Goal: Information Seeking & Learning: Find contact information

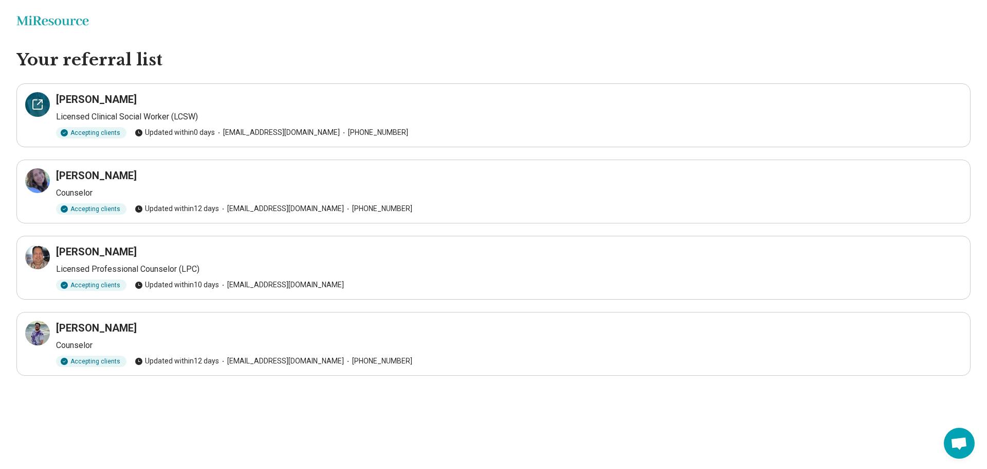
click at [40, 104] on icon at bounding box center [37, 104] width 12 height 12
click at [31, 172] on div at bounding box center [37, 180] width 25 height 25
click at [38, 328] on icon at bounding box center [37, 333] width 12 height 12
click at [39, 261] on icon at bounding box center [37, 256] width 9 height 9
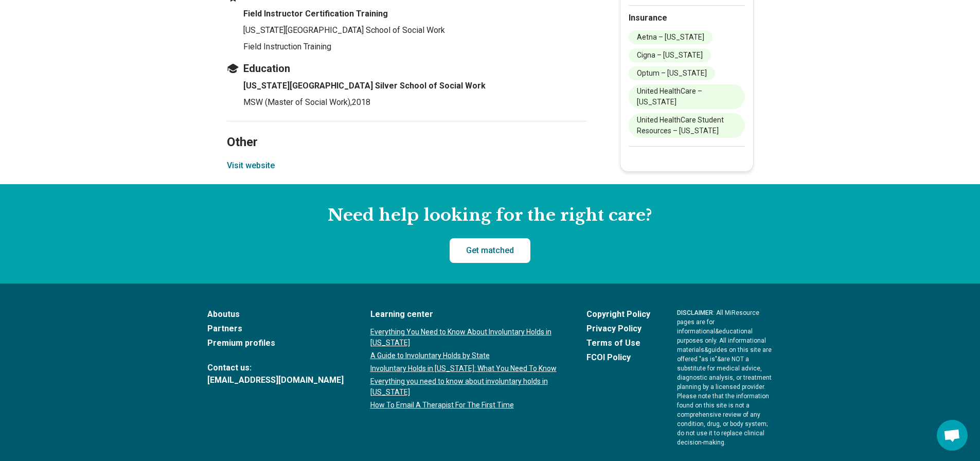
scroll to position [1442, 0]
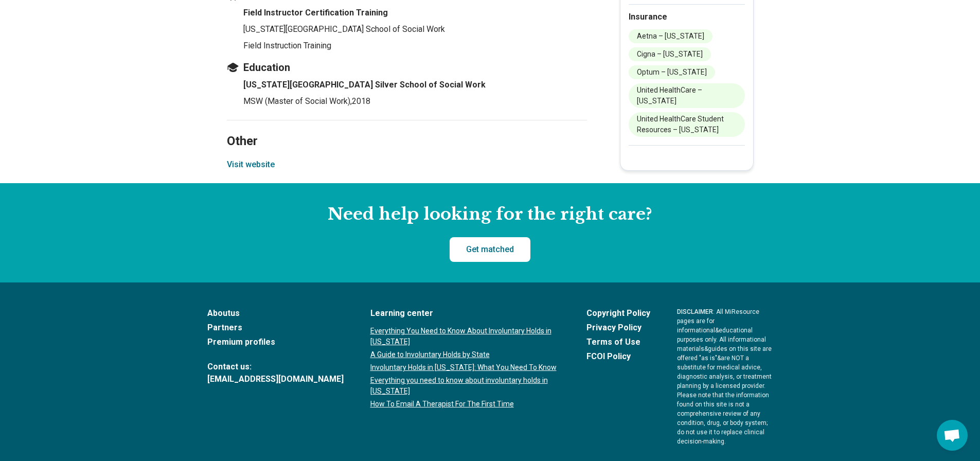
click at [262, 158] on button "Visit website" at bounding box center [251, 164] width 48 height 12
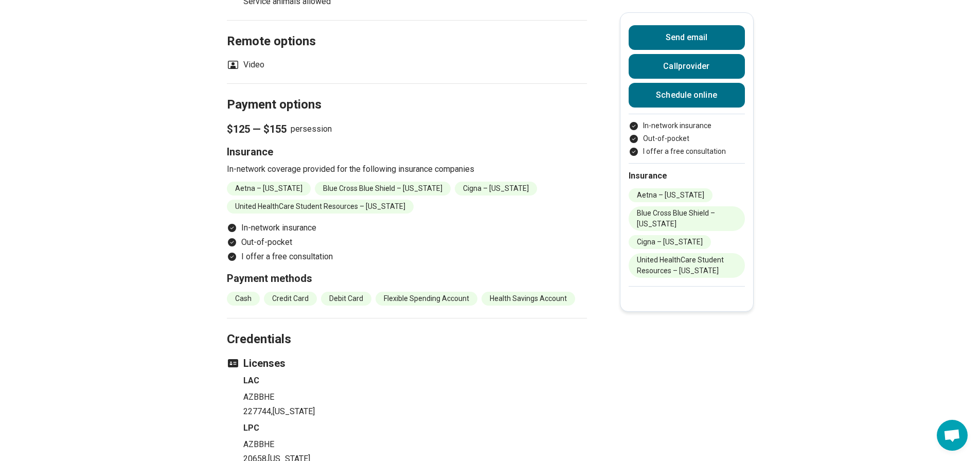
scroll to position [1234, 0]
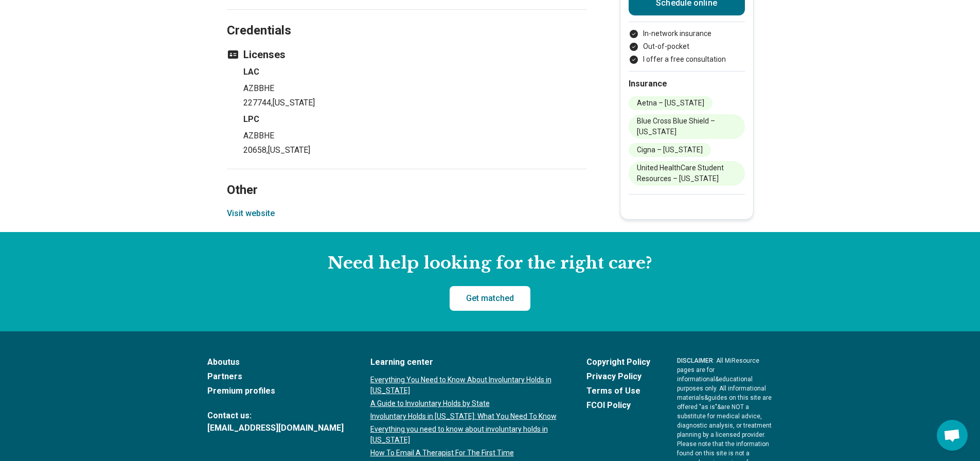
click at [255, 215] on button "Visit website" at bounding box center [251, 213] width 48 height 12
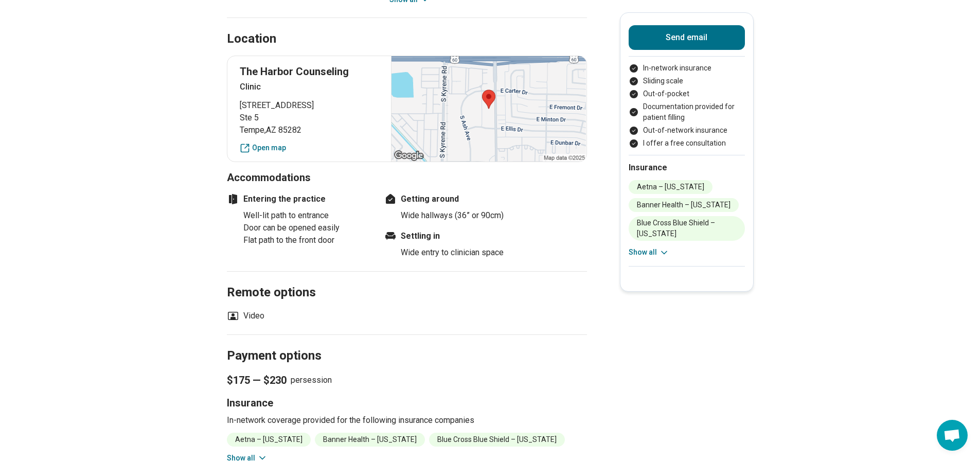
scroll to position [771, 0]
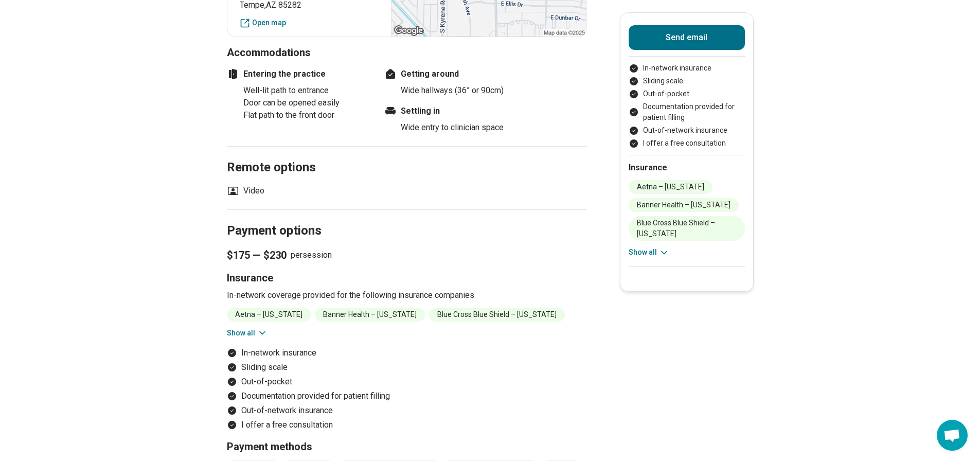
click at [630, 255] on div "Send email In-network insurance Sliding scale Out-of-pocket Documentation provi…" at bounding box center [687, 151] width 134 height 279
click at [640, 254] on button "Show all" at bounding box center [648, 252] width 41 height 11
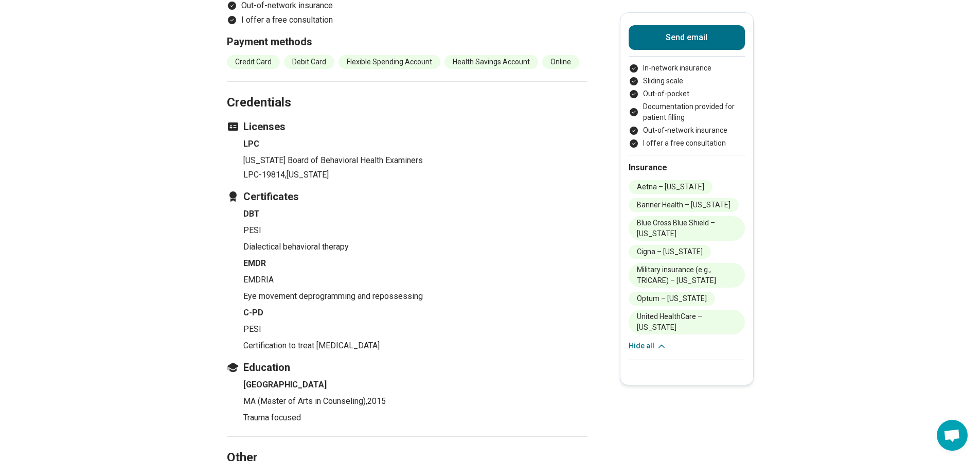
scroll to position [1286, 0]
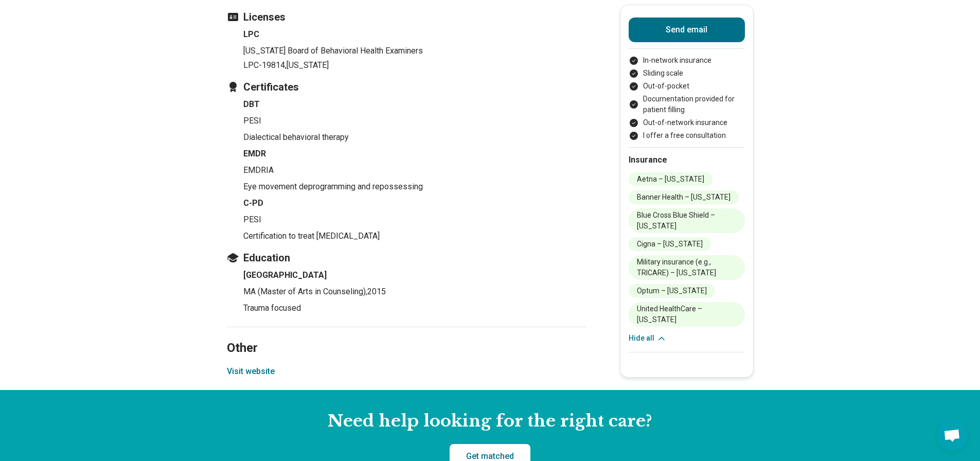
click at [268, 376] on button "Visit website" at bounding box center [251, 371] width 48 height 12
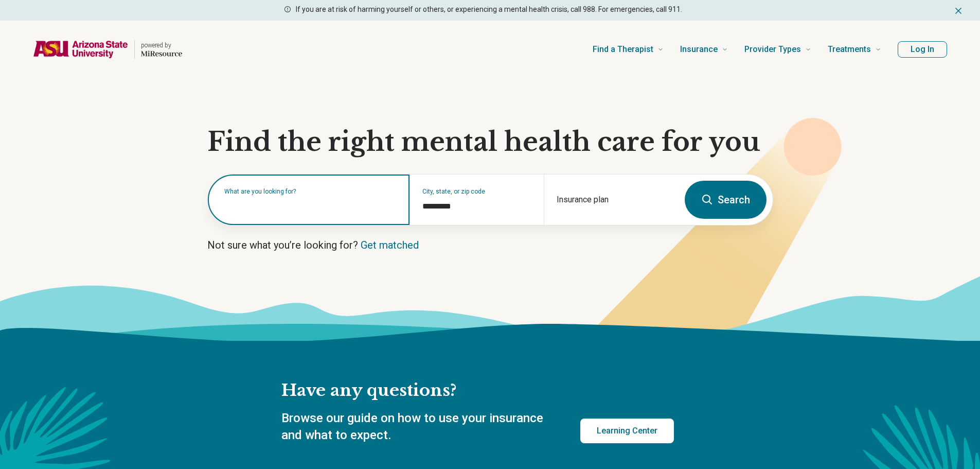
click at [334, 213] on div "What are you looking for?" at bounding box center [309, 199] width 202 height 50
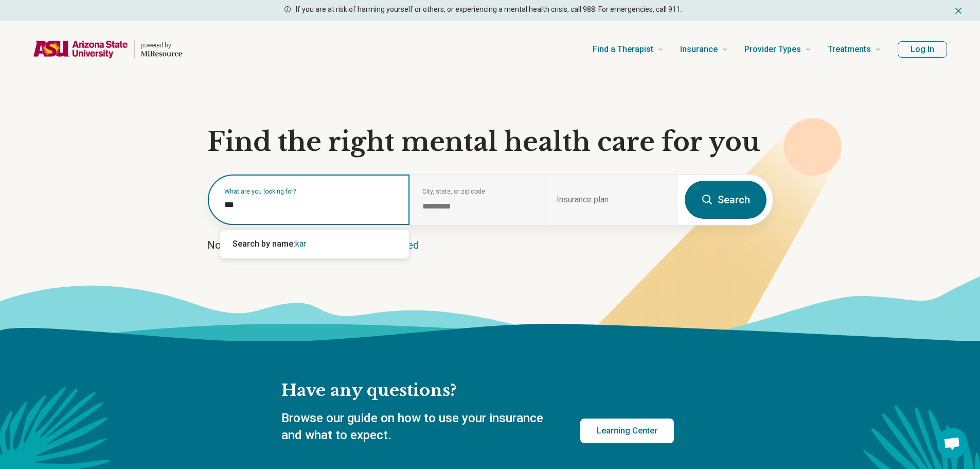
type input "****"
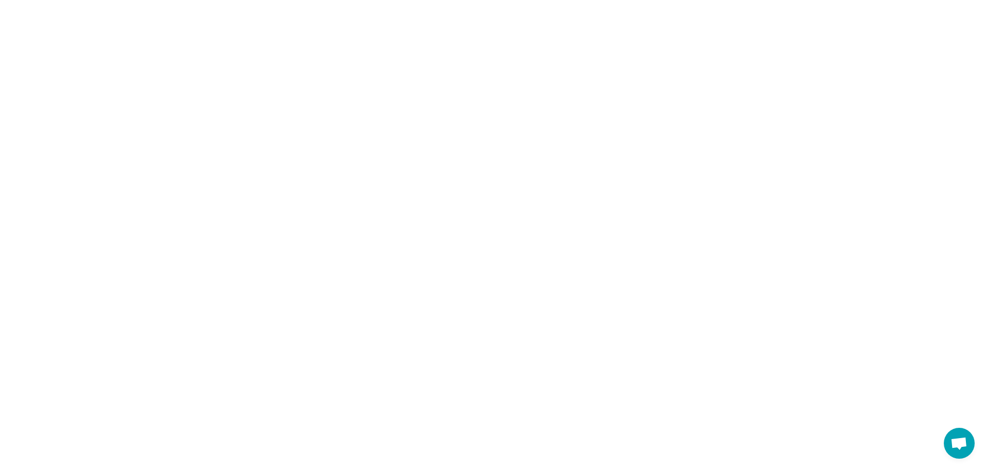
select select "***"
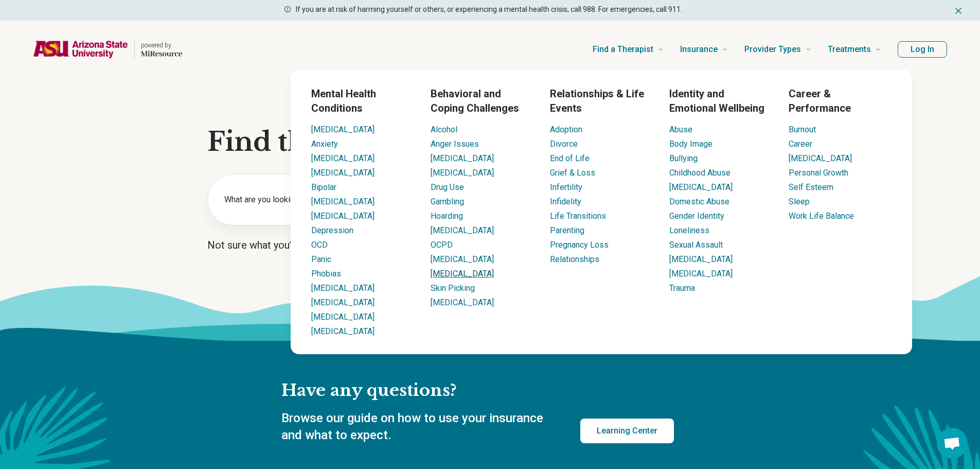
click at [447, 278] on link "[MEDICAL_DATA]" at bounding box center [461, 273] width 63 height 10
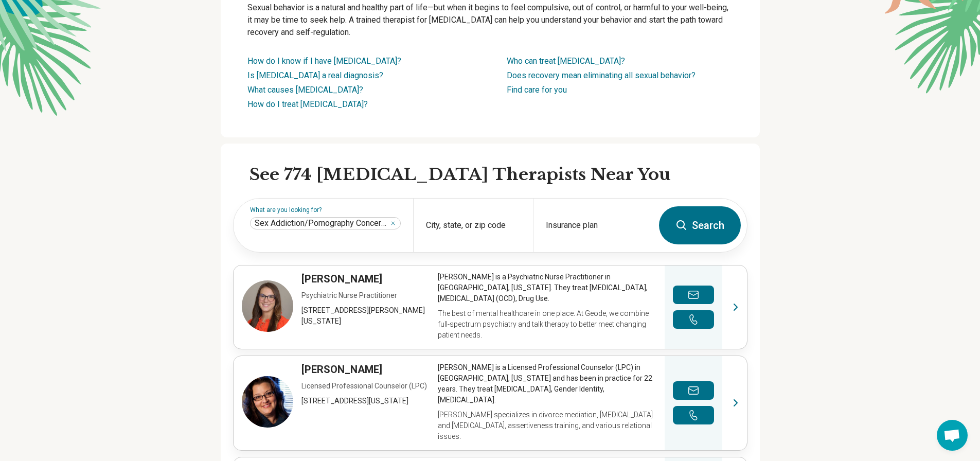
scroll to position [154, 0]
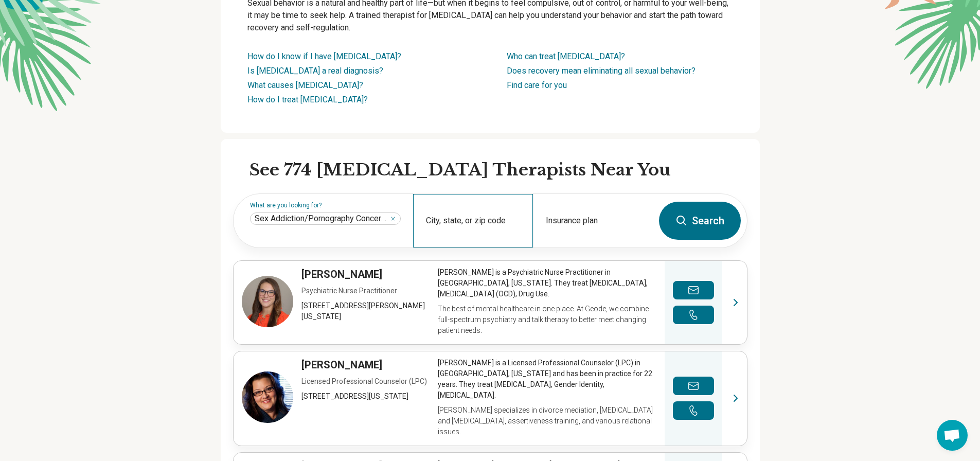
click at [465, 220] on div "City, state, or zip code" at bounding box center [473, 220] width 120 height 53
click at [486, 225] on input "*********" at bounding box center [473, 227] width 95 height 12
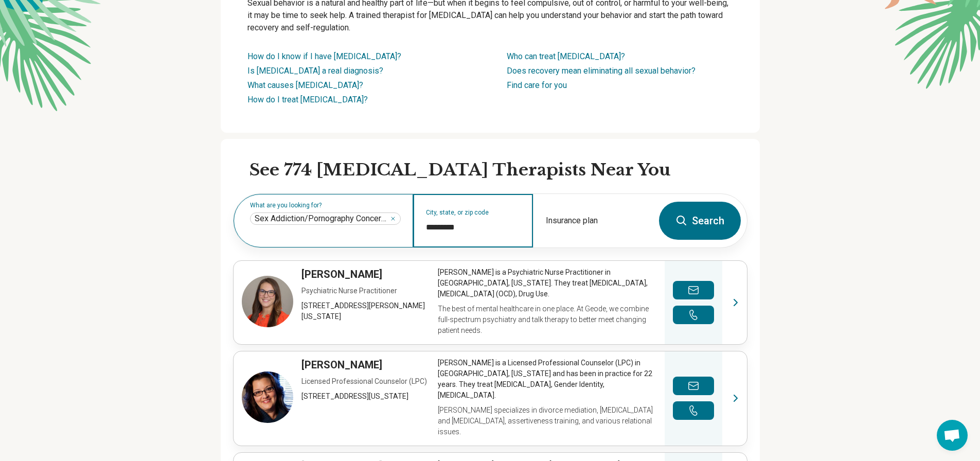
drag, startPoint x: 486, startPoint y: 225, endPoint x: 412, endPoint y: 229, distance: 74.1
click at [412, 229] on div "What are you looking for? Sex Addiction/Pornography Concerns **** City, state, …" at bounding box center [442, 220] width 419 height 53
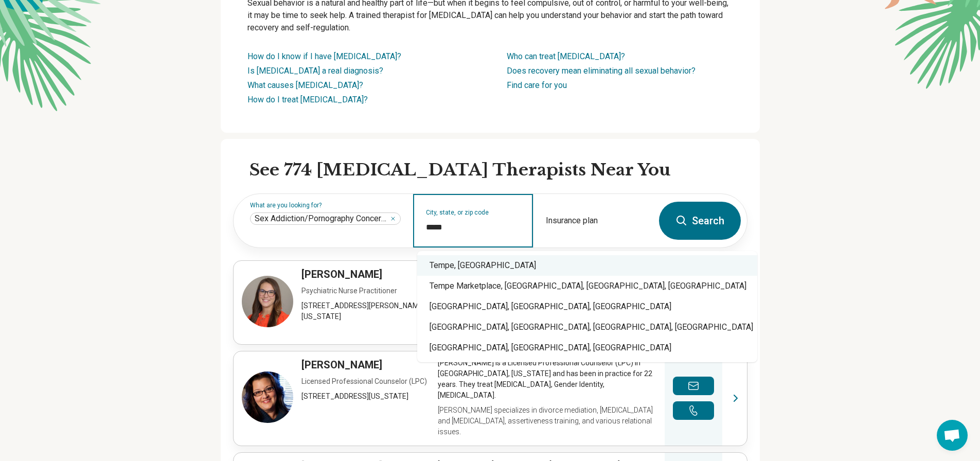
click at [460, 258] on div "Tempe, AZ" at bounding box center [587, 265] width 340 height 21
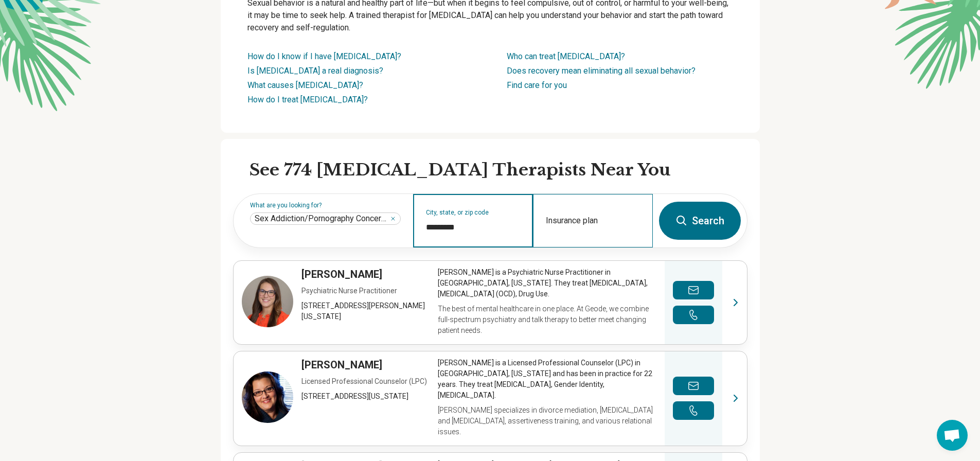
type input "*********"
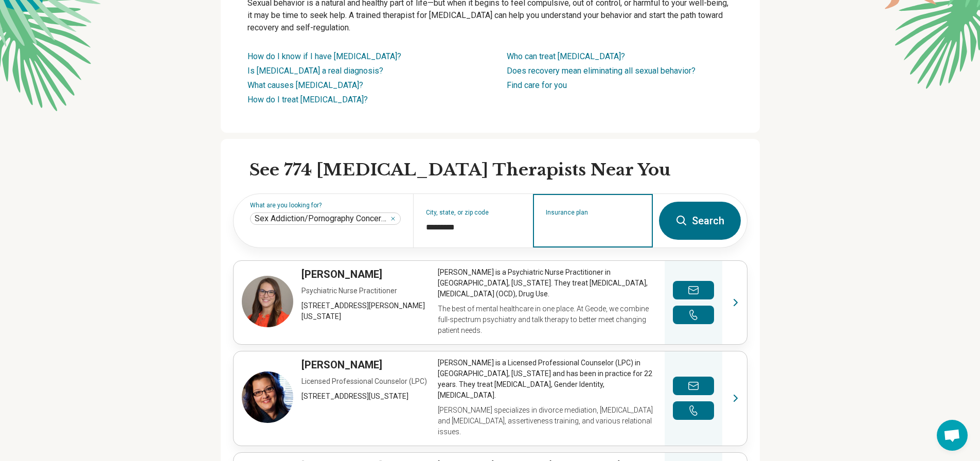
click at [588, 224] on input "Insurance plan" at bounding box center [593, 227] width 95 height 12
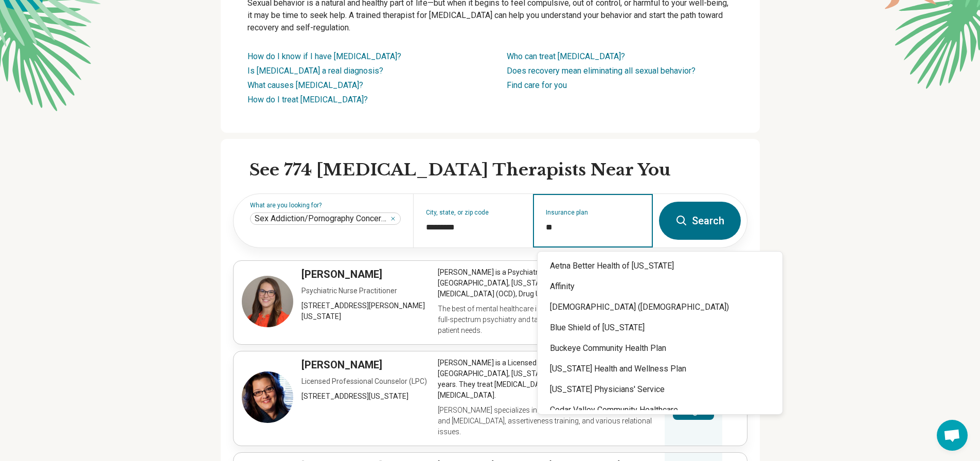
type input "*"
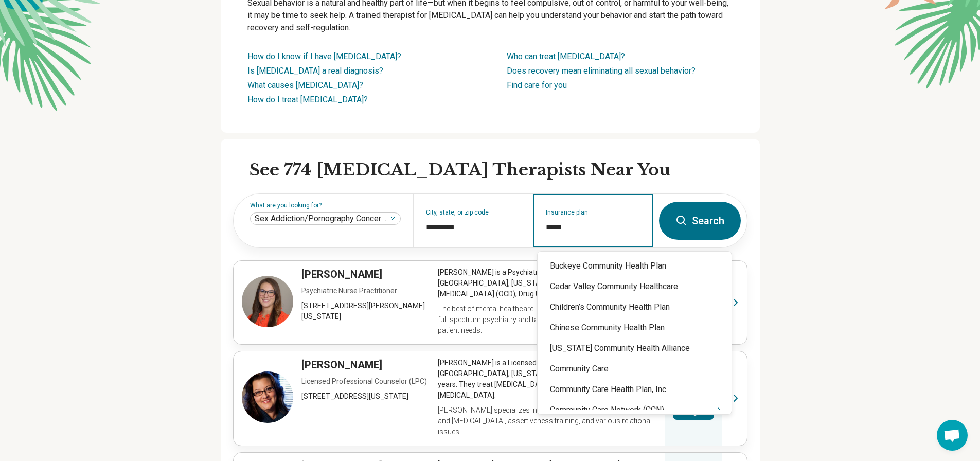
type input "******"
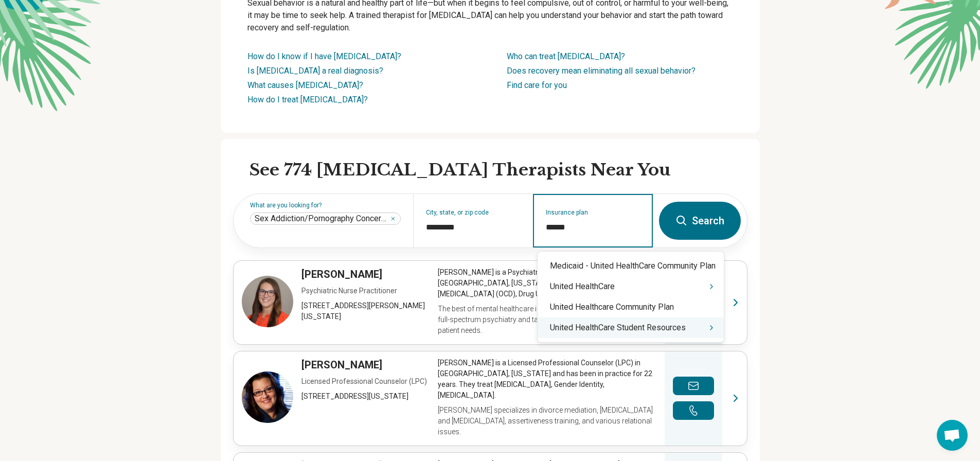
click at [635, 329] on div "United HealthCare Student Resources" at bounding box center [630, 327] width 186 height 21
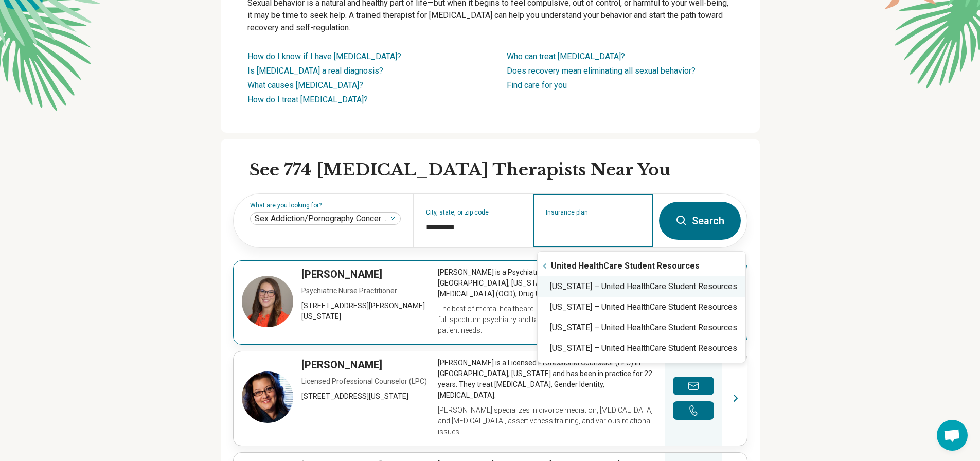
click at [588, 288] on div "Arizona – United HealthCare Student Resources" at bounding box center [641, 286] width 208 height 21
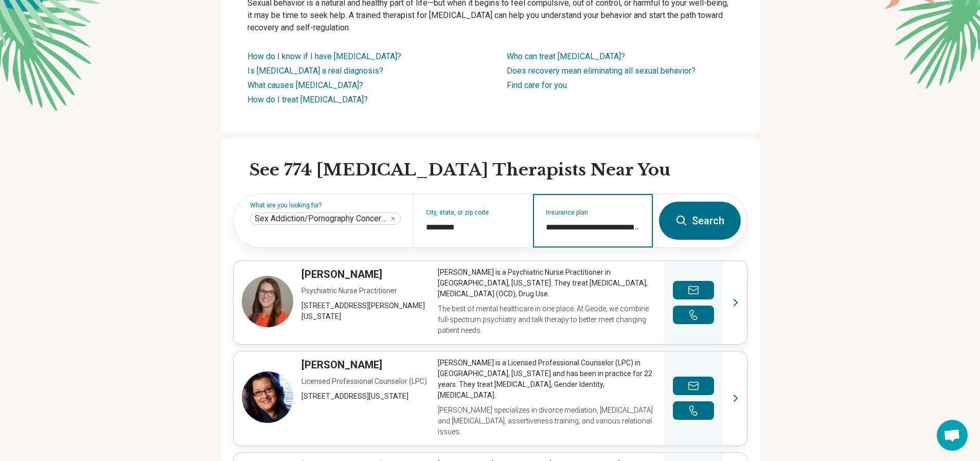
type input "**********"
click at [708, 225] on button "Search" at bounding box center [700, 221] width 82 height 38
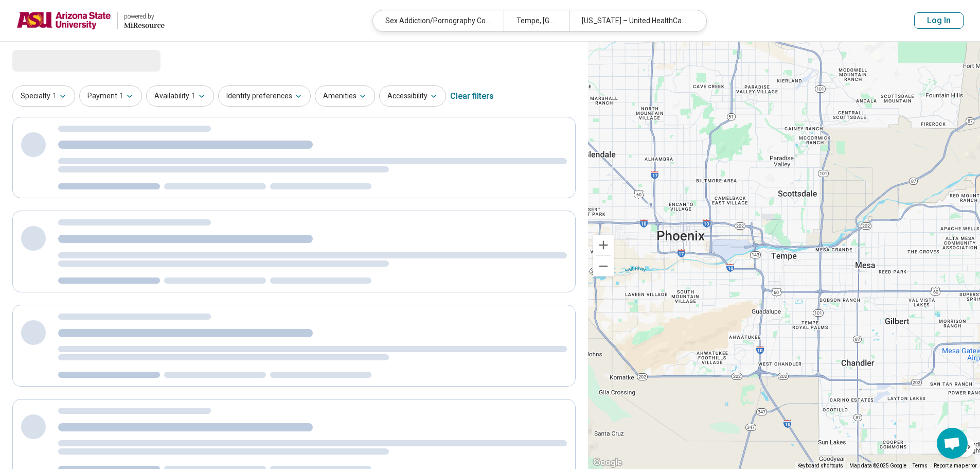
select select "***"
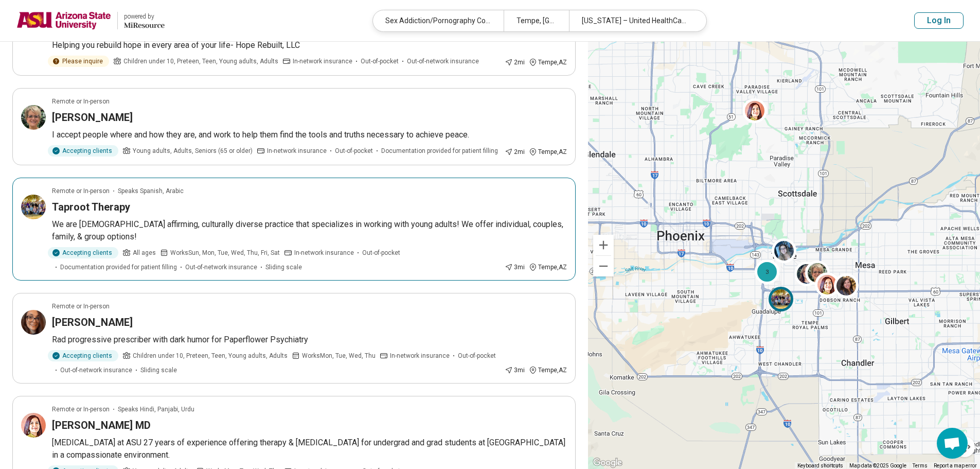
scroll to position [566, 0]
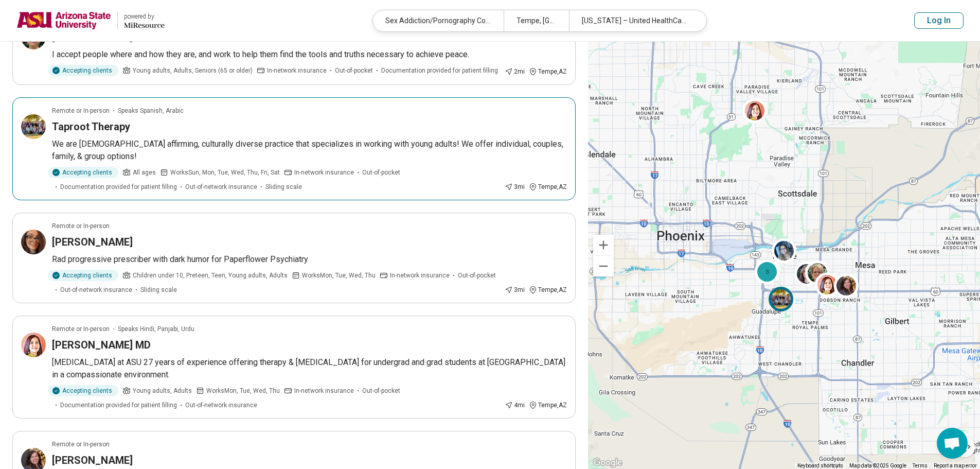
click at [192, 137] on article "Remote or In-person Speaks Spanish, Arabic Taproot Therapy We are LGBTQ+ affirm…" at bounding box center [293, 148] width 563 height 103
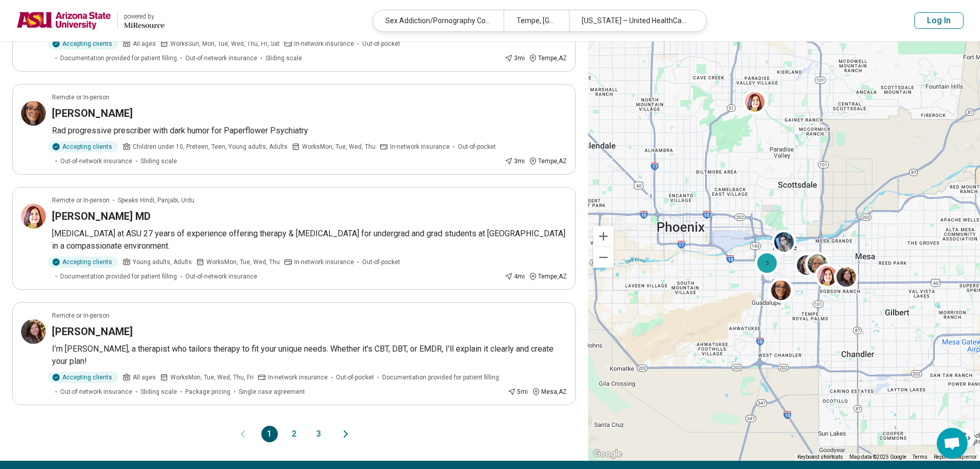
scroll to position [771, 0]
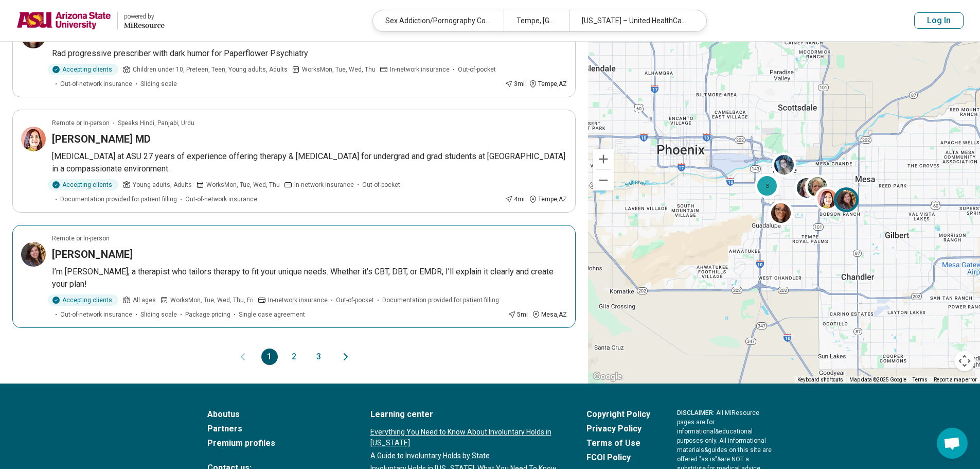
click at [290, 286] on p "I’m Vanessa Stone, a therapist who tailors therapy to fit your unique needs. Wh…" at bounding box center [309, 277] width 515 height 25
click at [296, 358] on button "2" at bounding box center [294, 356] width 16 height 16
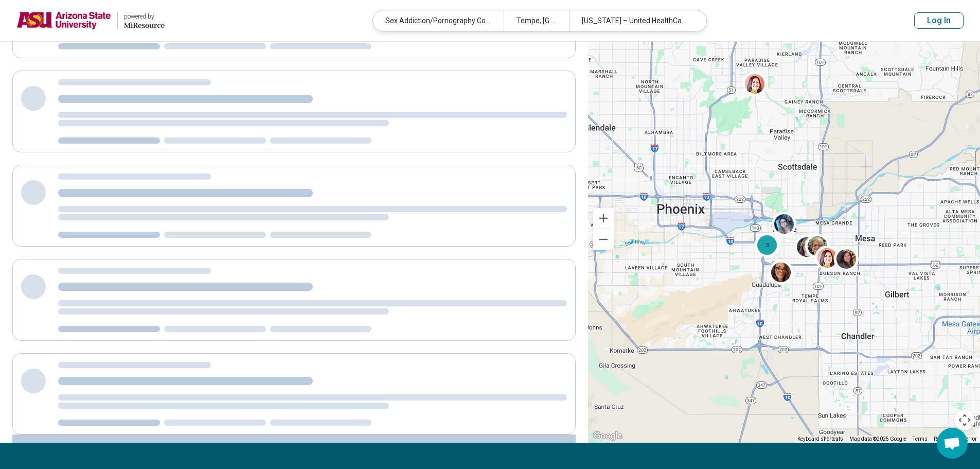
scroll to position [0, 0]
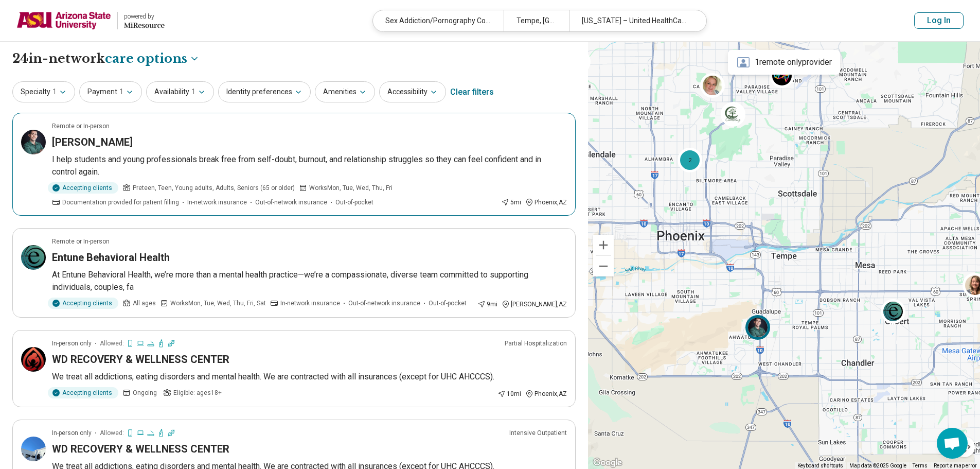
click at [31, 139] on img at bounding box center [33, 142] width 25 height 25
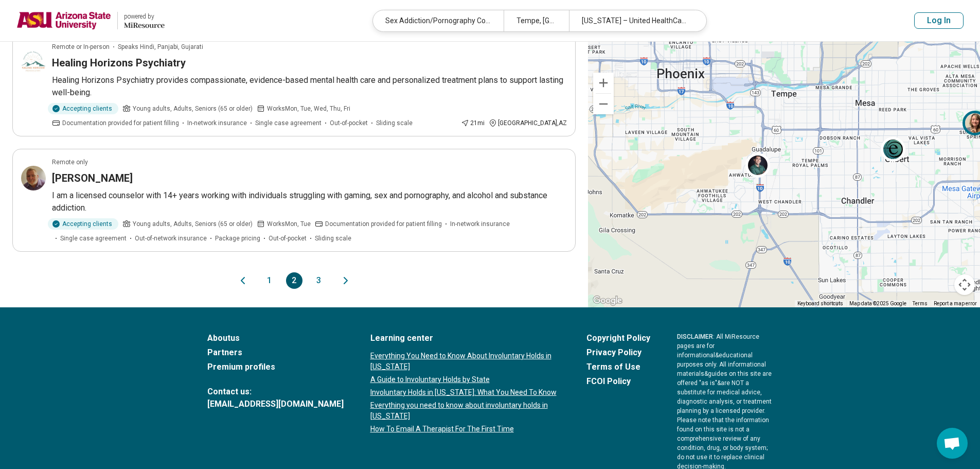
scroll to position [874, 0]
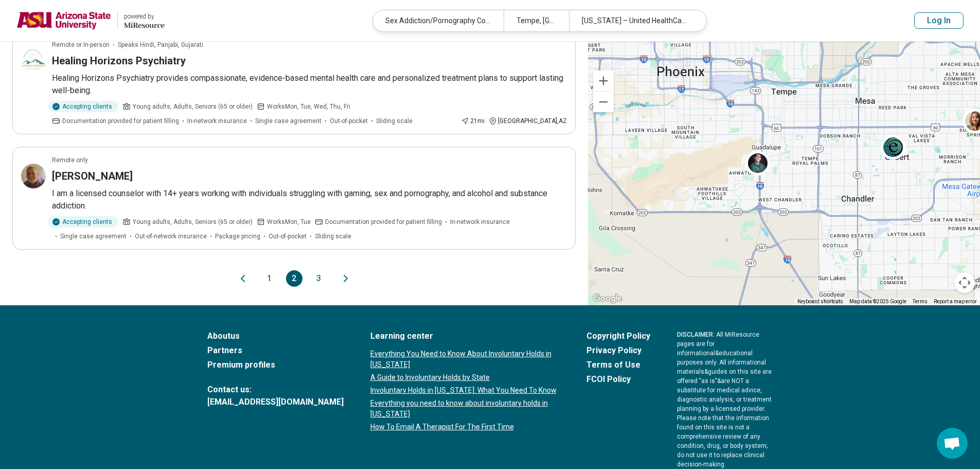
click at [311, 277] on button "3" at bounding box center [319, 278] width 16 height 16
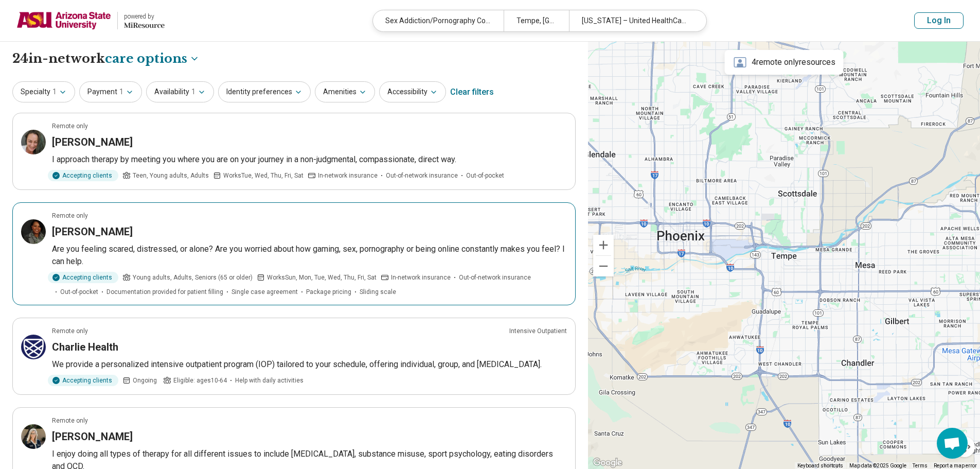
scroll to position [257, 0]
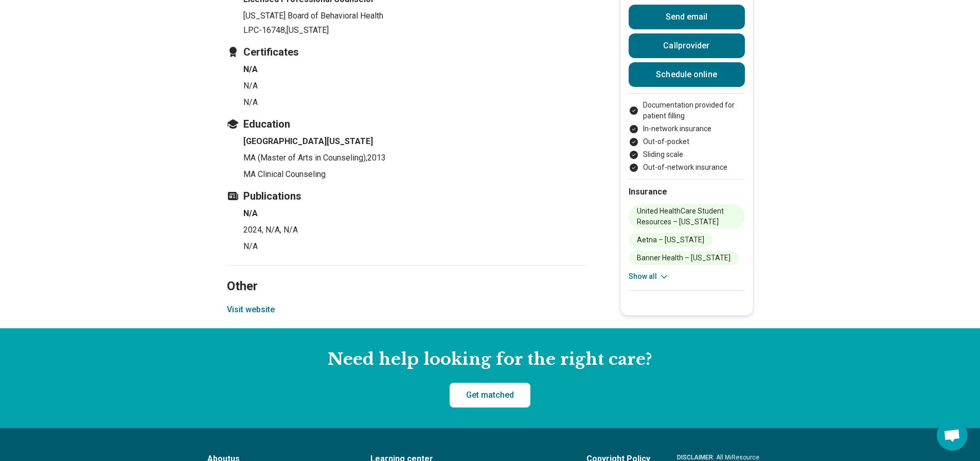
scroll to position [1800, 0]
click at [263, 303] on button "Visit website" at bounding box center [251, 309] width 48 height 12
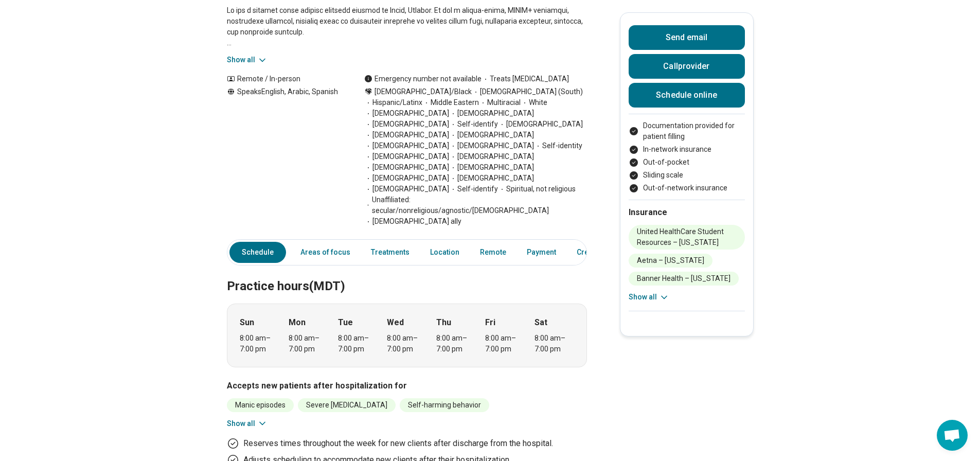
scroll to position [0, 0]
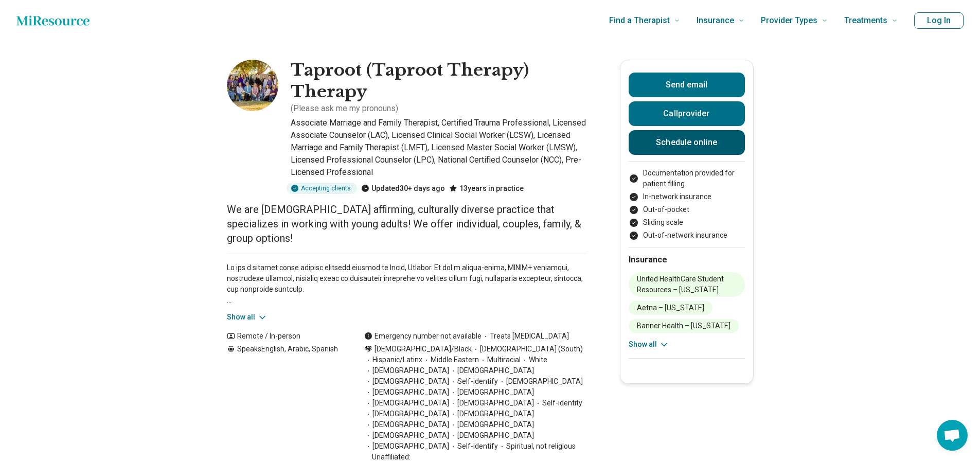
click at [689, 140] on link "Schedule online" at bounding box center [686, 142] width 116 height 25
click at [683, 107] on button "Call provider" at bounding box center [686, 113] width 116 height 25
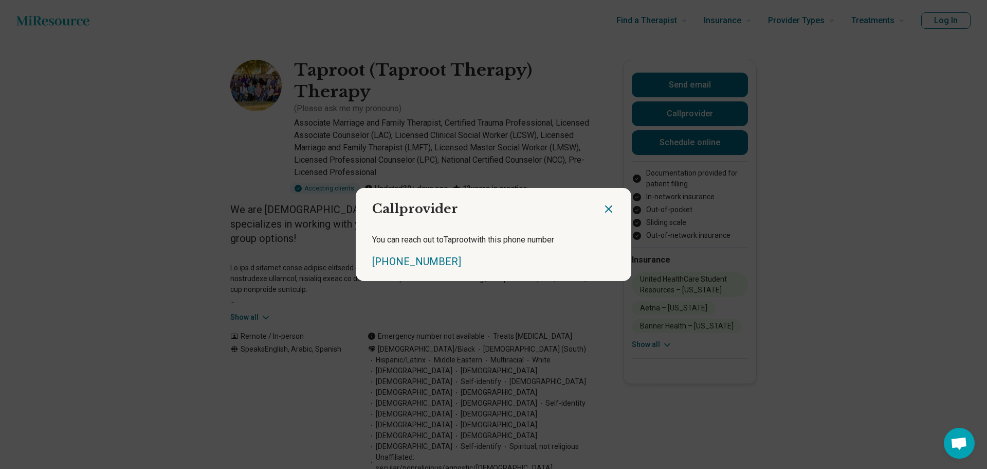
click at [604, 209] on icon "Close dialog" at bounding box center [609, 209] width 12 height 12
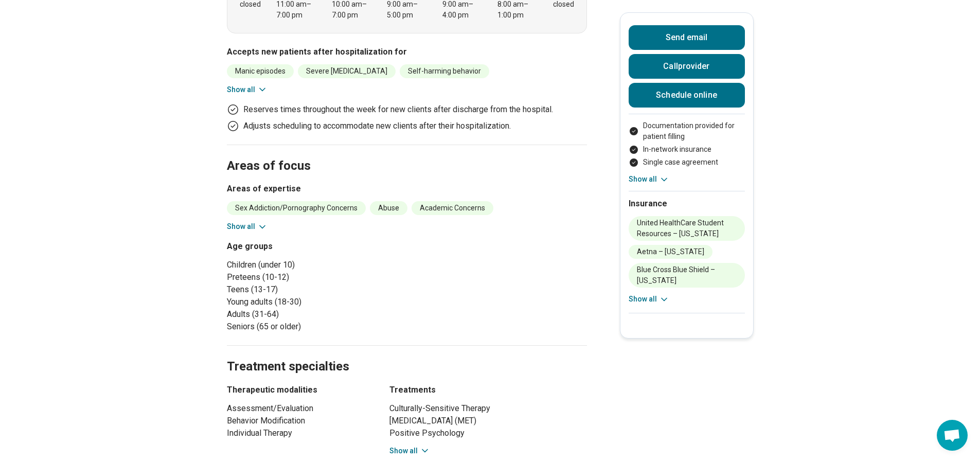
scroll to position [360, 0]
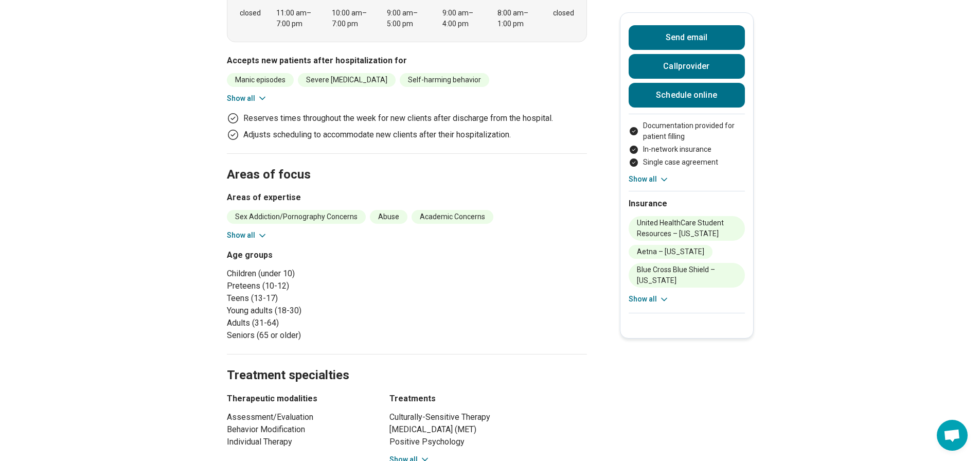
click at [261, 230] on icon at bounding box center [262, 235] width 10 height 10
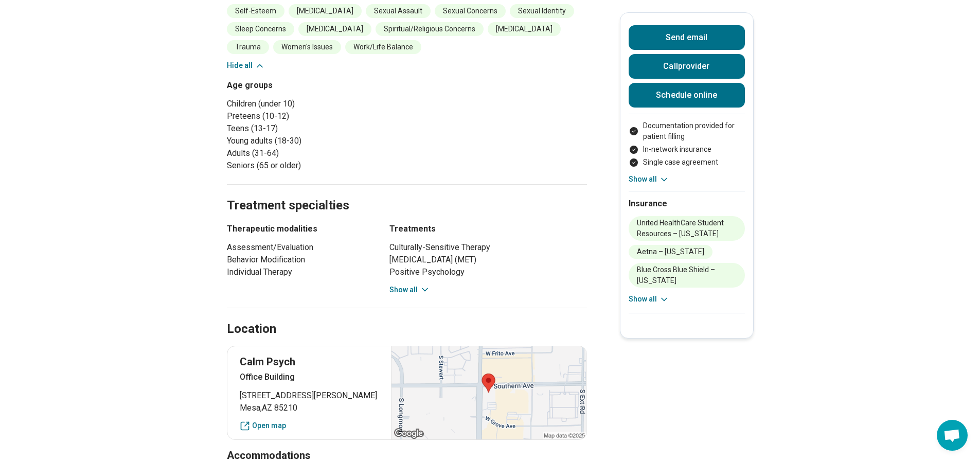
scroll to position [1183, 0]
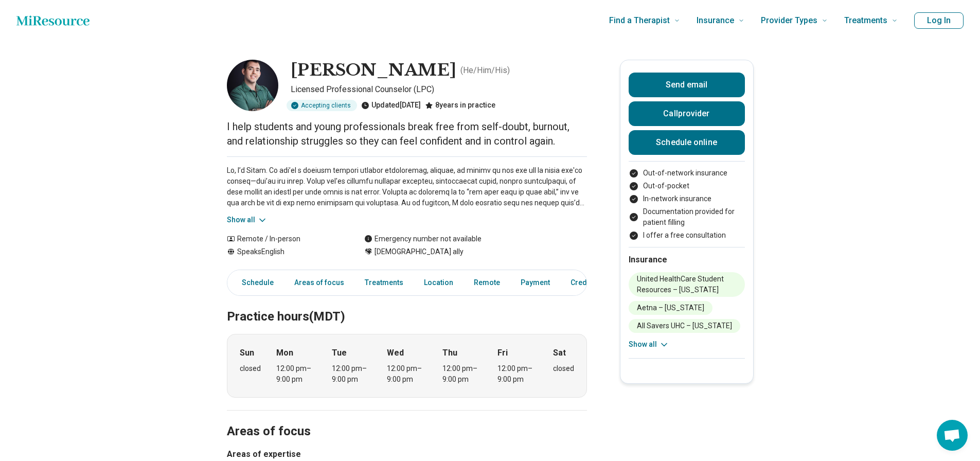
click at [259, 223] on icon at bounding box center [262, 220] width 10 height 10
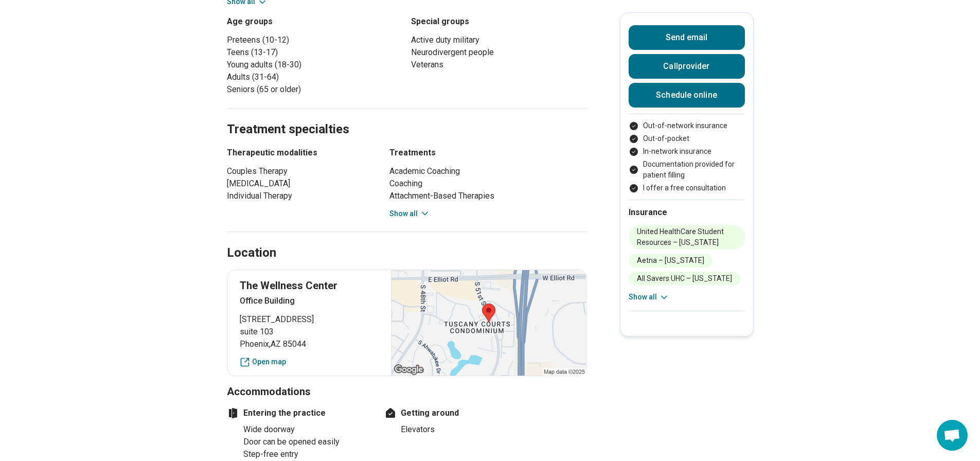
scroll to position [771, 0]
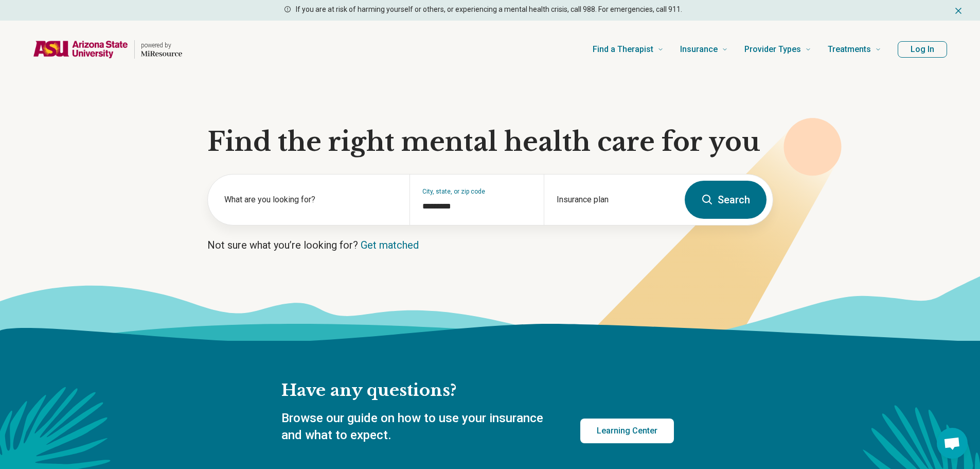
click at [710, 198] on icon at bounding box center [707, 199] width 10 height 10
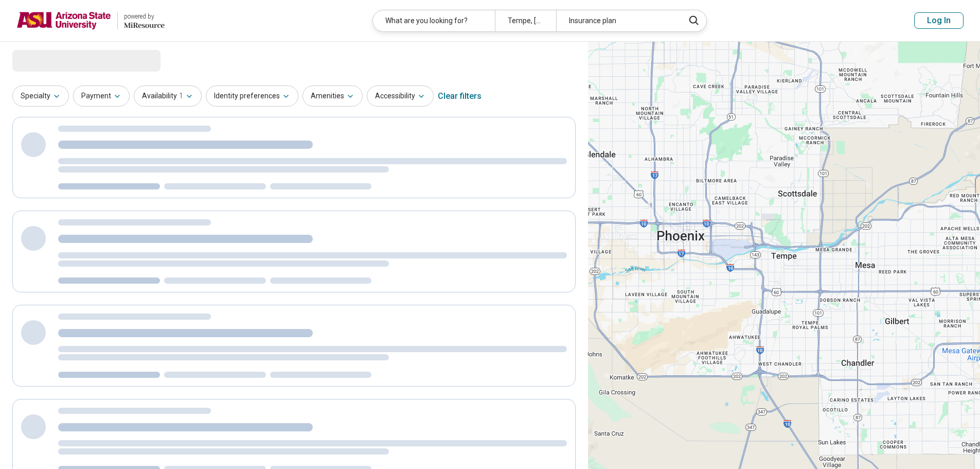
select select "***"
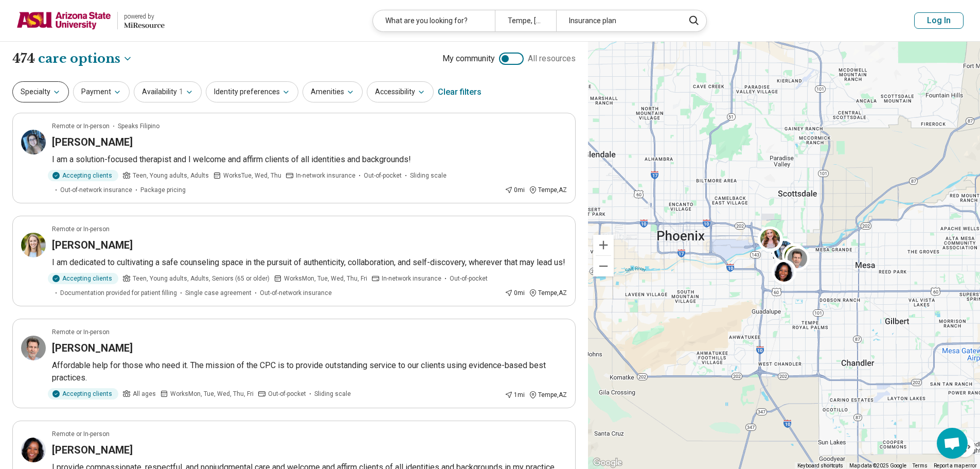
click at [47, 94] on button "Specialty" at bounding box center [40, 91] width 57 height 21
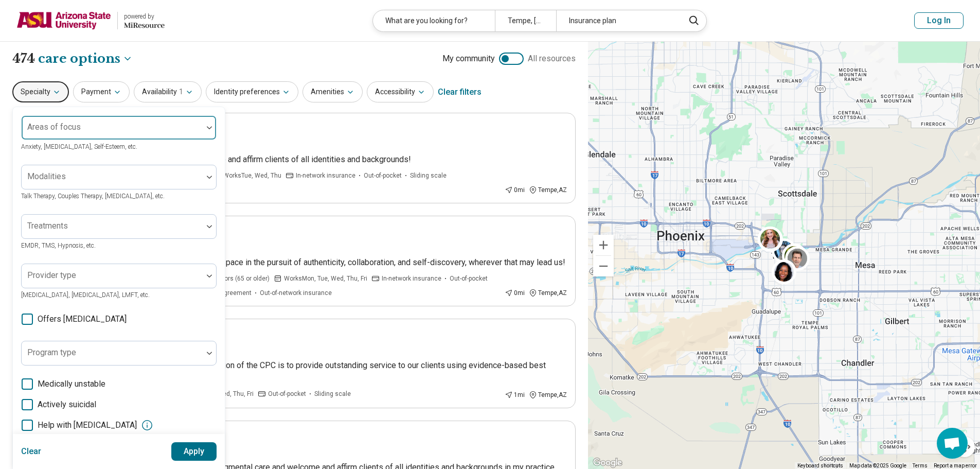
click at [92, 130] on div at bounding box center [112, 131] width 173 height 14
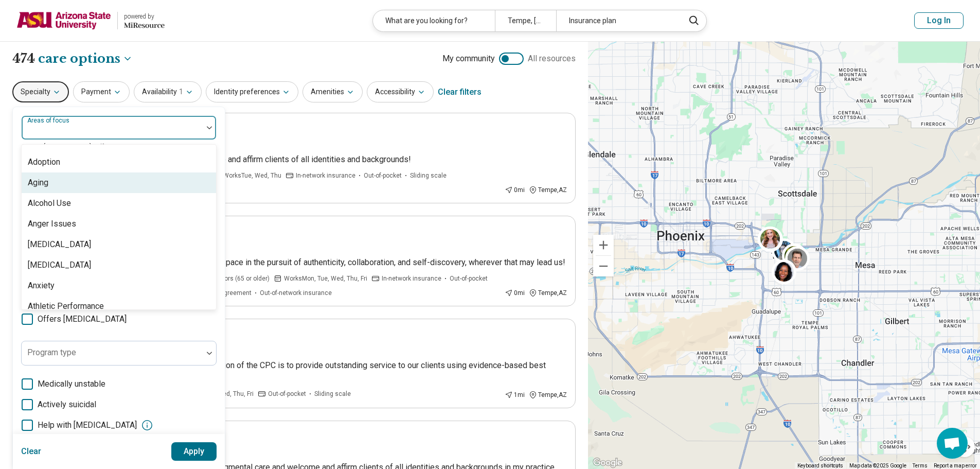
scroll to position [51, 0]
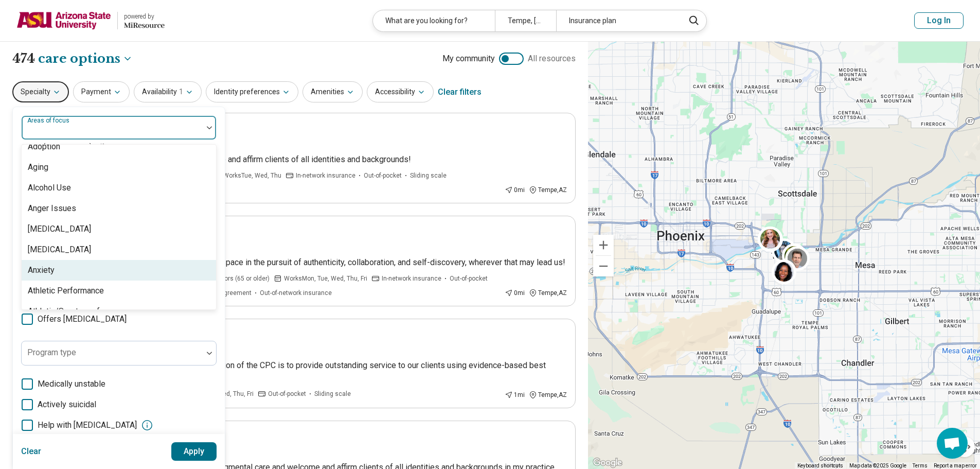
click at [132, 276] on div "Anxiety" at bounding box center [119, 270] width 194 height 21
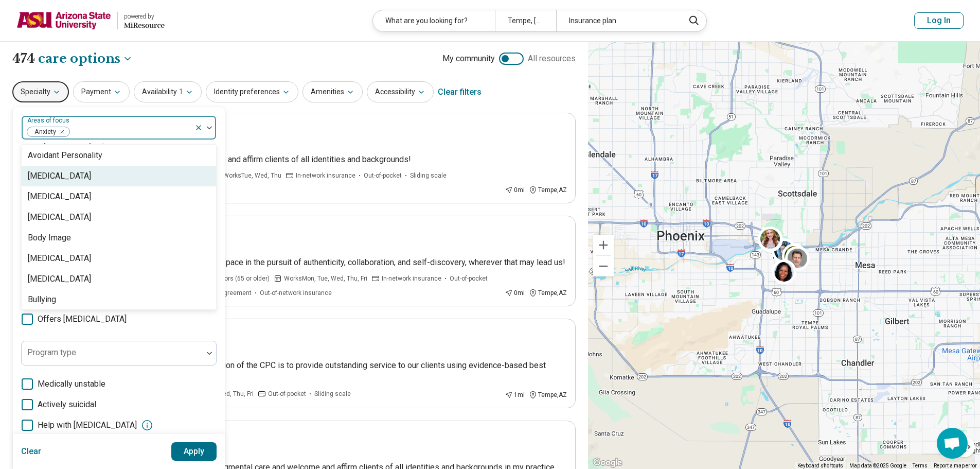
scroll to position [154, 0]
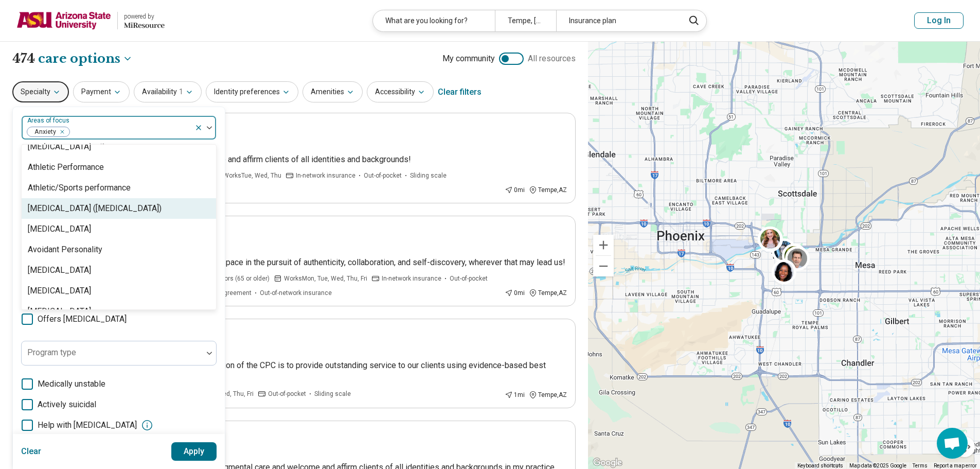
click at [161, 211] on div "[MEDICAL_DATA] ([MEDICAL_DATA])" at bounding box center [95, 208] width 134 height 12
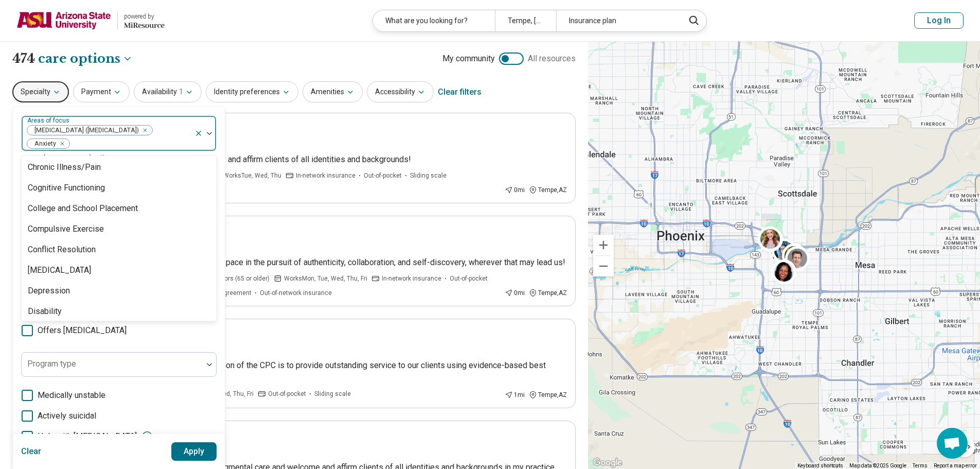
scroll to position [463, 0]
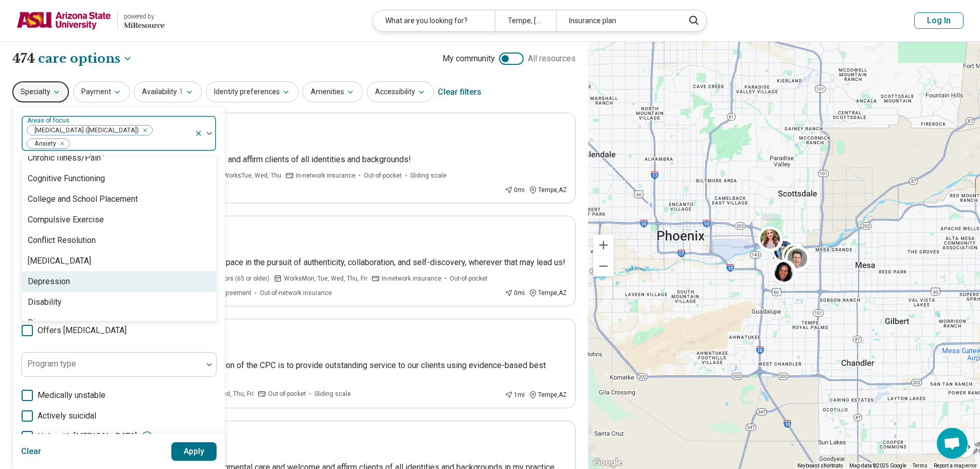
click at [136, 275] on div "Depression" at bounding box center [119, 281] width 194 height 21
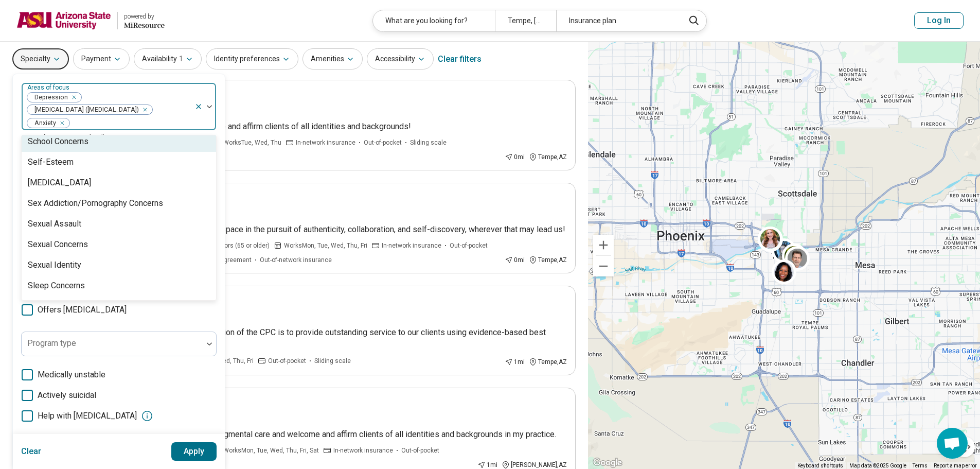
scroll to position [51, 0]
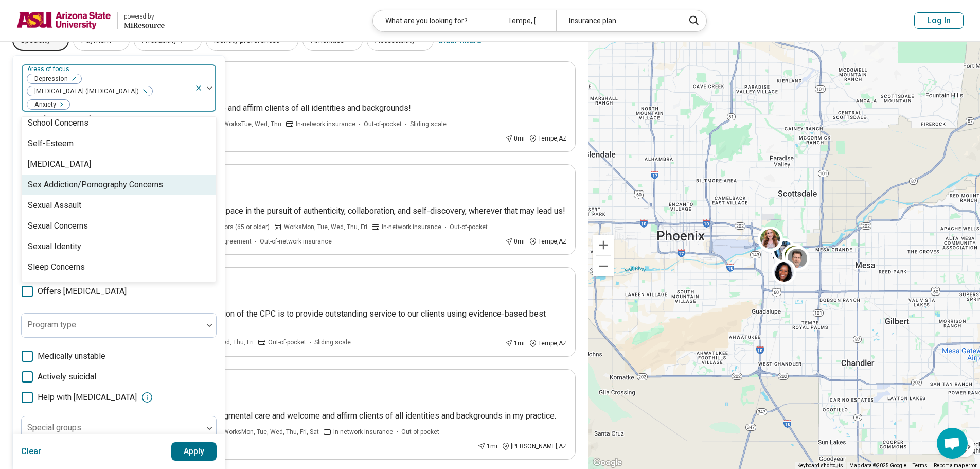
click at [185, 189] on div "Sex Addiction/Pornography Concerns" at bounding box center [119, 184] width 194 height 21
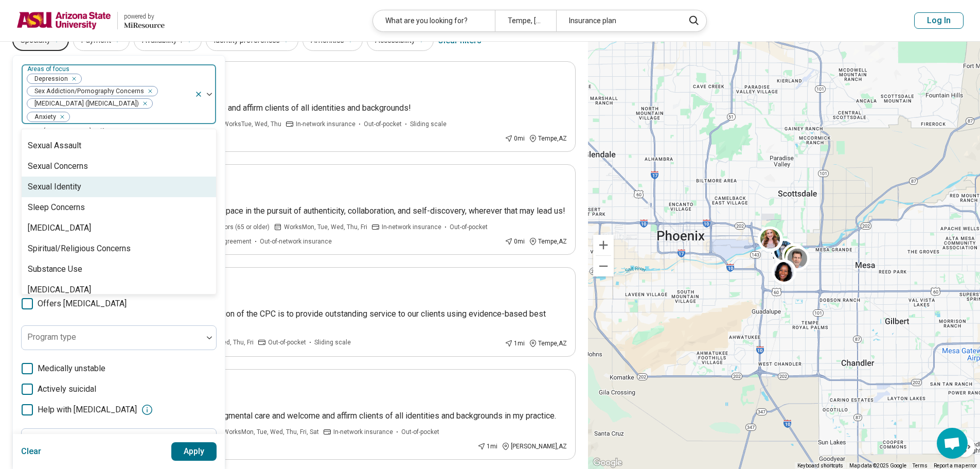
scroll to position [1800, 0]
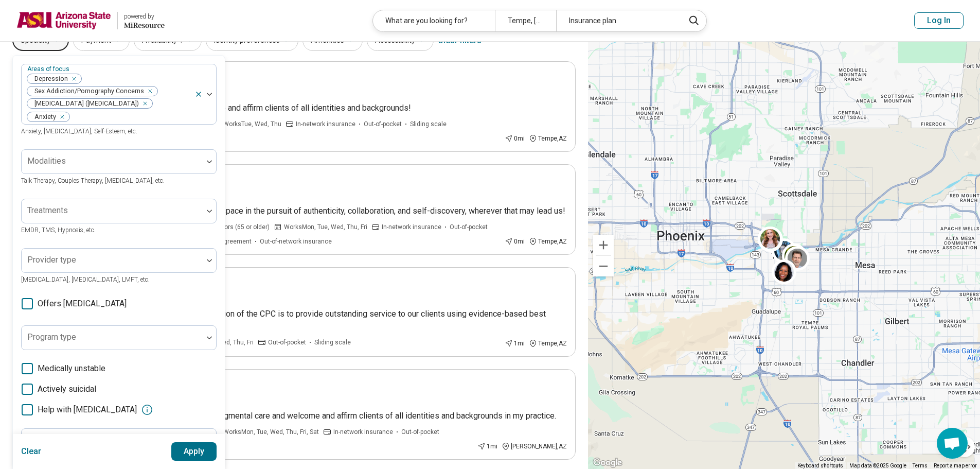
click at [190, 456] on button "Apply" at bounding box center [194, 451] width 46 height 19
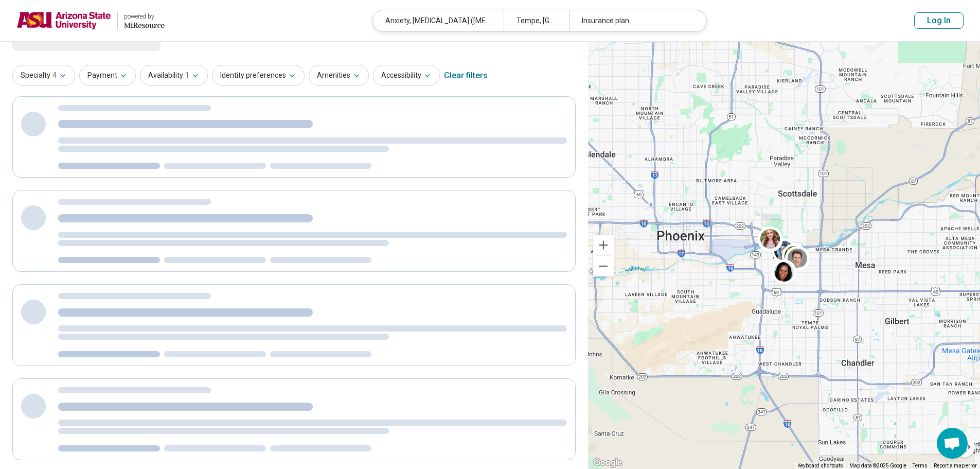
scroll to position [0, 0]
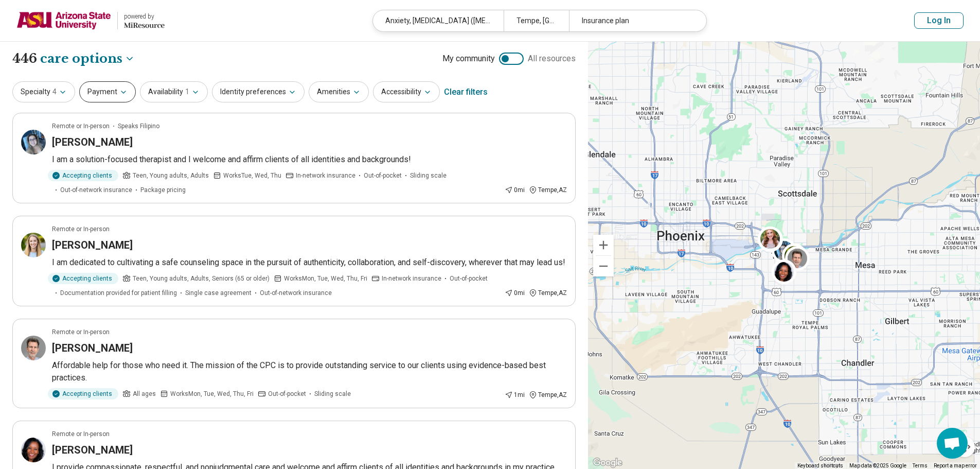
click at [119, 94] on icon "button" at bounding box center [123, 92] width 8 height 8
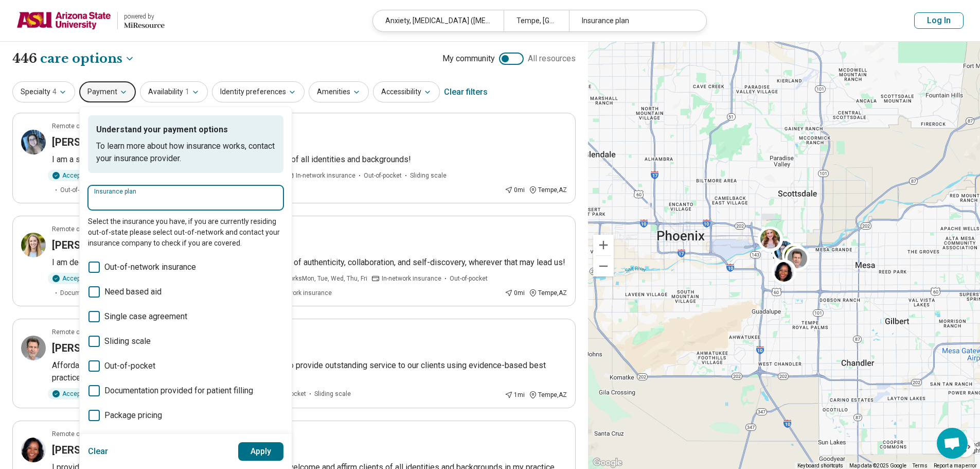
click at [184, 204] on input "Insurance plan" at bounding box center [185, 201] width 183 height 12
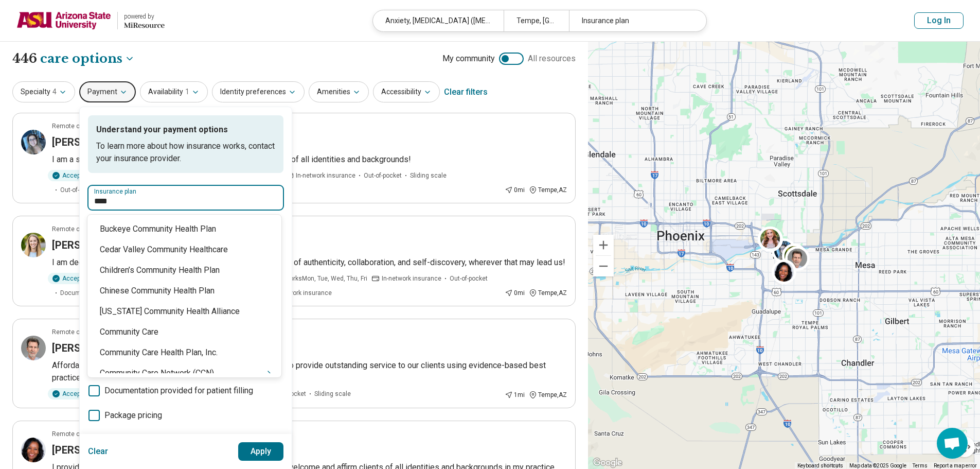
type input "*****"
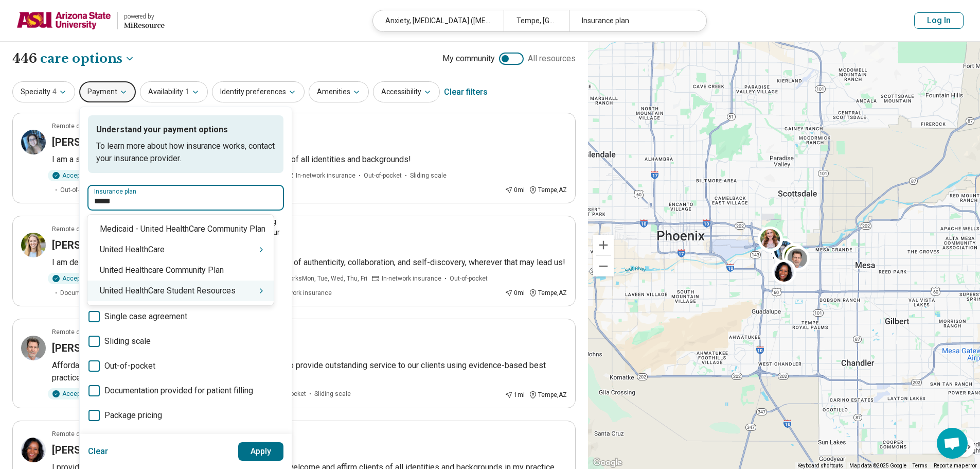
click at [247, 300] on div "United HealthCare Student Resources" at bounding box center [180, 290] width 186 height 21
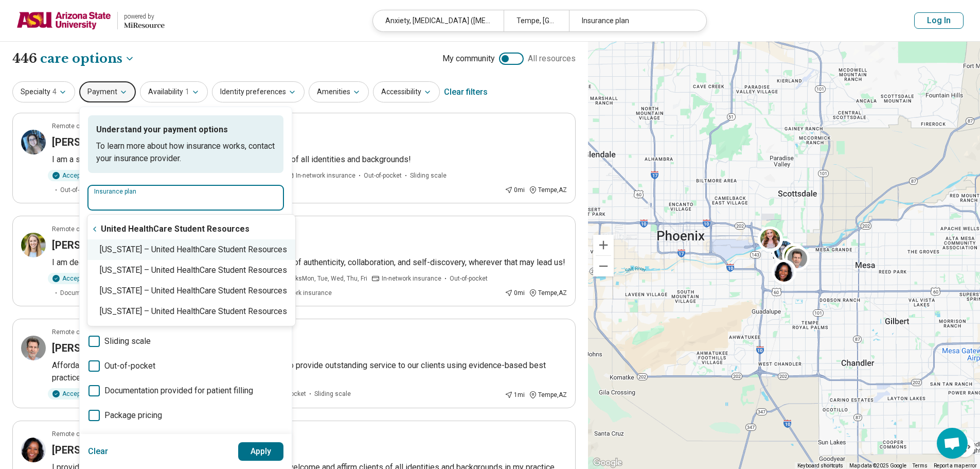
click at [196, 250] on div "Arizona – United HealthCare Student Resources" at bounding box center [191, 249] width 208 height 21
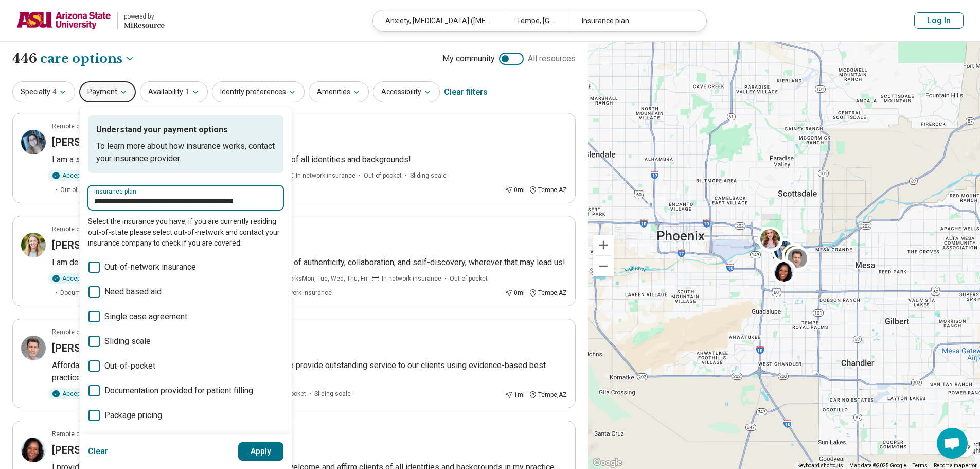
type input "**********"
click at [248, 446] on button "Apply" at bounding box center [261, 451] width 46 height 19
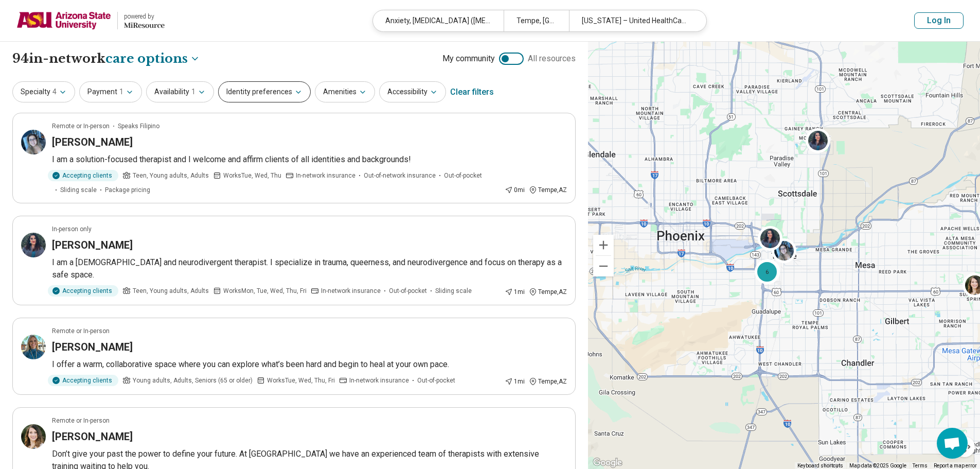
click at [257, 99] on button "Identity preferences" at bounding box center [264, 91] width 93 height 21
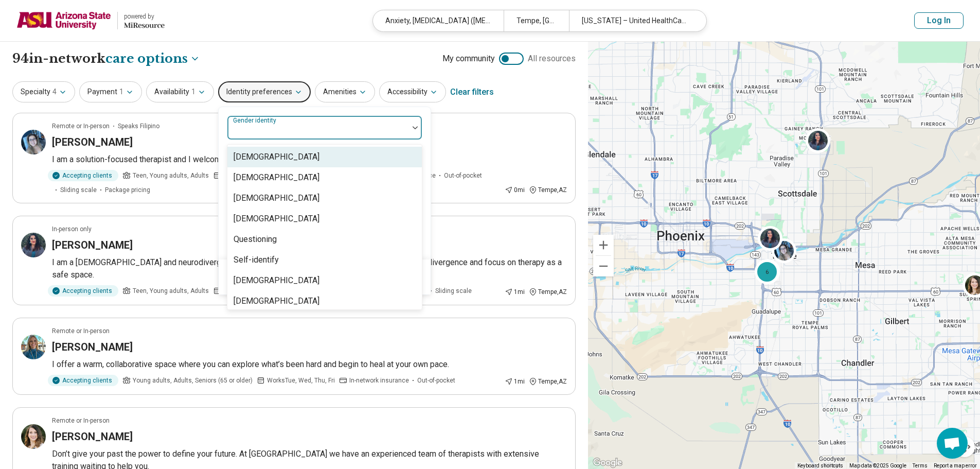
click at [264, 127] on div "Gender identity" at bounding box center [324, 127] width 195 height 25
click at [268, 156] on div "Cisgender Man" at bounding box center [276, 157] width 86 height 12
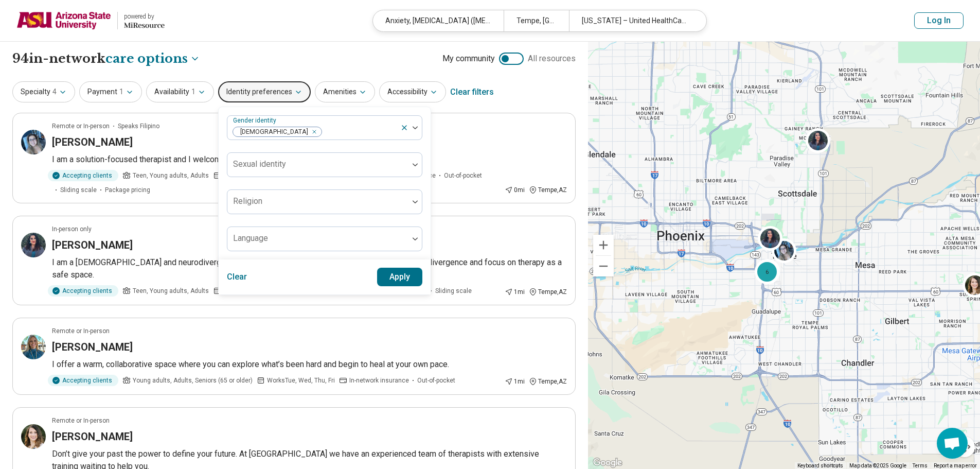
click at [424, 187] on div "Gender identity Cisgender Man Sexual identity Religion Language" at bounding box center [325, 183] width 212 height 152
click at [393, 270] on button "Apply" at bounding box center [400, 276] width 46 height 19
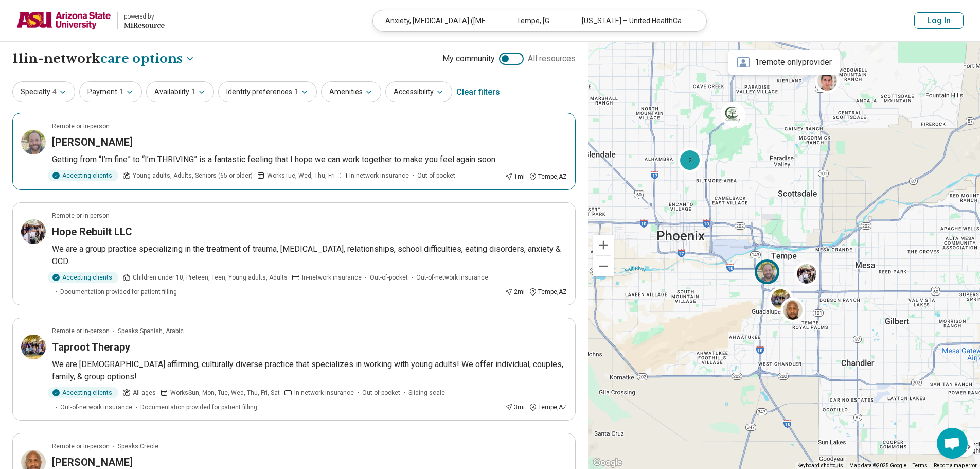
click at [32, 138] on img at bounding box center [33, 142] width 25 height 25
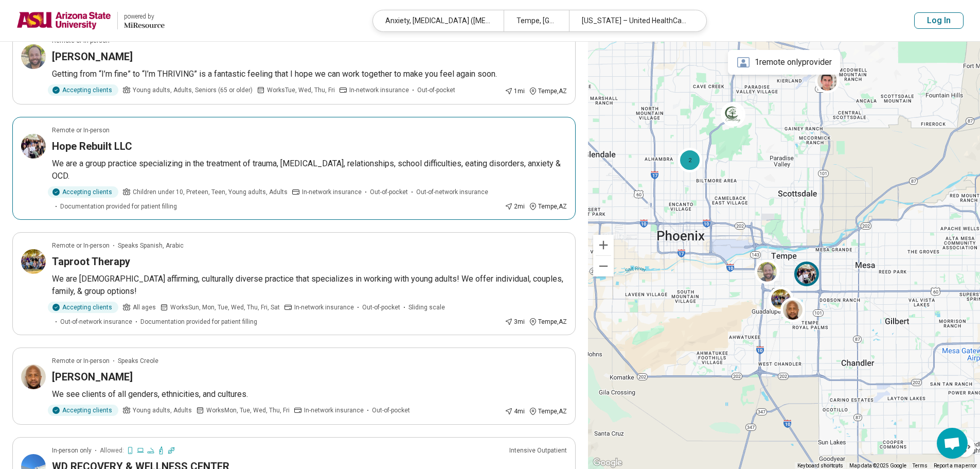
scroll to position [103, 0]
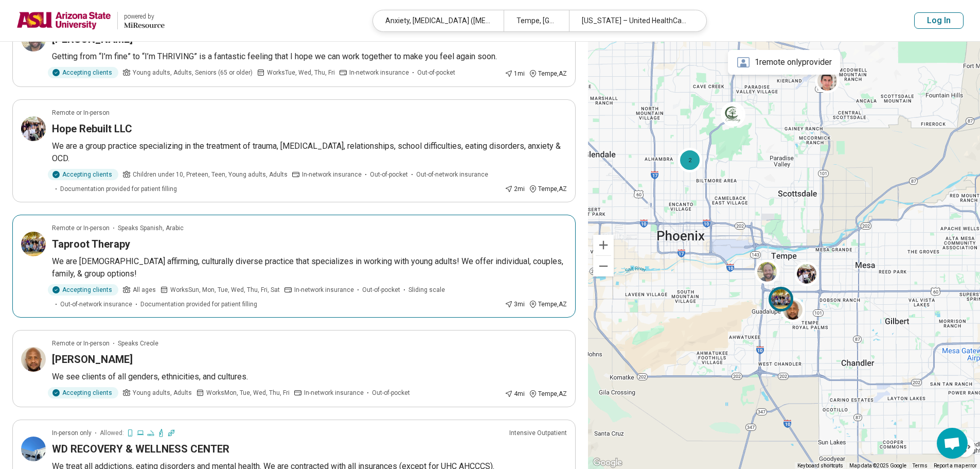
click at [41, 231] on img at bounding box center [33, 243] width 25 height 25
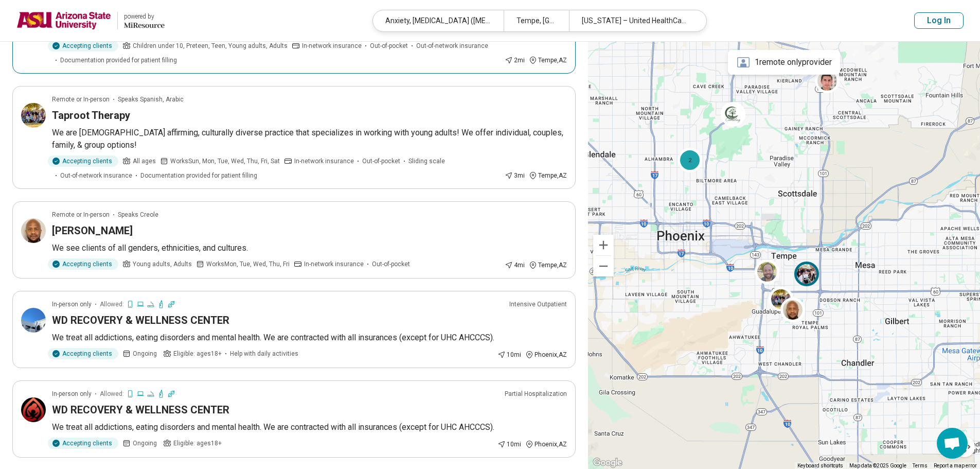
scroll to position [257, 0]
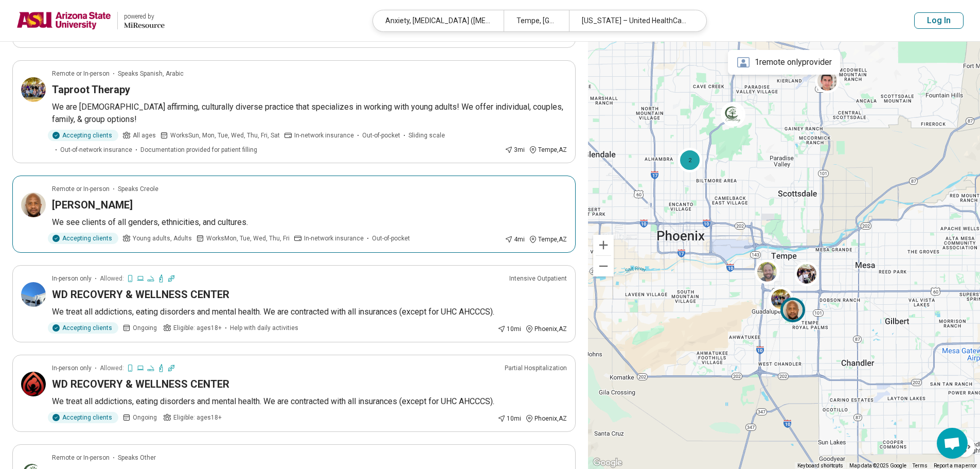
click at [46, 194] on article "Remote or In-person Speaks Creole Benitho Louissaint We see clients of all gend…" at bounding box center [293, 213] width 563 height 77
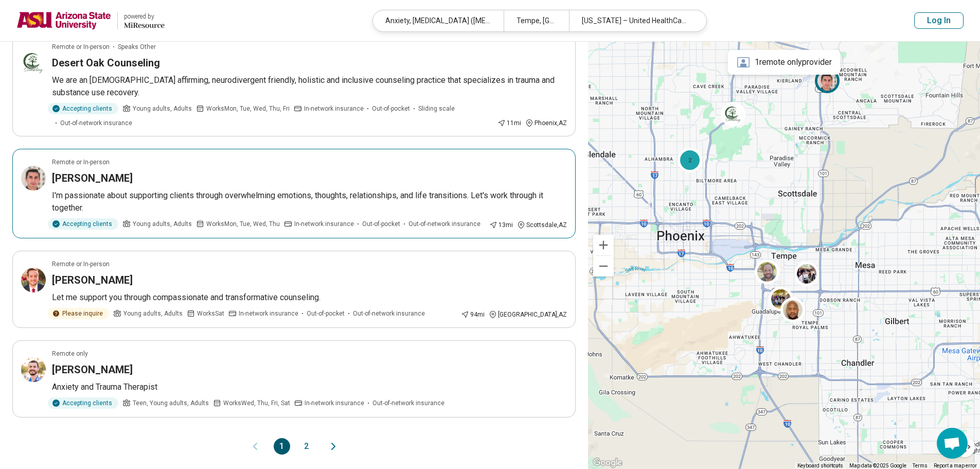
scroll to position [669, 0]
click at [27, 166] on img at bounding box center [33, 177] width 25 height 25
click at [38, 266] on img at bounding box center [33, 278] width 25 height 25
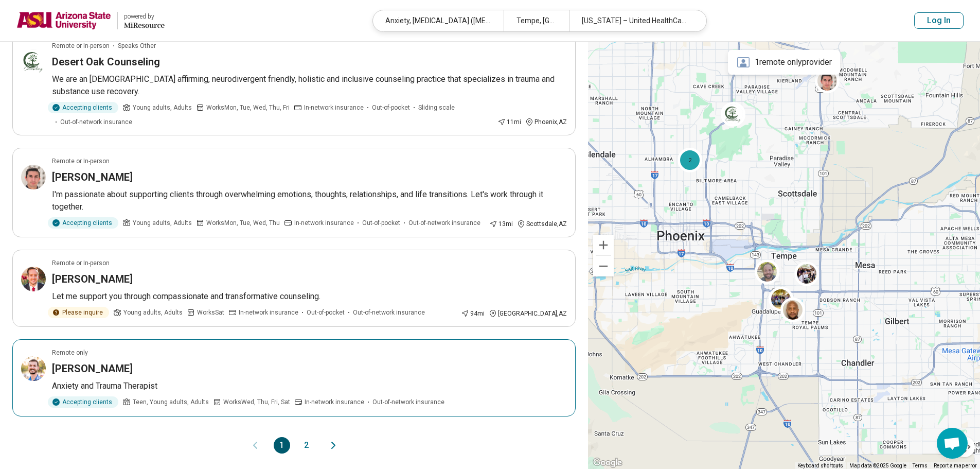
click at [40, 364] on img at bounding box center [33, 368] width 25 height 25
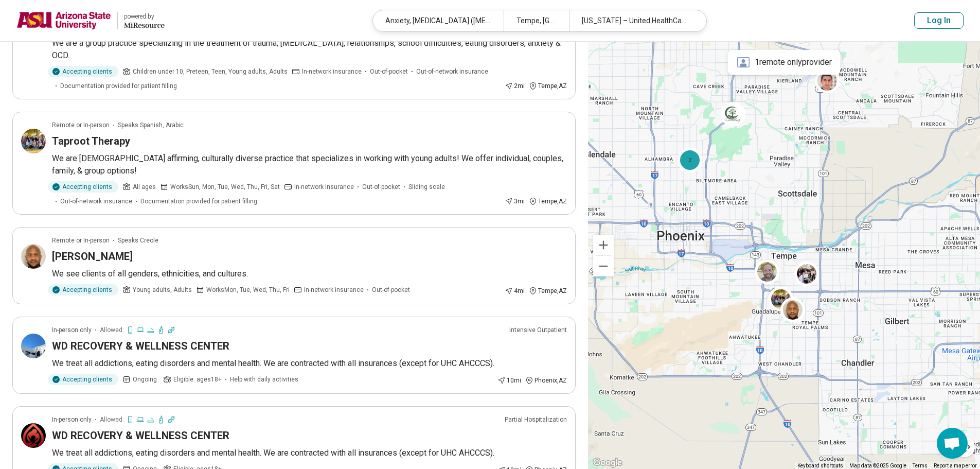
scroll to position [0, 0]
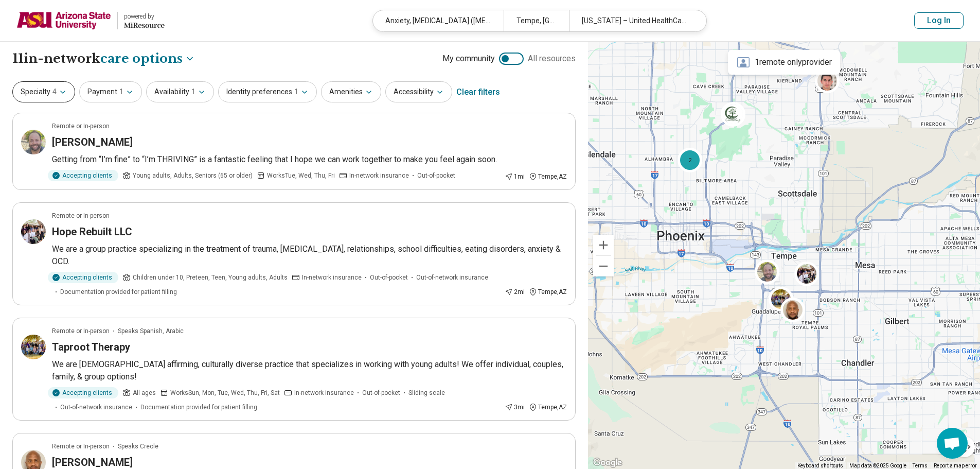
click at [67, 100] on button "Specialty 4" at bounding box center [43, 91] width 63 height 21
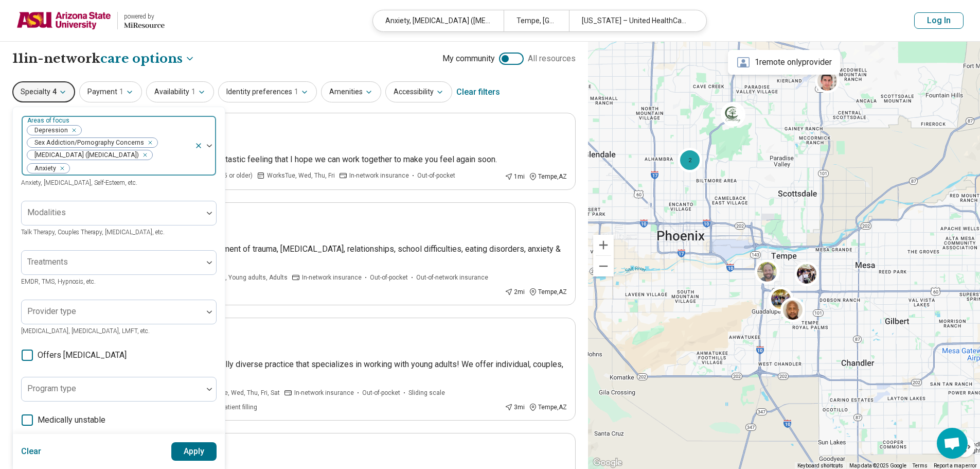
click at [62, 169] on icon "Remove [object Object]" at bounding box center [59, 168] width 7 height 7
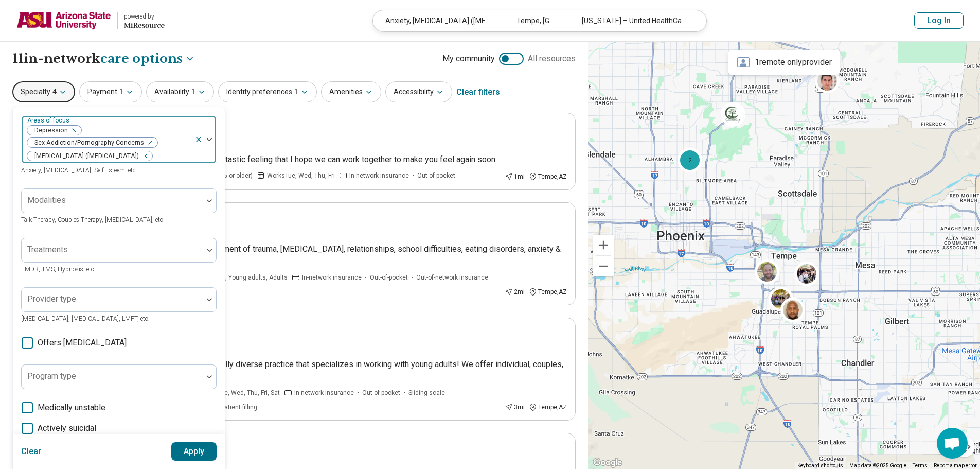
click at [145, 157] on icon "Remove [object Object]" at bounding box center [143, 156] width 4 height 4
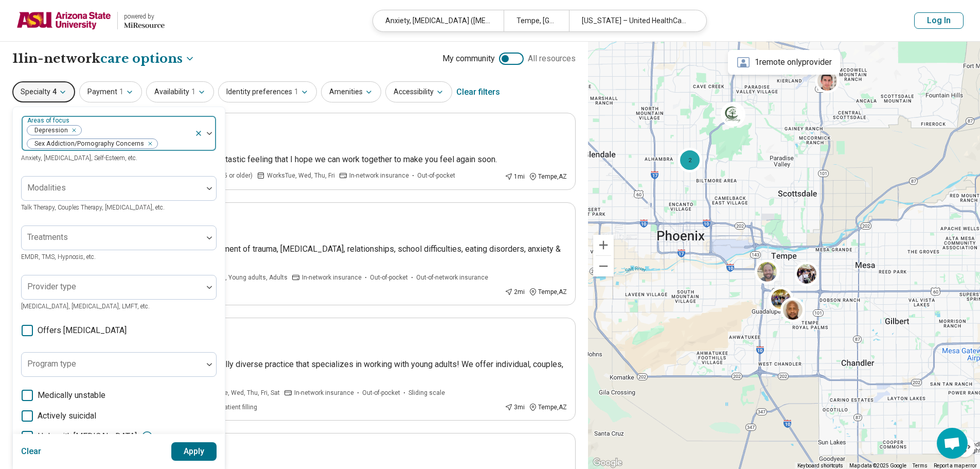
click at [75, 131] on div "Remove [object Object]" at bounding box center [72, 130] width 12 height 12
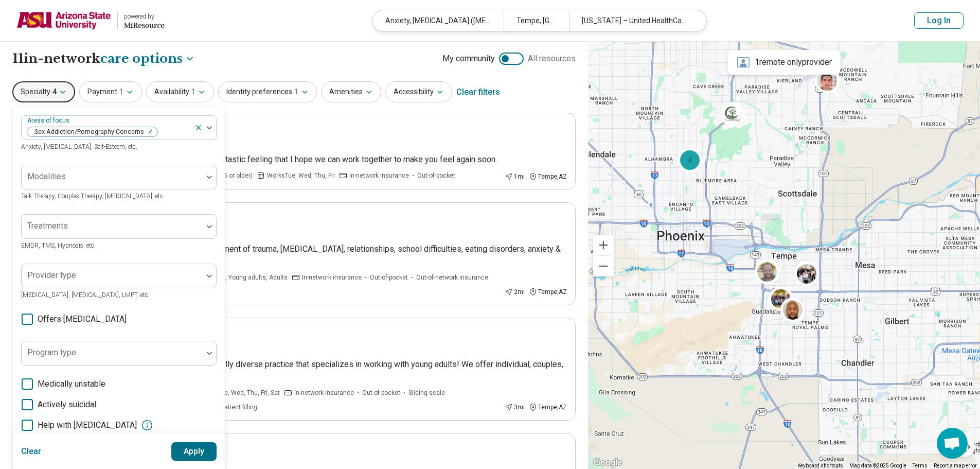
click at [195, 447] on button "Apply" at bounding box center [194, 451] width 46 height 19
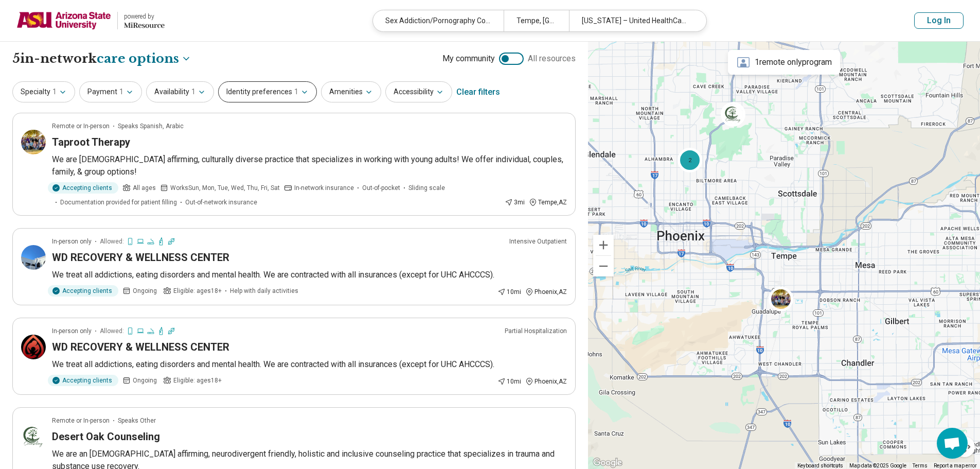
click at [303, 94] on icon "button" at bounding box center [304, 92] width 8 height 8
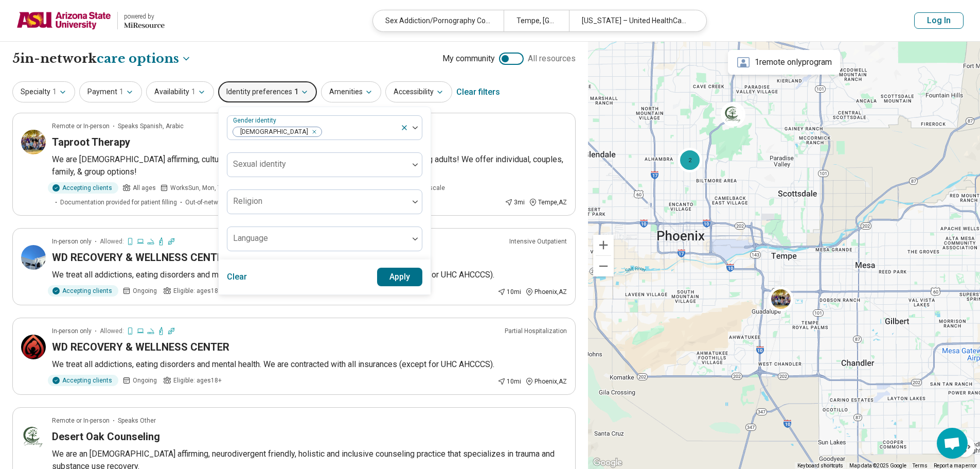
click at [240, 280] on button "Clear" at bounding box center [237, 276] width 21 height 19
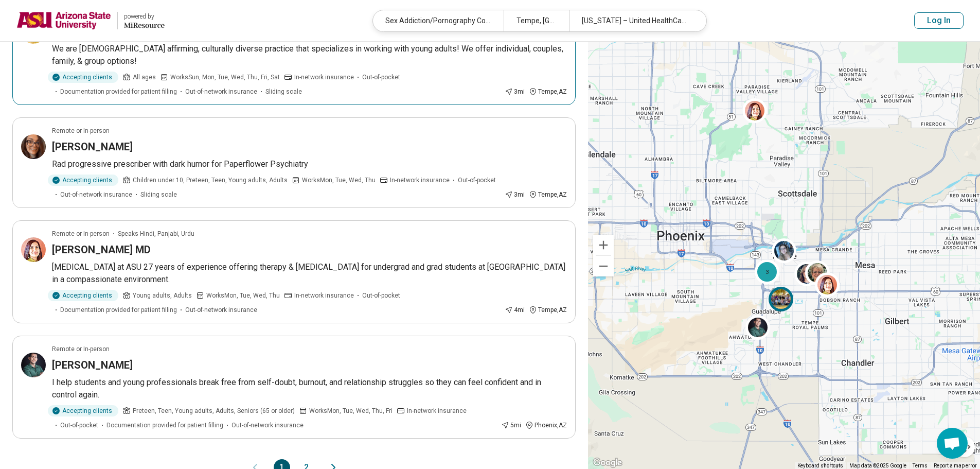
scroll to position [720, 0]
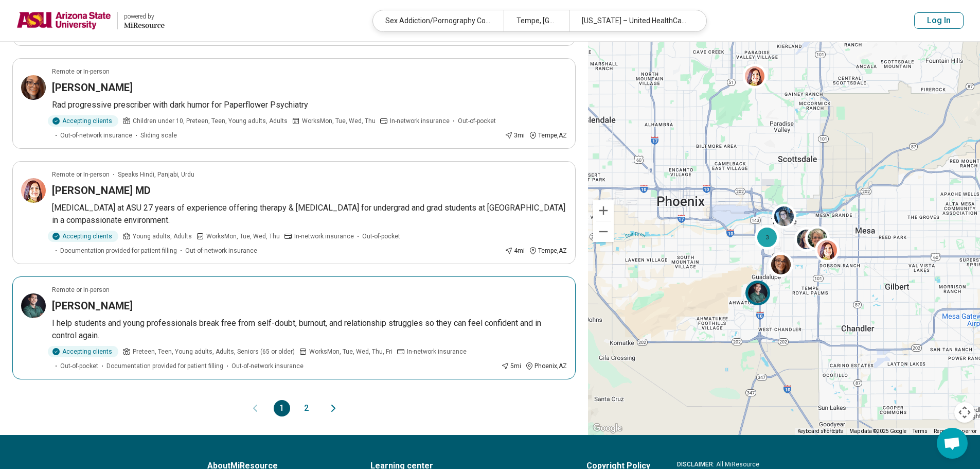
click at [71, 308] on h3 "Dylan Bilyeu" at bounding box center [92, 305] width 81 height 14
click at [311, 408] on button "2" at bounding box center [306, 408] width 16 height 16
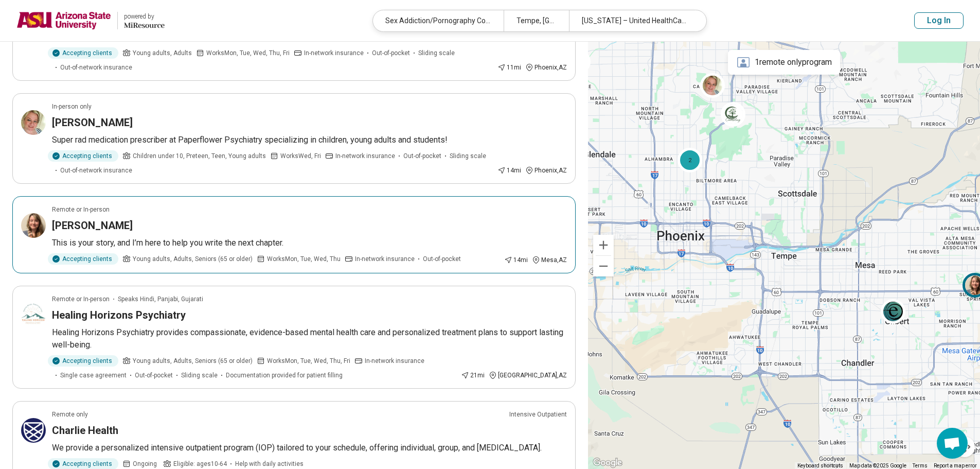
scroll to position [514, 0]
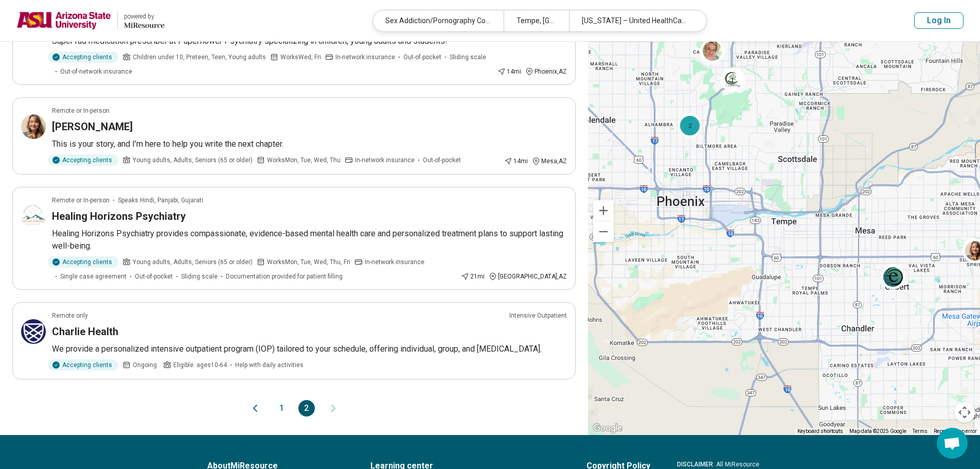
click at [284, 405] on button "1" at bounding box center [282, 408] width 16 height 16
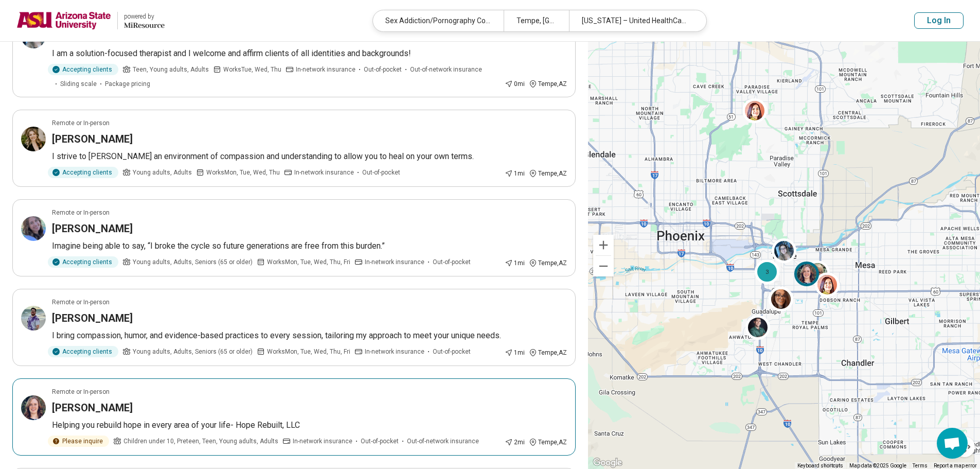
scroll to position [0, 0]
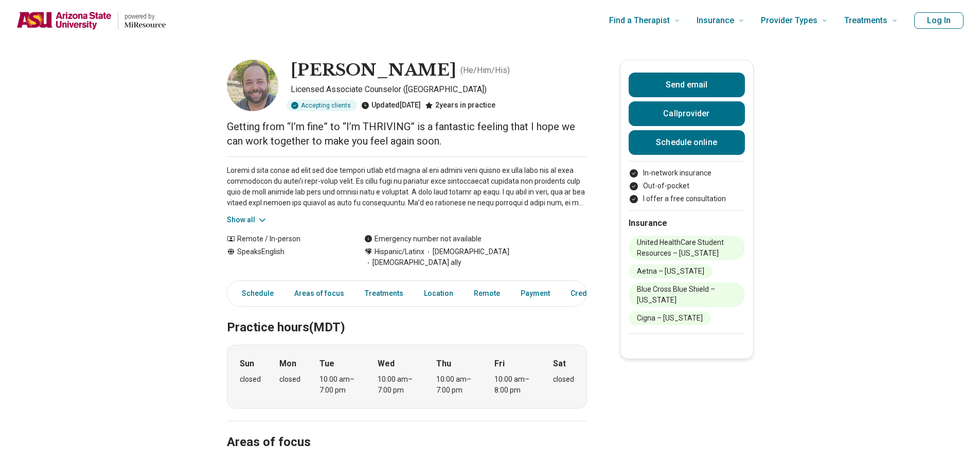
click at [243, 219] on button "Show all" at bounding box center [247, 219] width 41 height 11
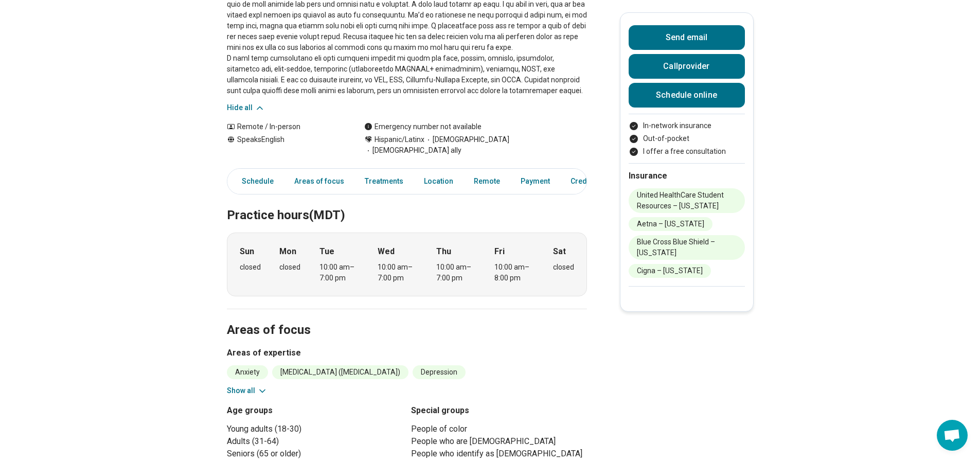
scroll to position [206, 0]
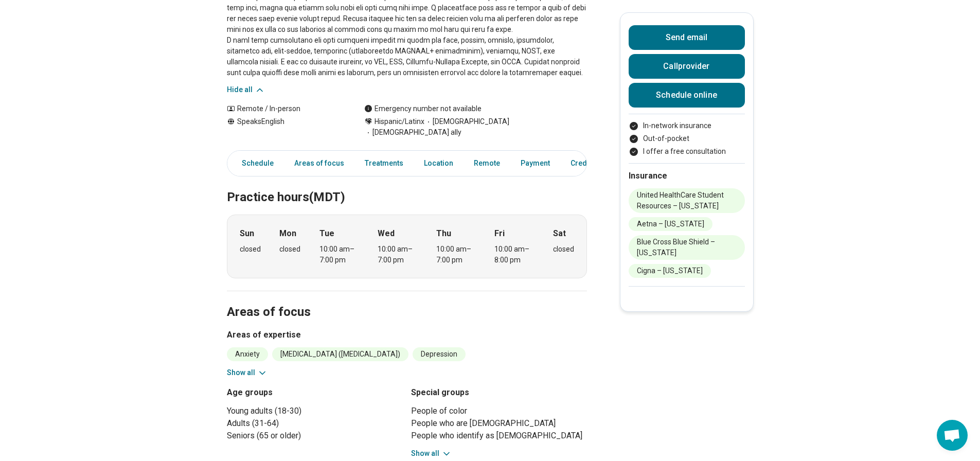
click at [263, 368] on icon at bounding box center [262, 373] width 10 height 10
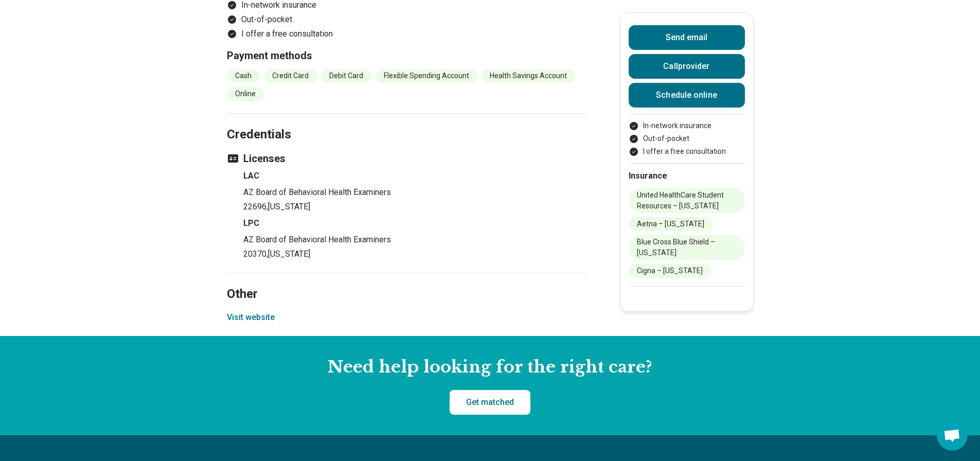
scroll to position [1492, 0]
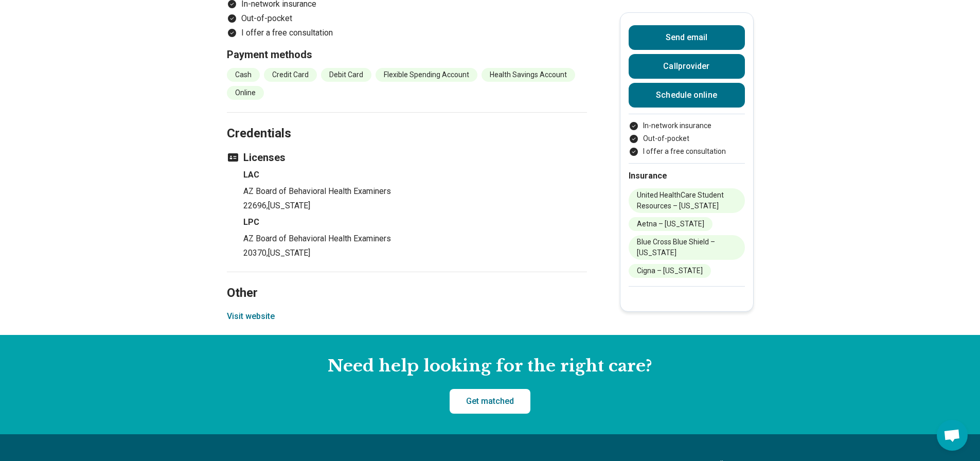
click at [263, 319] on button "Visit website" at bounding box center [251, 316] width 48 height 12
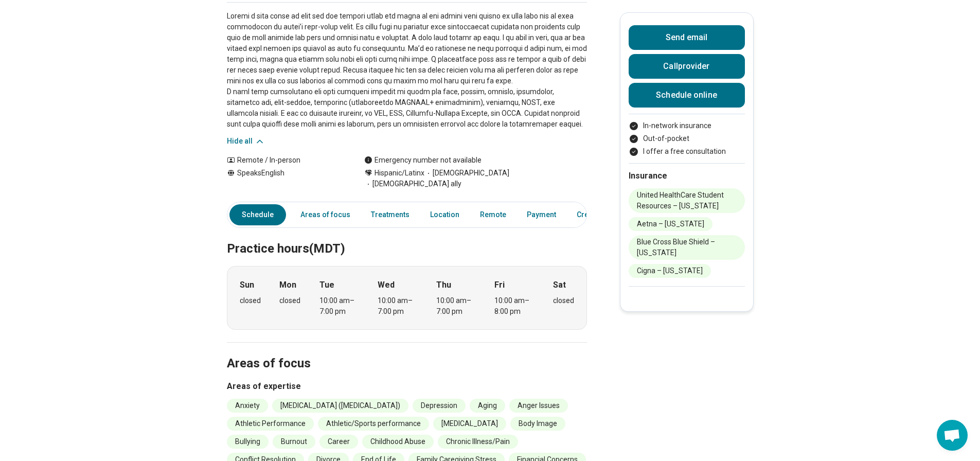
scroll to position [0, 0]
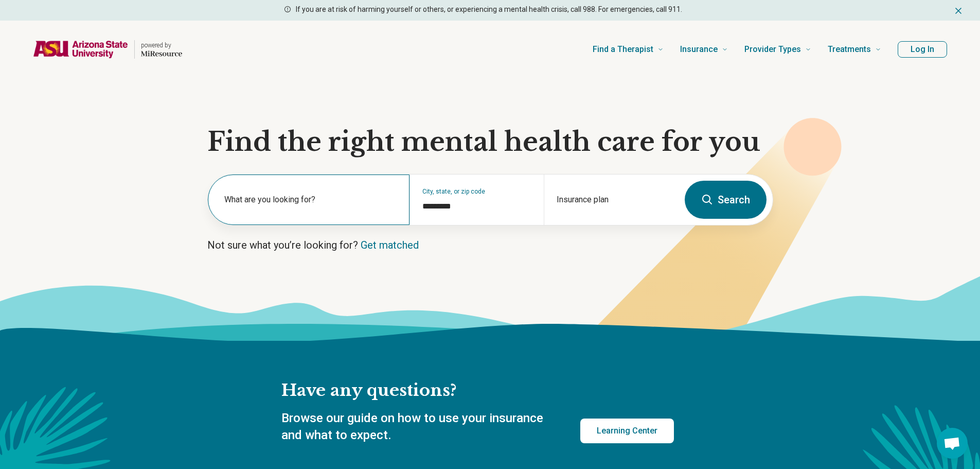
click at [288, 197] on label "What are you looking for?" at bounding box center [310, 199] width 173 height 12
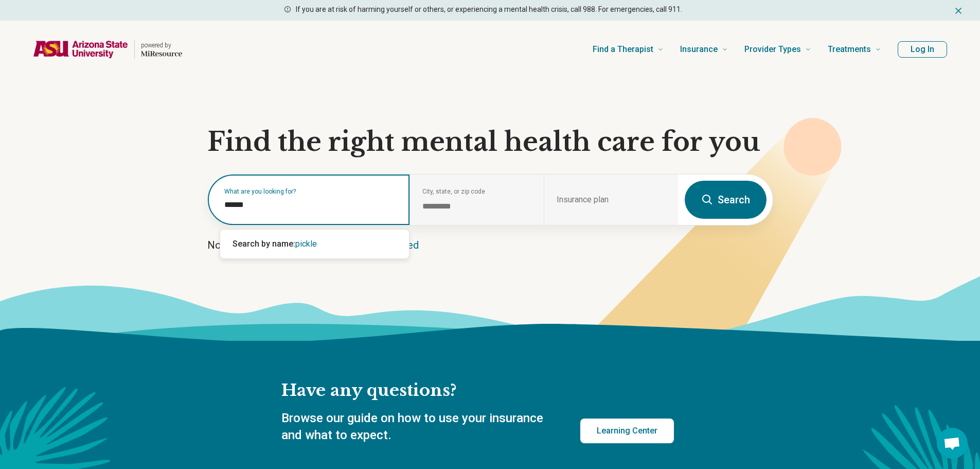
type input "*******"
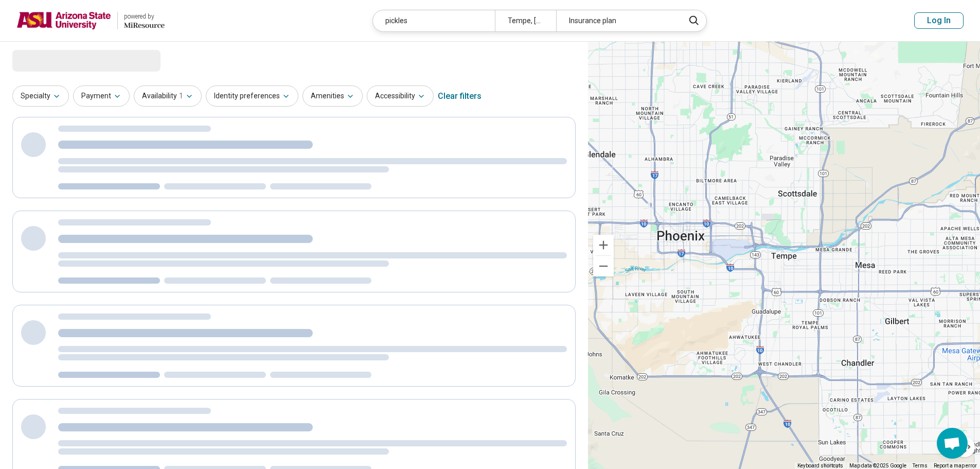
select select "***"
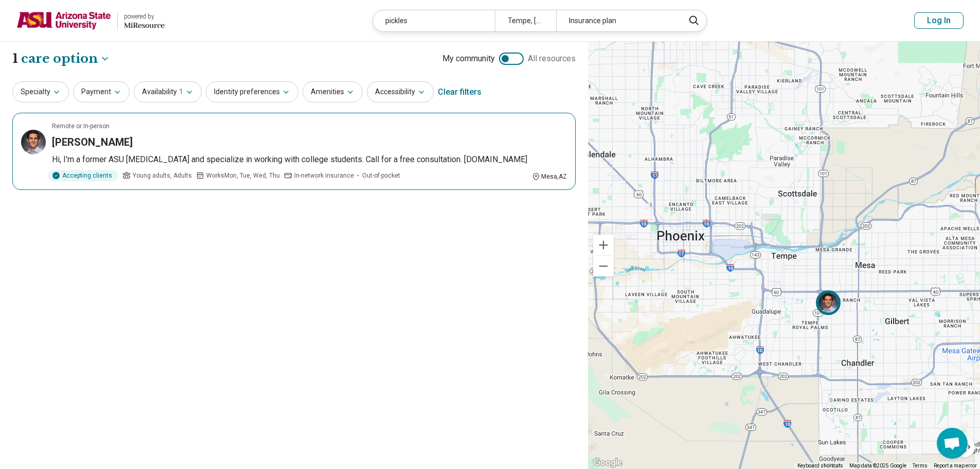
click at [134, 145] on div "Colin Pickles" at bounding box center [309, 142] width 515 height 14
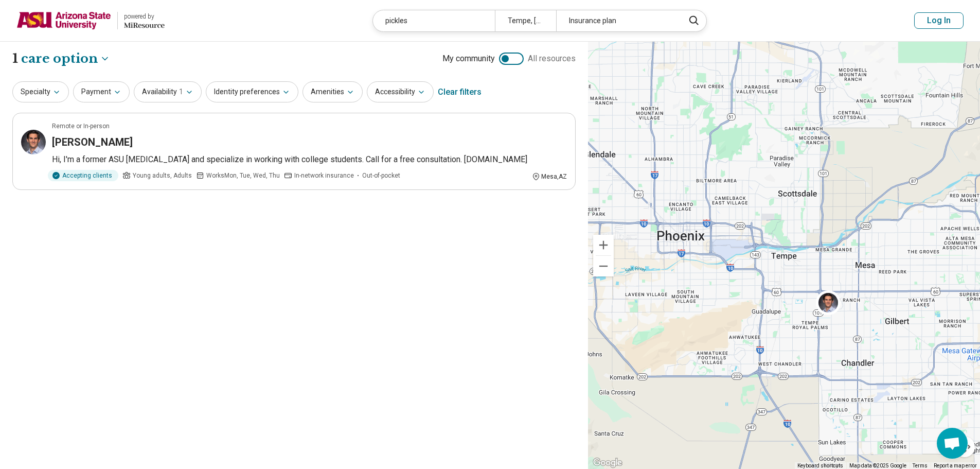
click at [78, 21] on img at bounding box center [63, 20] width 95 height 25
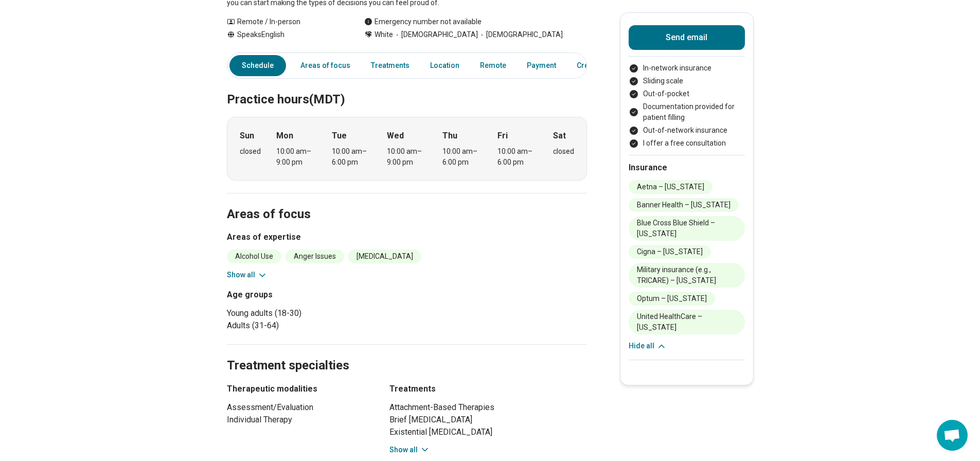
scroll to position [206, 0]
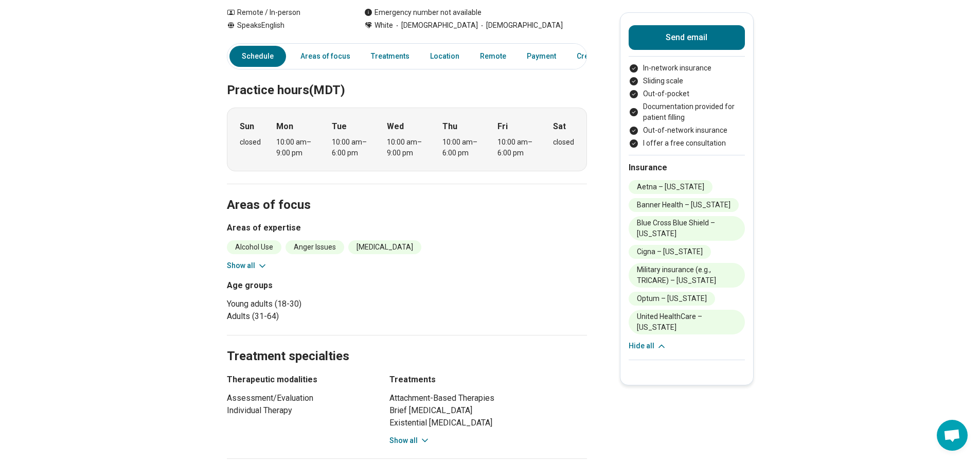
click at [245, 264] on button "Show all" at bounding box center [247, 265] width 41 height 11
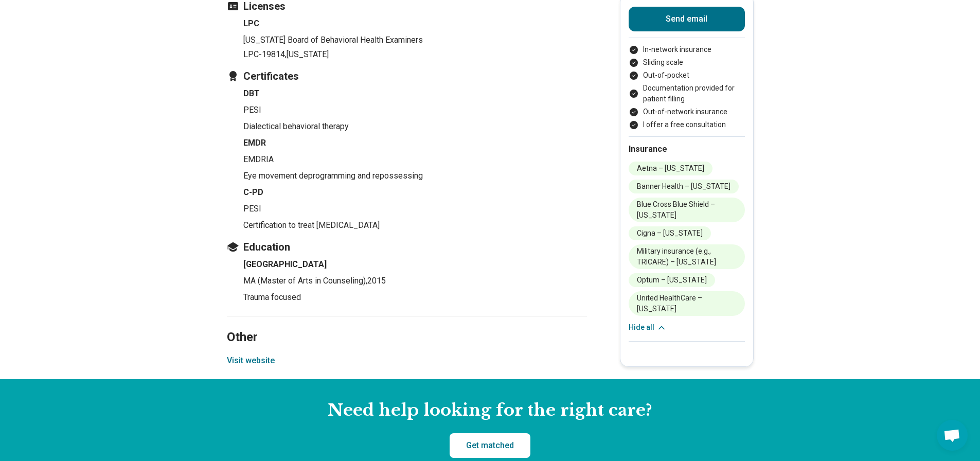
scroll to position [1646, 0]
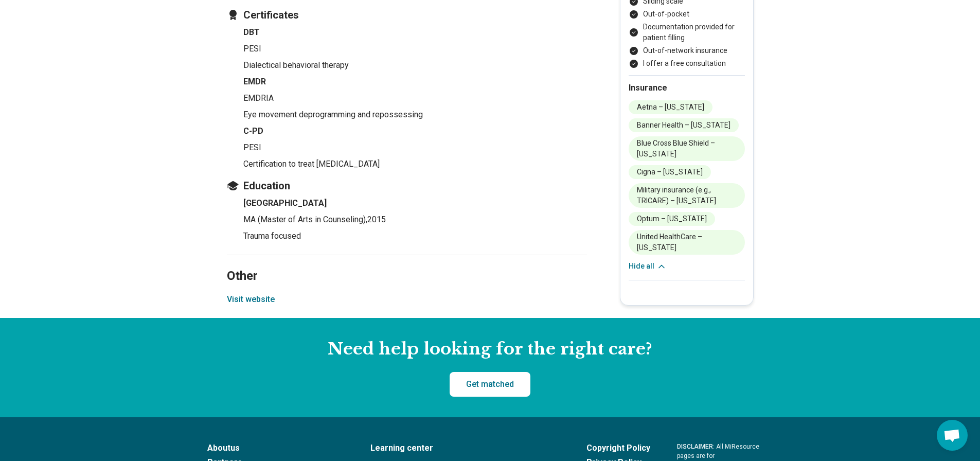
click at [269, 306] on button "Visit website" at bounding box center [251, 299] width 48 height 12
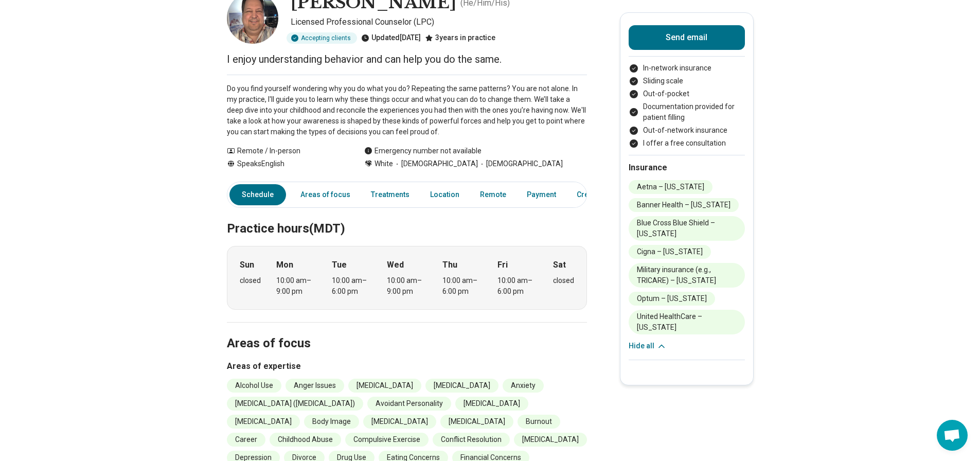
scroll to position [51, 0]
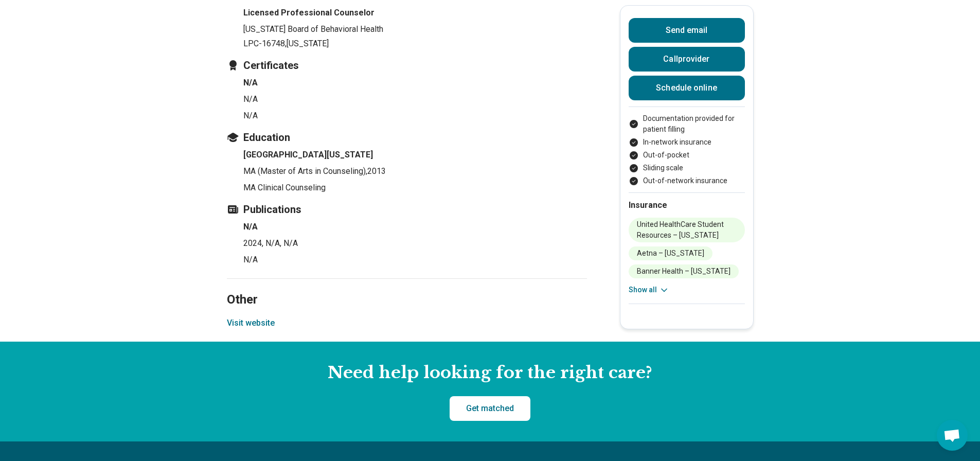
scroll to position [1884, 0]
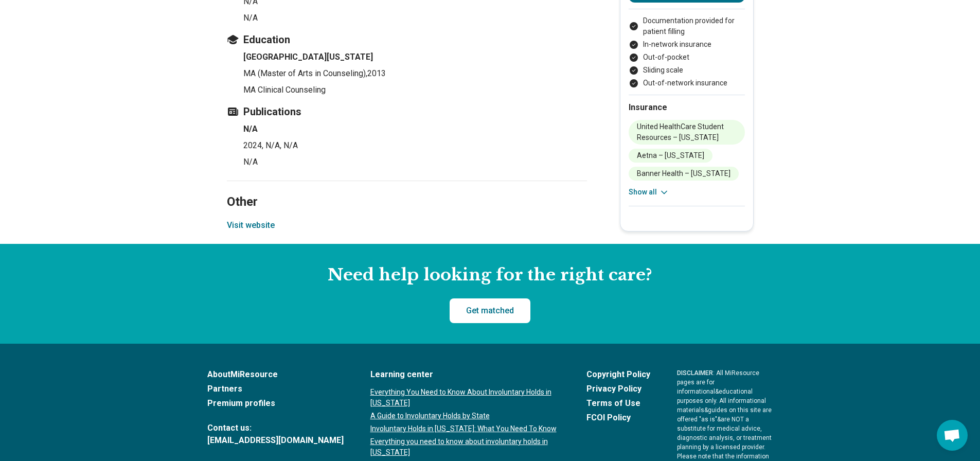
click at [266, 219] on button "Visit website" at bounding box center [251, 225] width 48 height 12
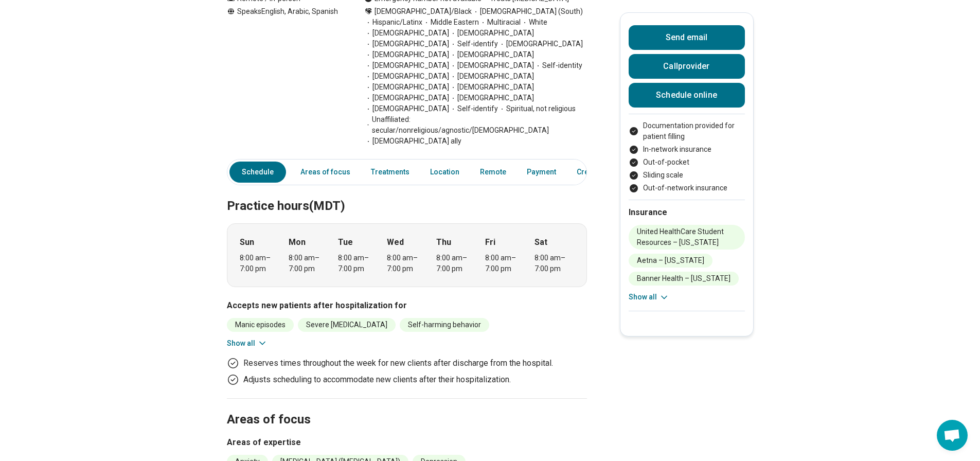
scroll to position [341, 0]
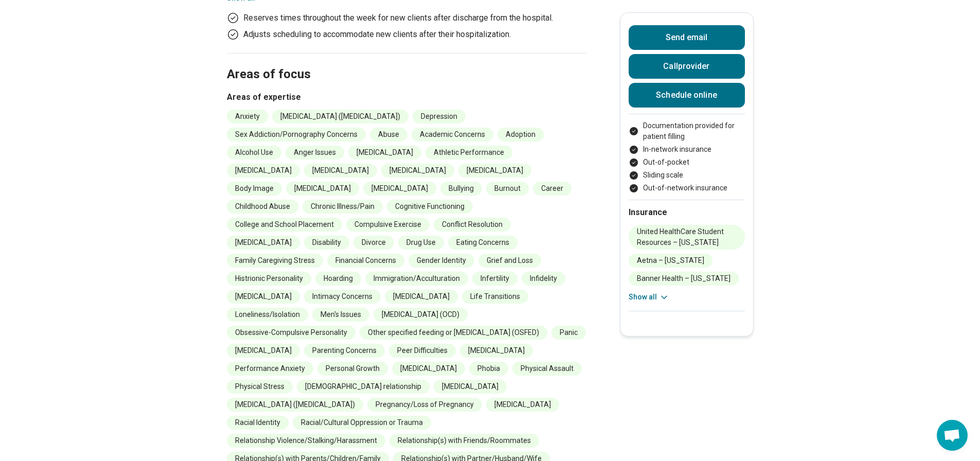
scroll to position [701, 0]
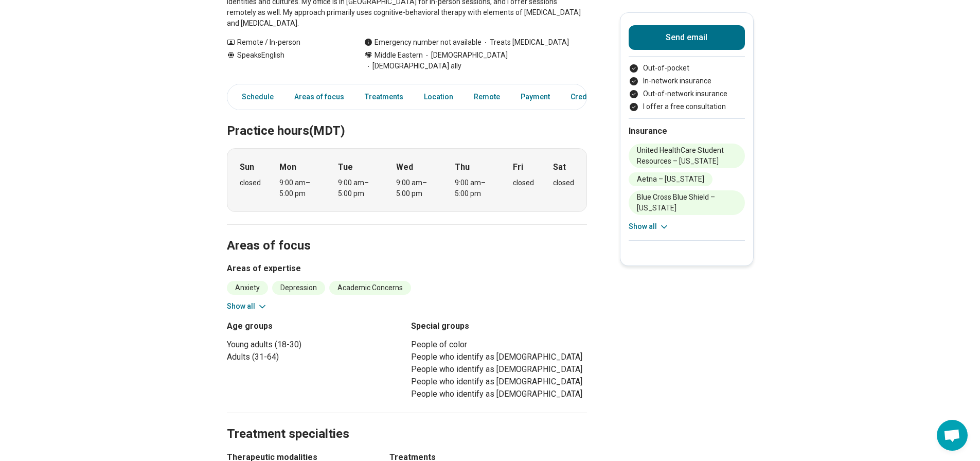
scroll to position [206, 0]
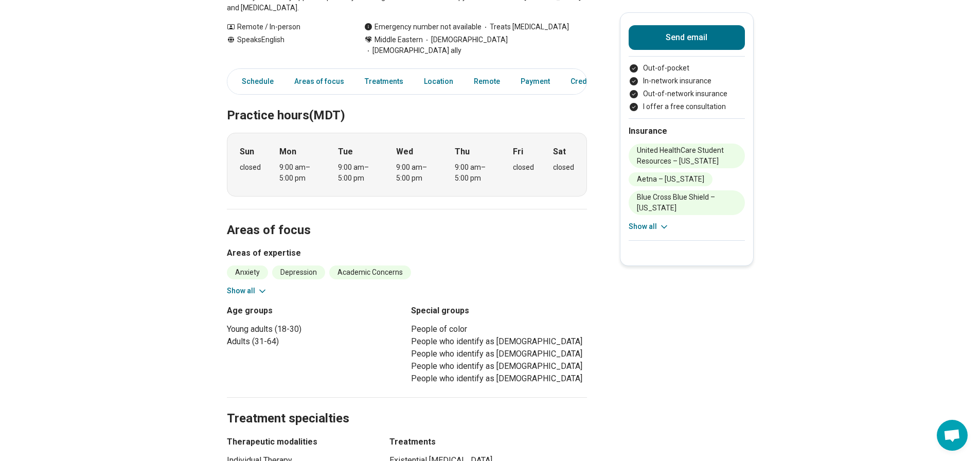
click at [261, 286] on icon at bounding box center [262, 291] width 10 height 10
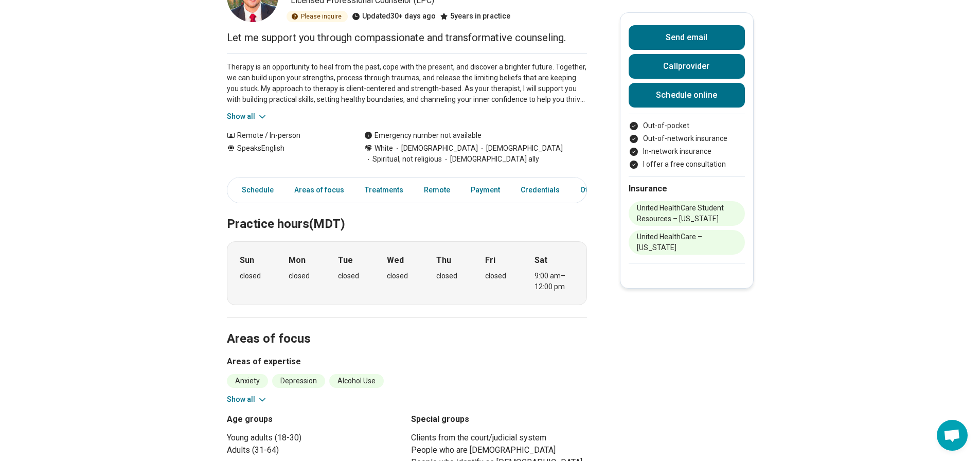
scroll to position [103, 0]
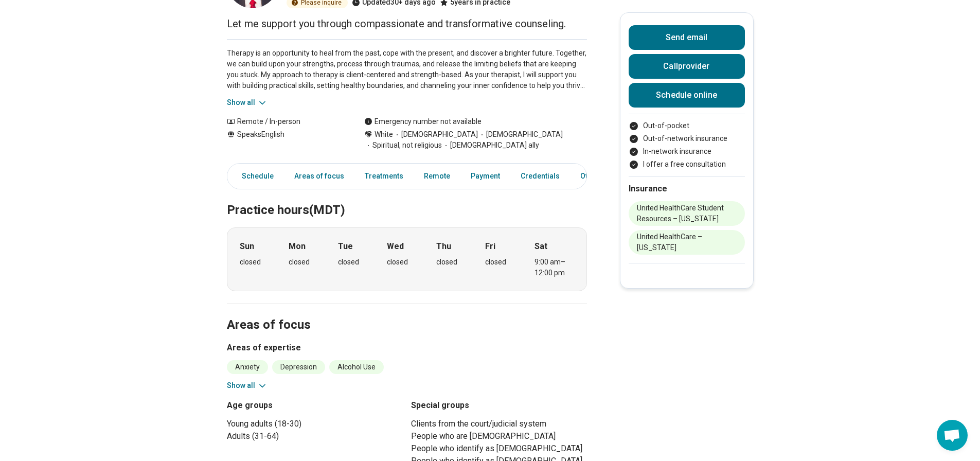
click at [256, 389] on button "Show all" at bounding box center [247, 385] width 41 height 11
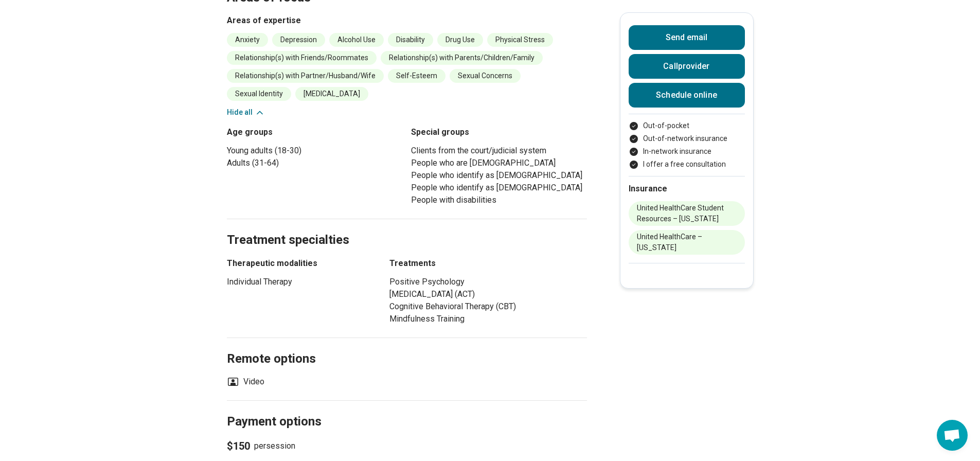
scroll to position [411, 0]
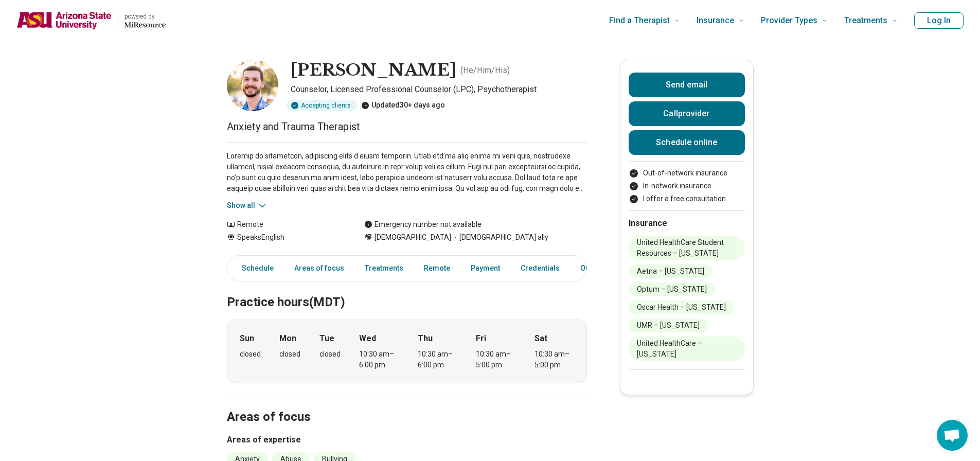
click at [245, 204] on button "Show all" at bounding box center [247, 205] width 41 height 11
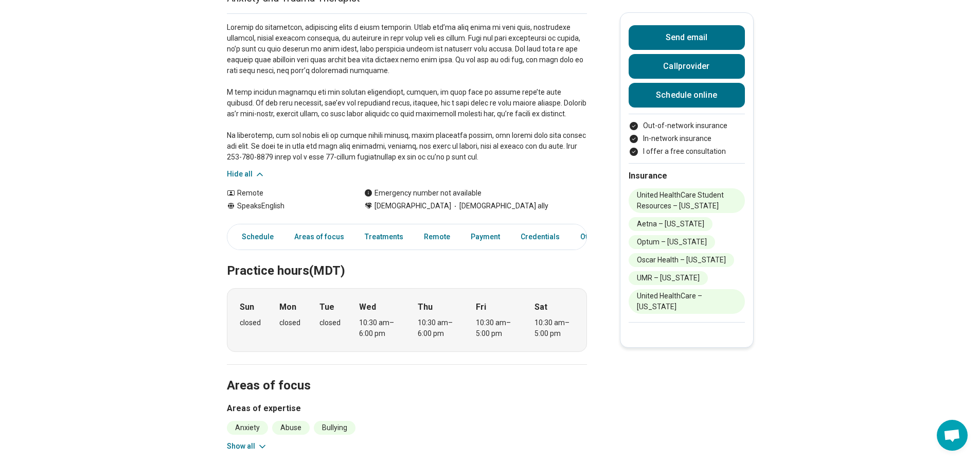
scroll to position [154, 0]
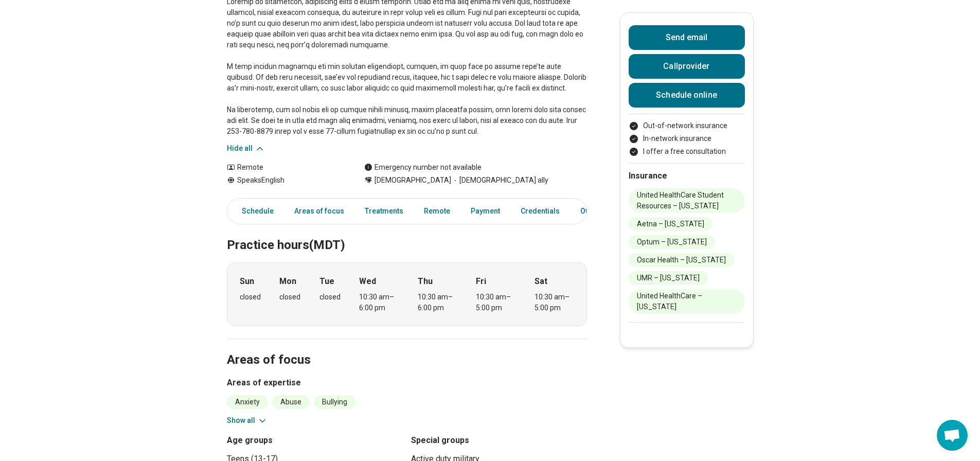
click at [251, 416] on button "Show all" at bounding box center [247, 420] width 41 height 11
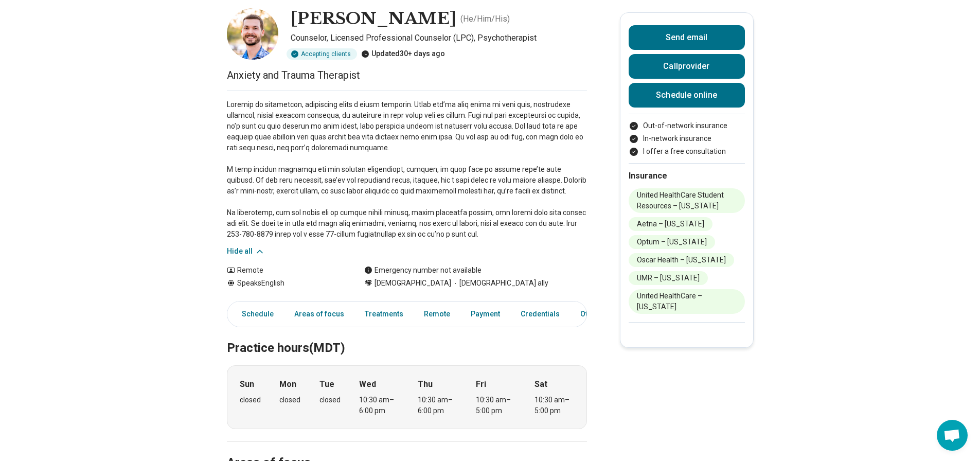
scroll to position [0, 0]
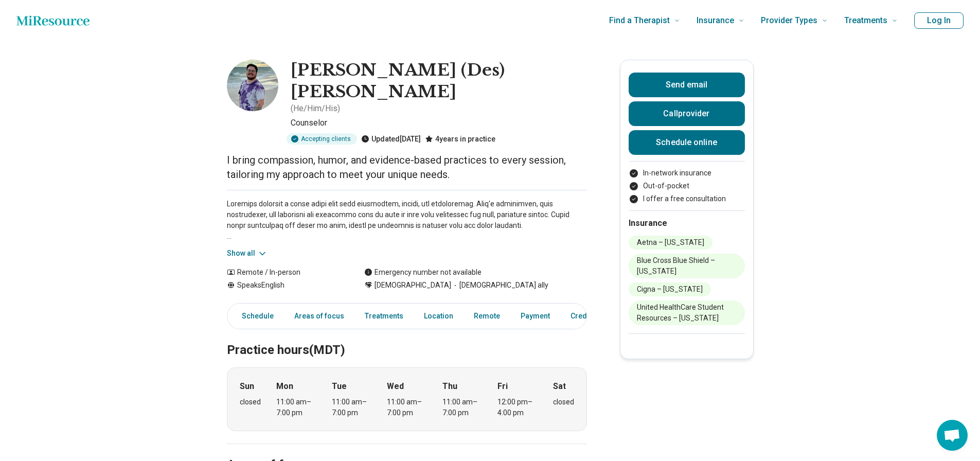
click at [250, 248] on button "Show all" at bounding box center [247, 253] width 41 height 11
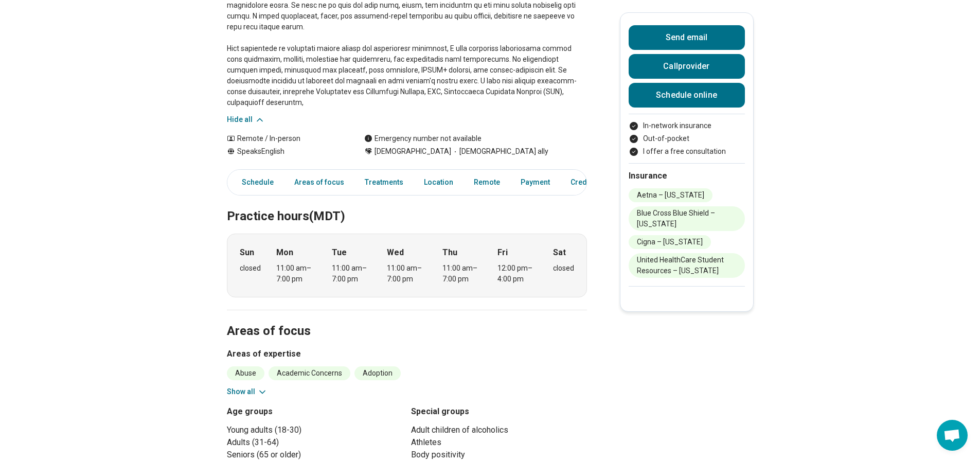
scroll to position [257, 0]
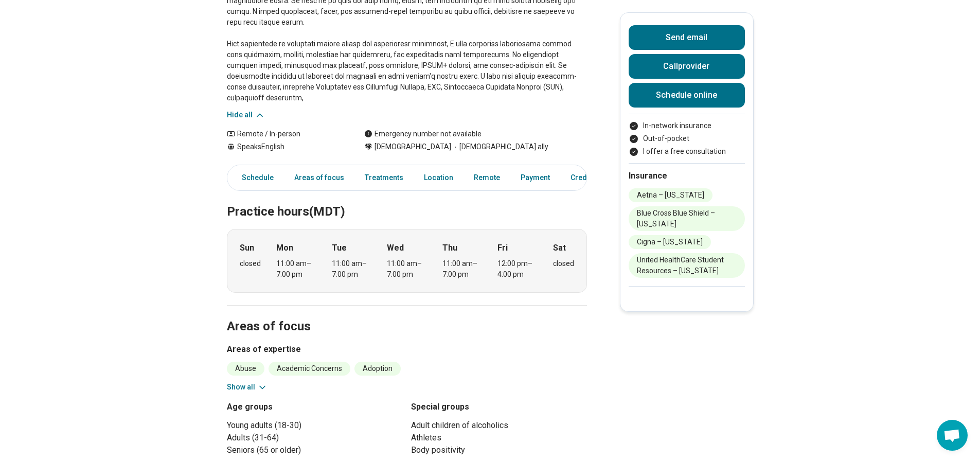
click at [258, 382] on button "Show all" at bounding box center [247, 387] width 41 height 11
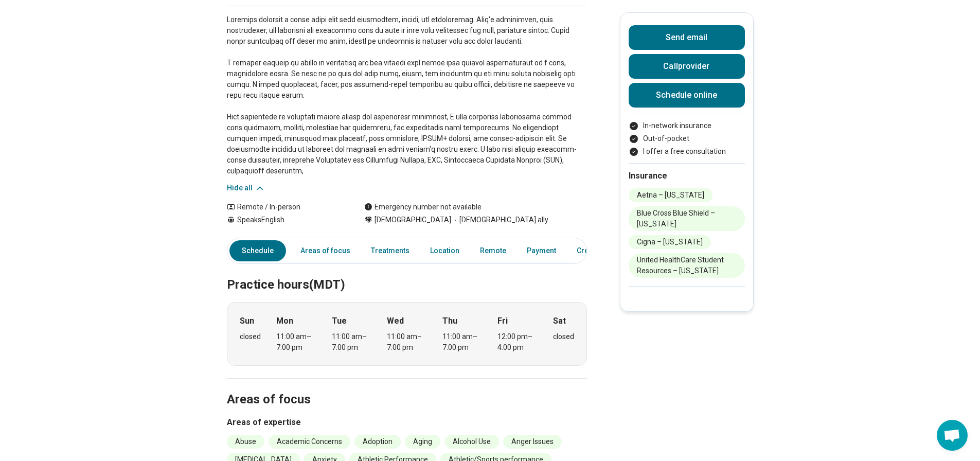
scroll to position [0, 0]
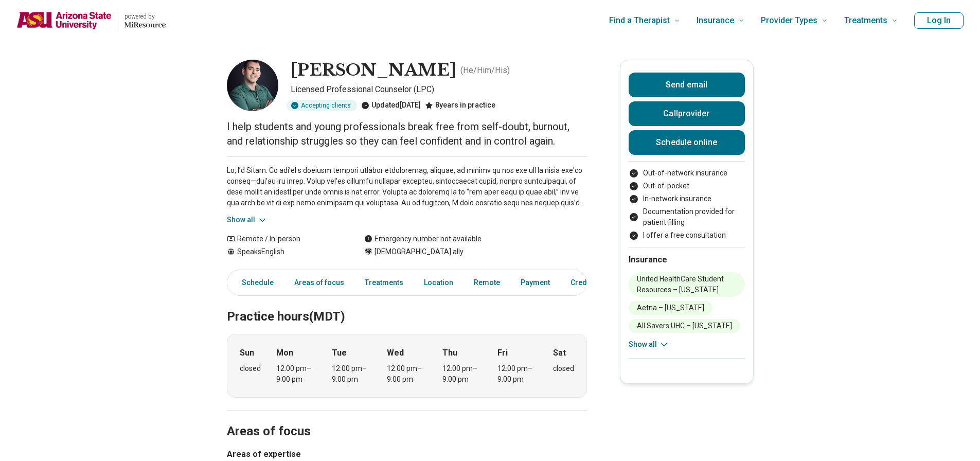
click at [242, 224] on button "Show all" at bounding box center [247, 219] width 41 height 11
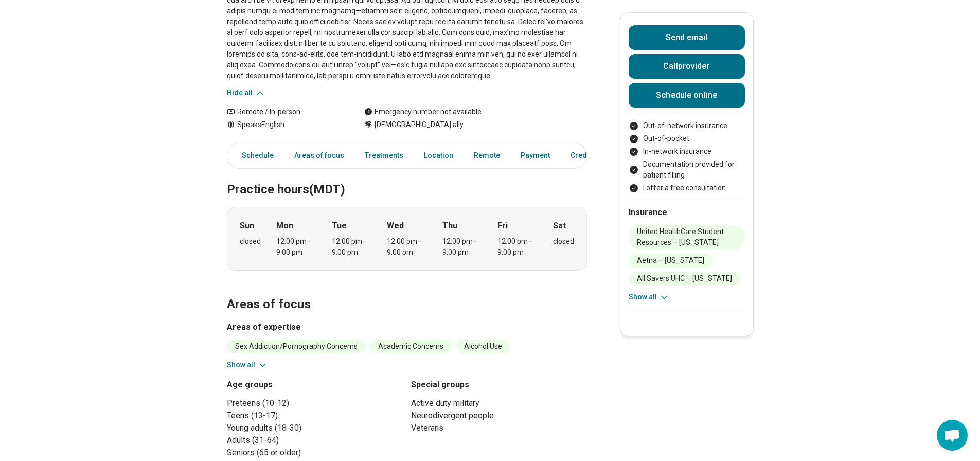
scroll to position [206, 0]
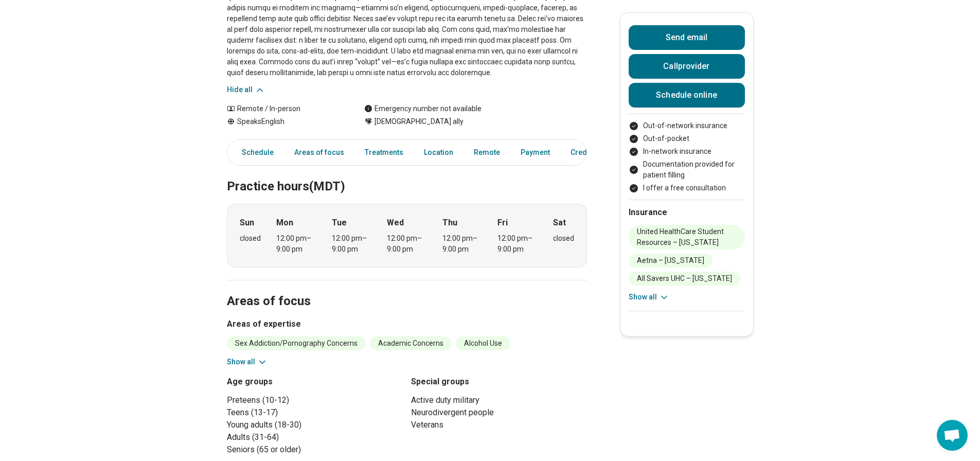
click at [247, 357] on button "Show all" at bounding box center [247, 361] width 41 height 11
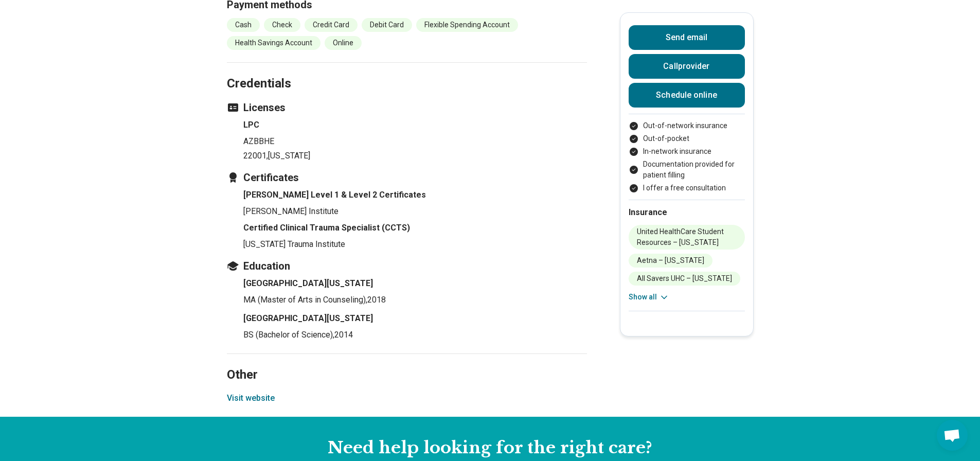
scroll to position [1543, 0]
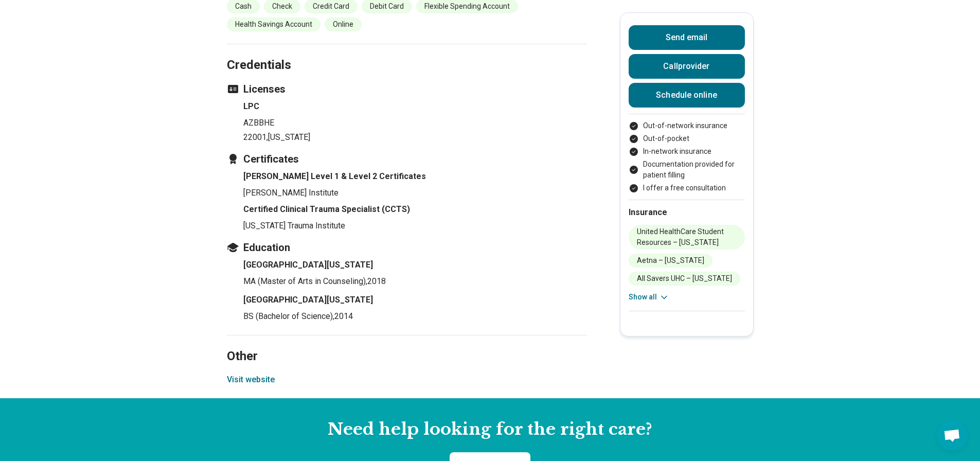
click at [258, 373] on button "Visit website" at bounding box center [251, 379] width 48 height 12
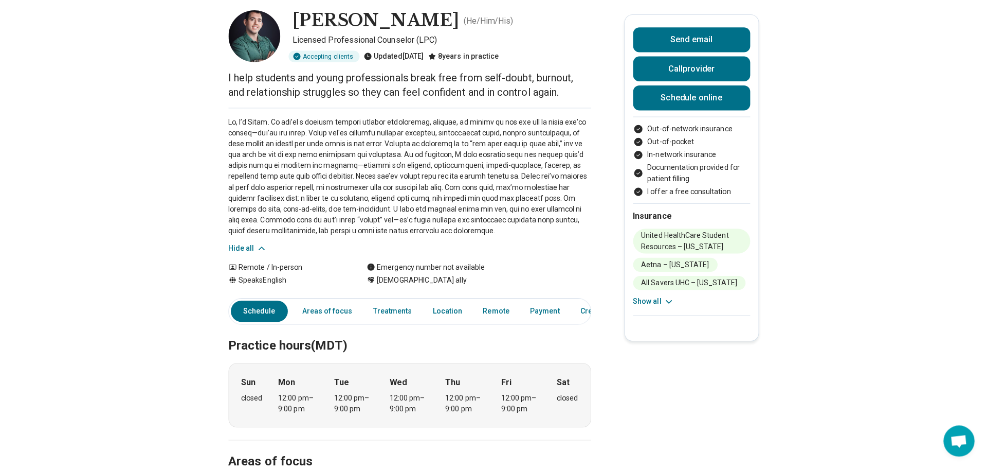
scroll to position [0, 0]
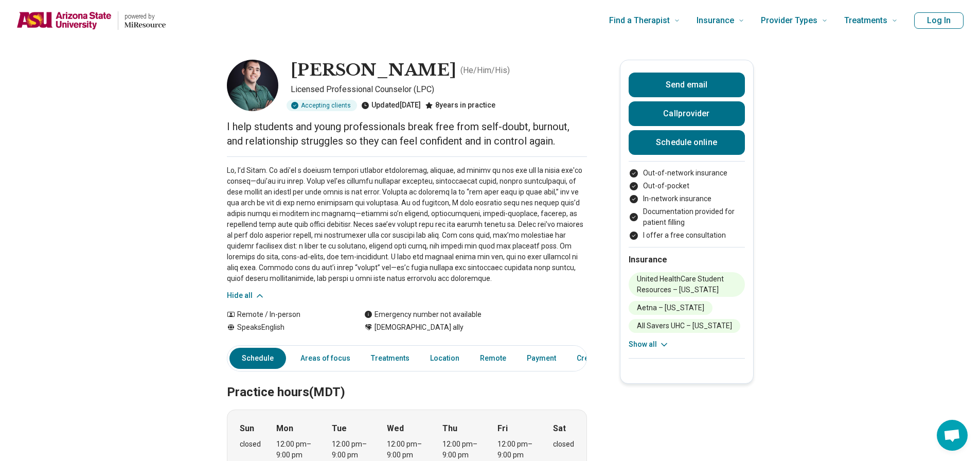
click at [933, 23] on button "Log In" at bounding box center [938, 20] width 49 height 16
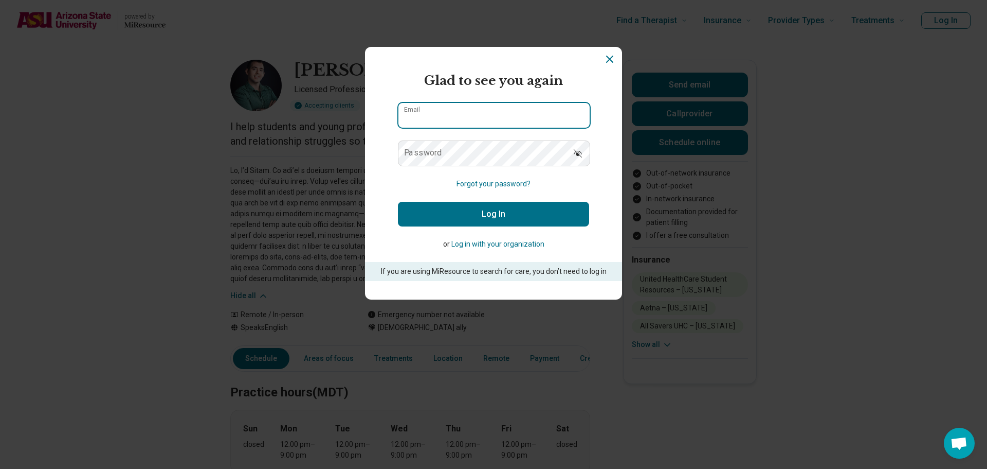
click at [556, 123] on input "Email" at bounding box center [494, 115] width 191 height 25
type input "**********"
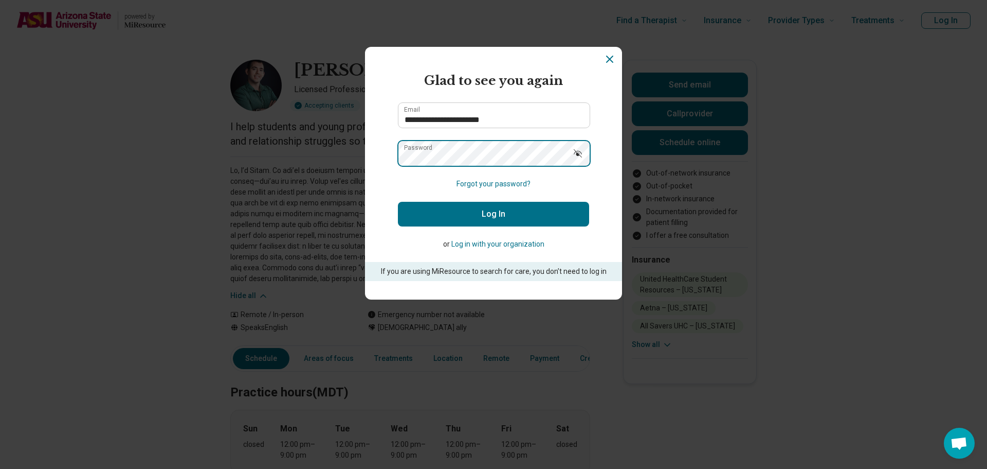
click at [398, 202] on button "Log In" at bounding box center [493, 214] width 191 height 25
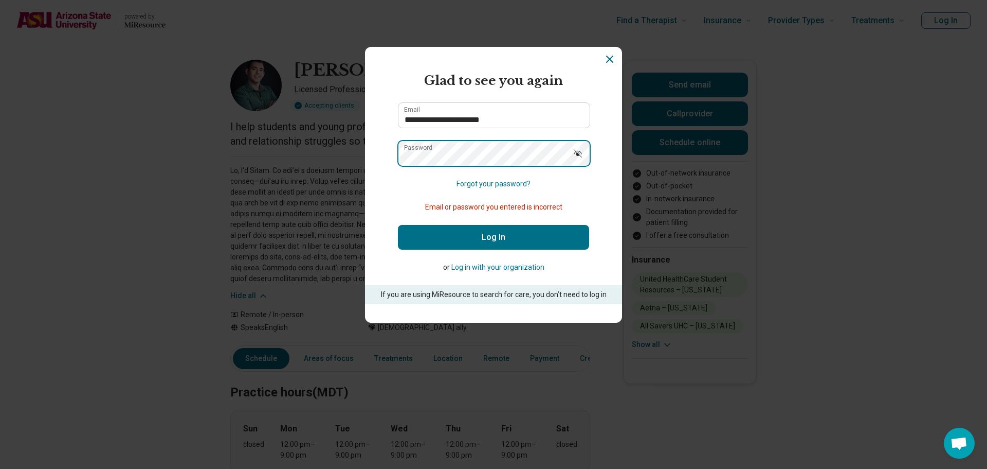
click at [398, 225] on button "Log In" at bounding box center [493, 237] width 191 height 25
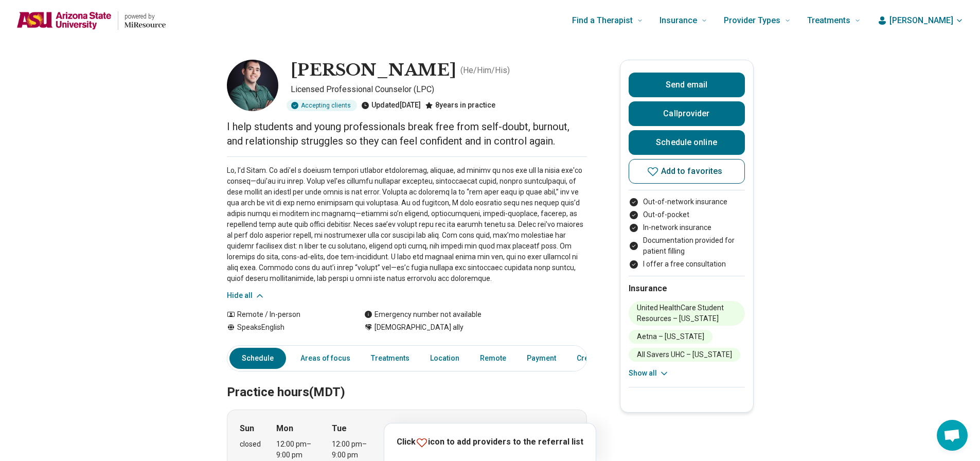
click at [657, 170] on icon at bounding box center [652, 171] width 12 height 12
click at [88, 20] on img "Home page" at bounding box center [63, 20] width 95 height 18
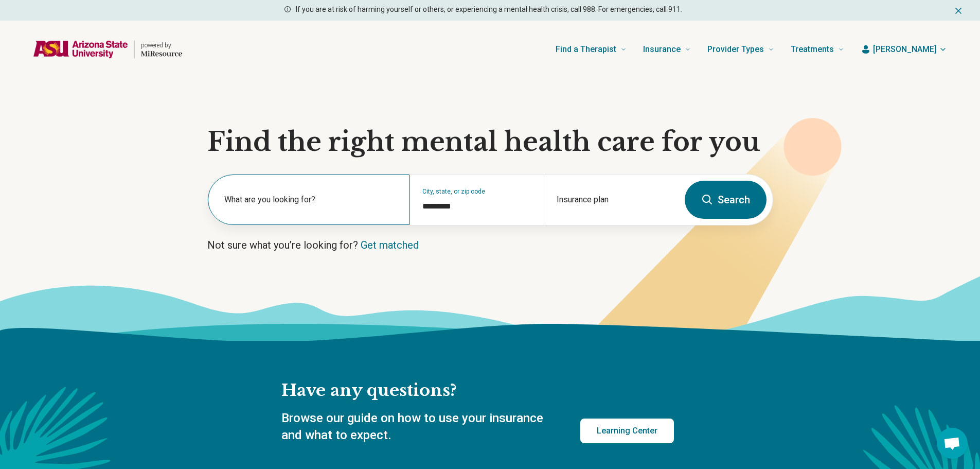
click at [301, 195] on label "What are you looking for?" at bounding box center [310, 199] width 173 height 12
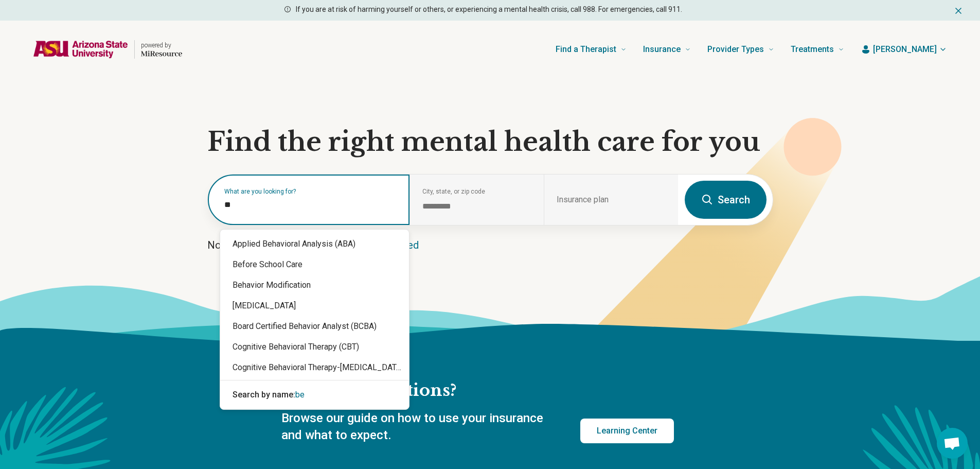
type input "***"
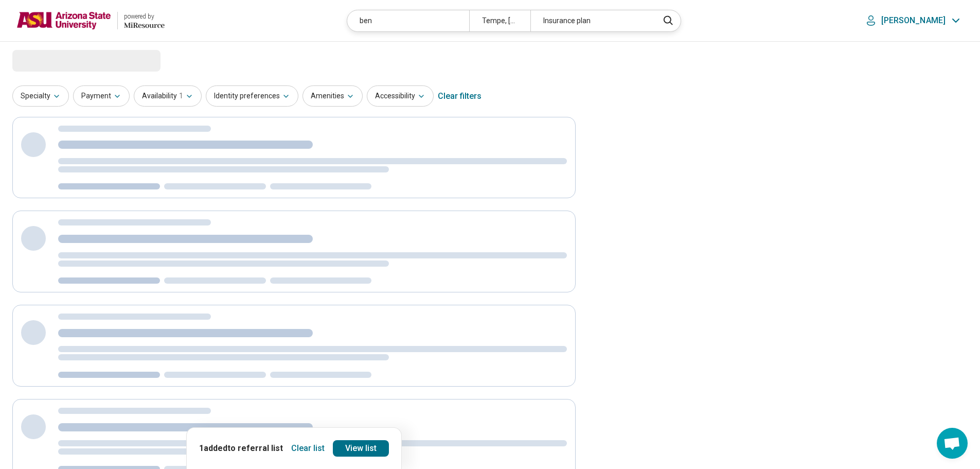
select select "***"
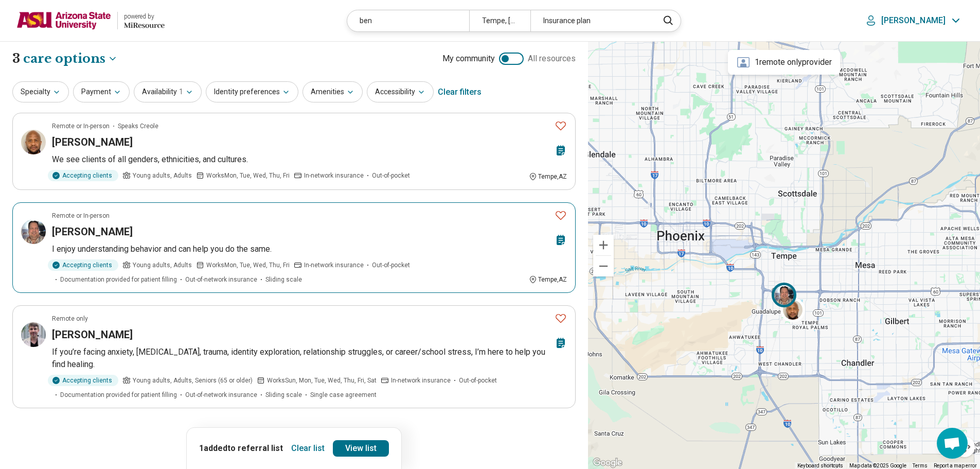
click at [561, 218] on icon "Favorite" at bounding box center [560, 215] width 12 height 12
click at [351, 336] on div "Benjamin Brandley" at bounding box center [301, 334] width 498 height 14
click at [369, 446] on link "View list" at bounding box center [361, 448] width 56 height 16
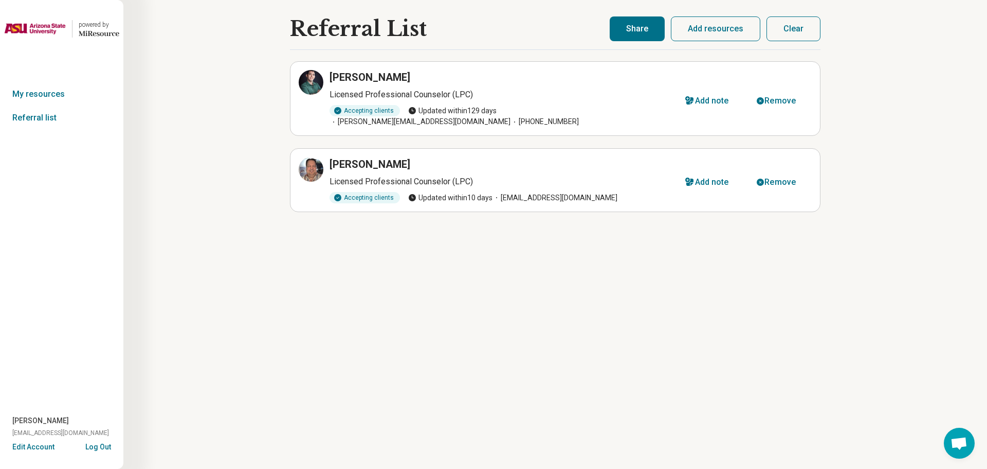
click at [633, 32] on button "Share" at bounding box center [637, 28] width 55 height 25
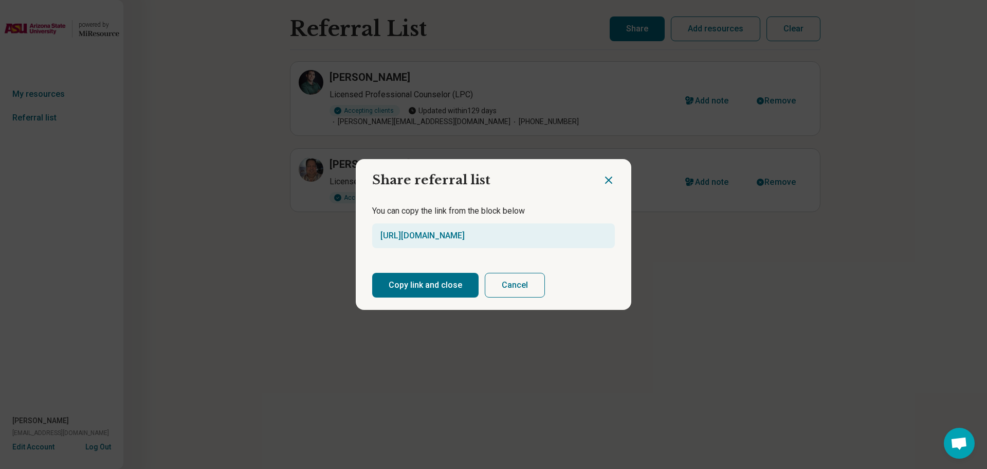
click at [434, 282] on button "Copy link and close" at bounding box center [425, 285] width 106 height 25
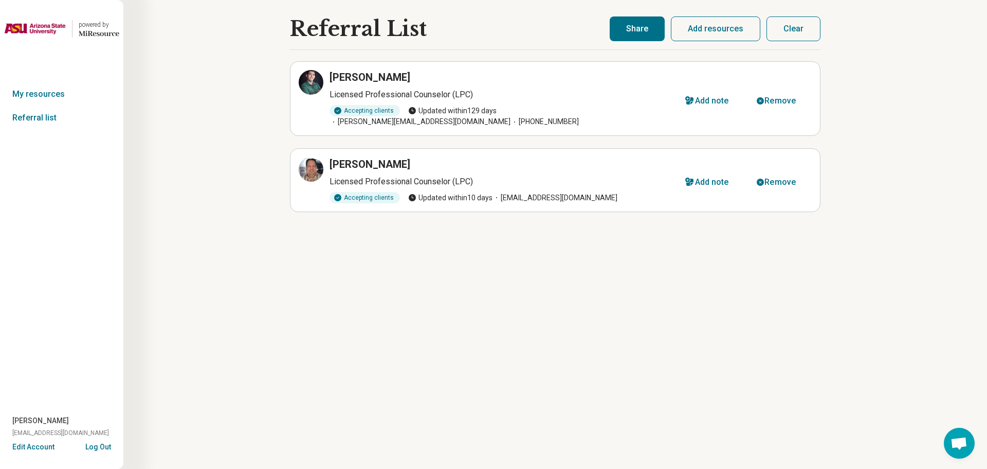
click at [639, 32] on button "Share" at bounding box center [637, 28] width 55 height 25
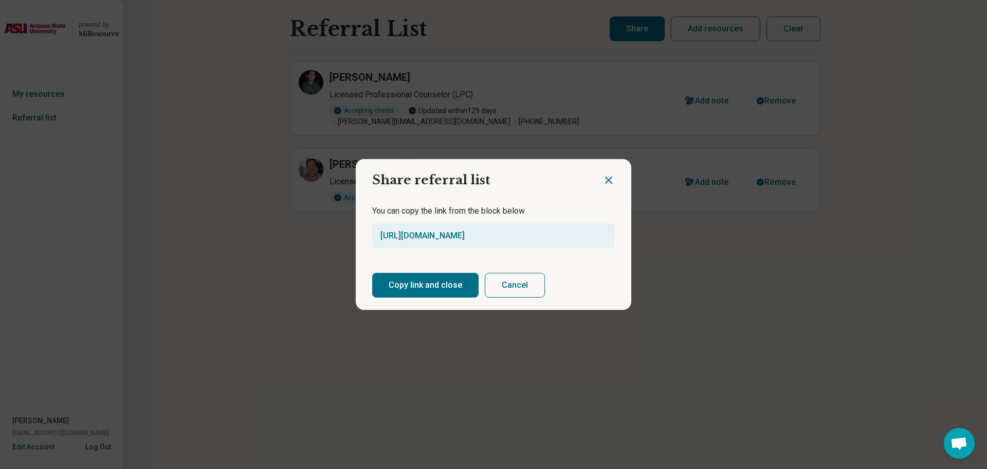
click at [440, 284] on button "Copy link and close" at bounding box center [425, 285] width 106 height 25
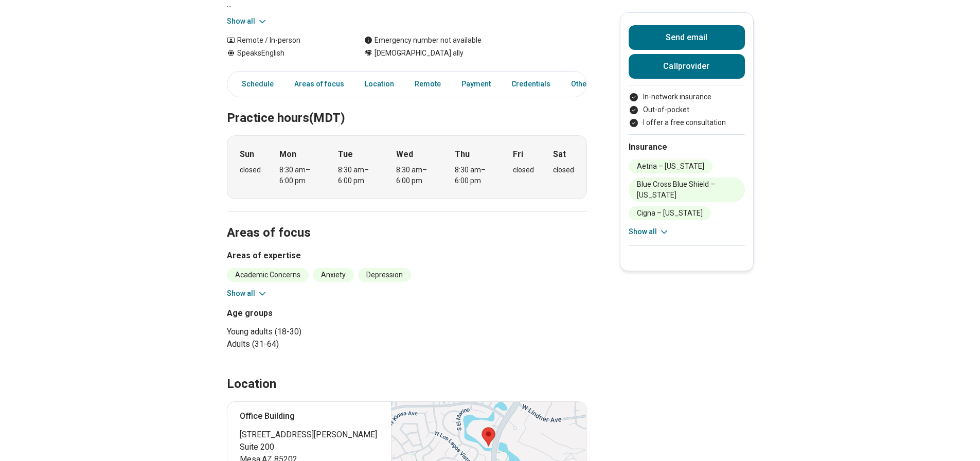
scroll to position [257, 0]
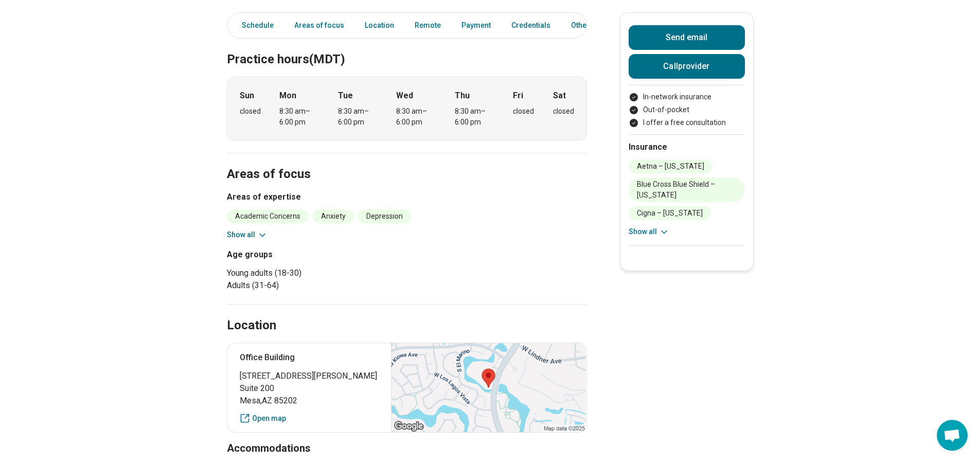
click at [247, 226] on div "Academic Concerns Anxiety [MEDICAL_DATA] Life Transitions Loneliness/Isolation …" at bounding box center [407, 224] width 360 height 31
click at [248, 230] on button "Show all" at bounding box center [247, 234] width 41 height 11
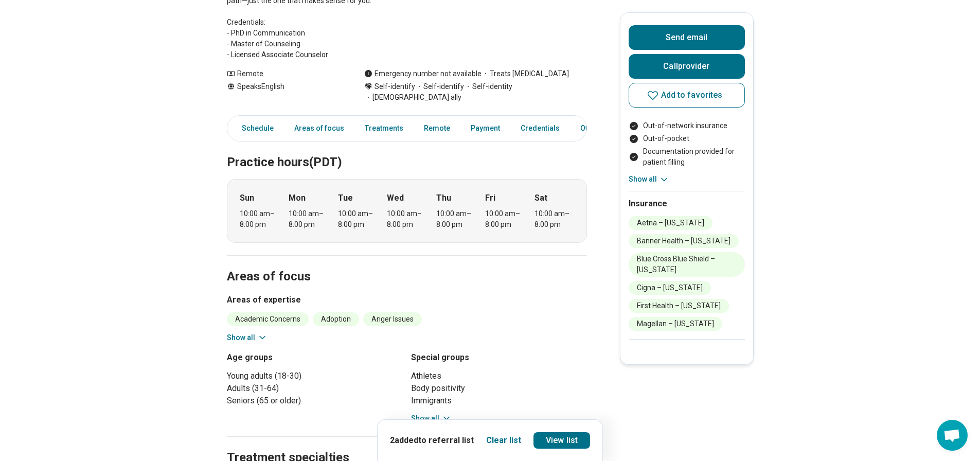
scroll to position [309, 0]
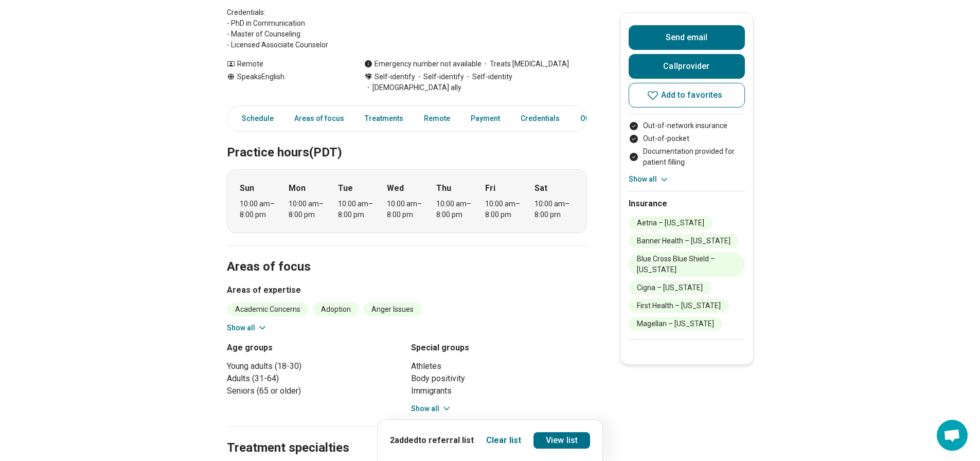
click at [266, 322] on icon at bounding box center [262, 327] width 10 height 10
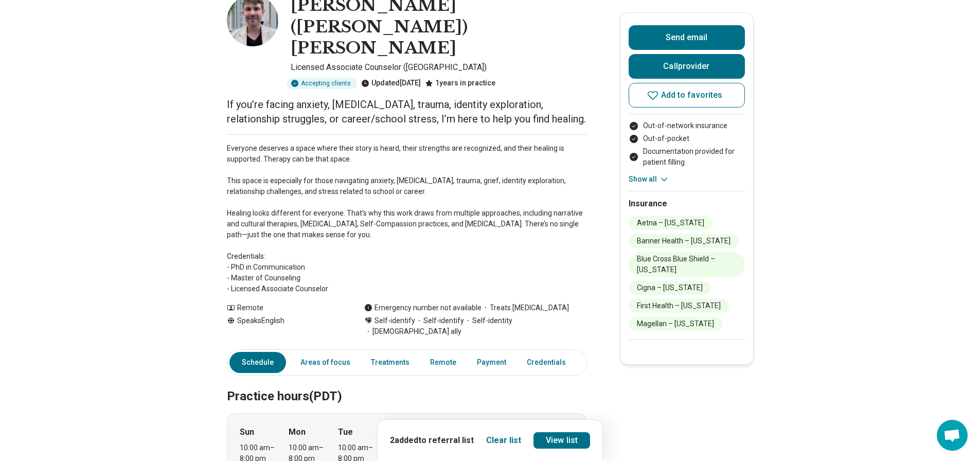
scroll to position [0, 0]
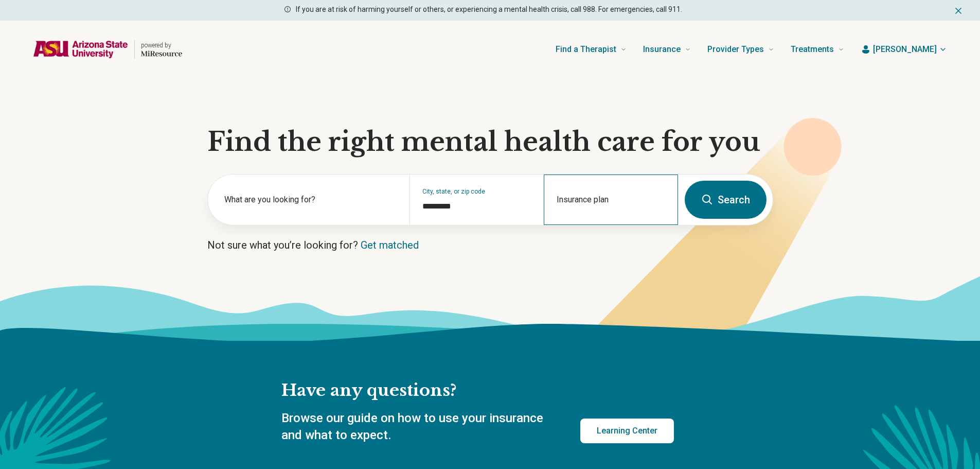
click at [598, 198] on div "Insurance plan" at bounding box center [611, 199] width 134 height 50
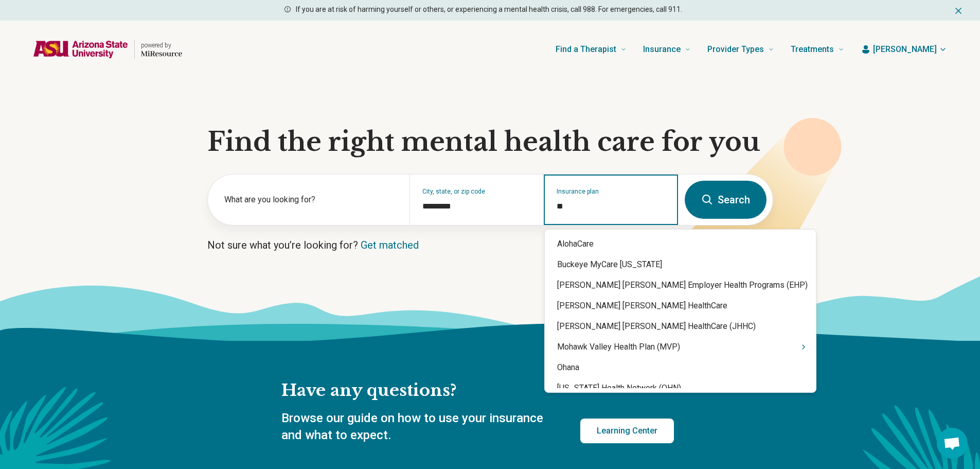
type input "*"
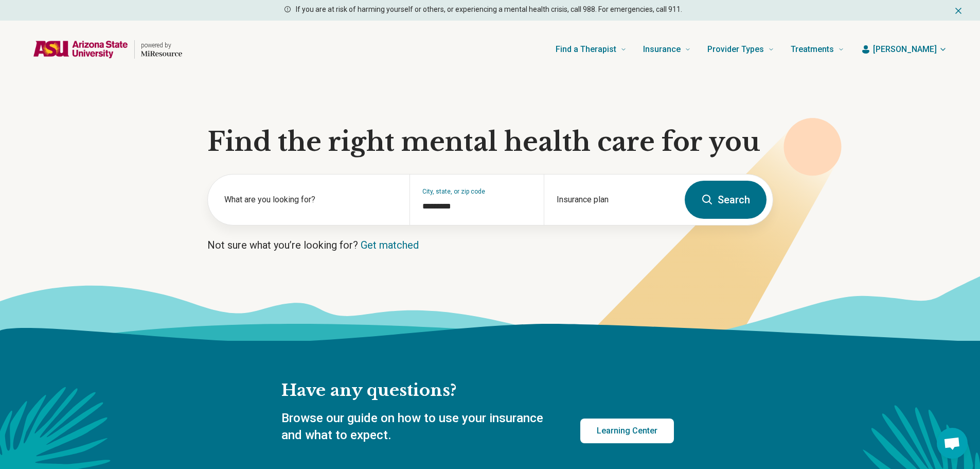
click at [724, 209] on button "Search" at bounding box center [726, 200] width 82 height 38
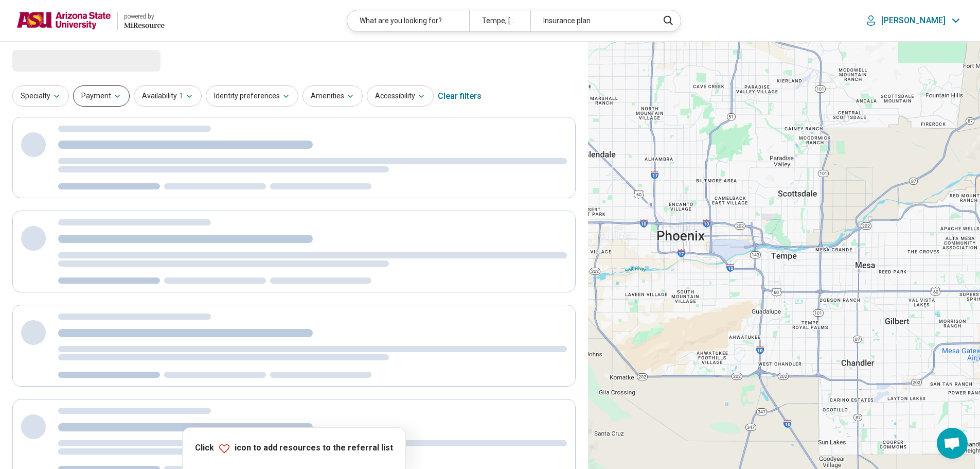
click at [104, 89] on button "Payment" at bounding box center [101, 95] width 57 height 21
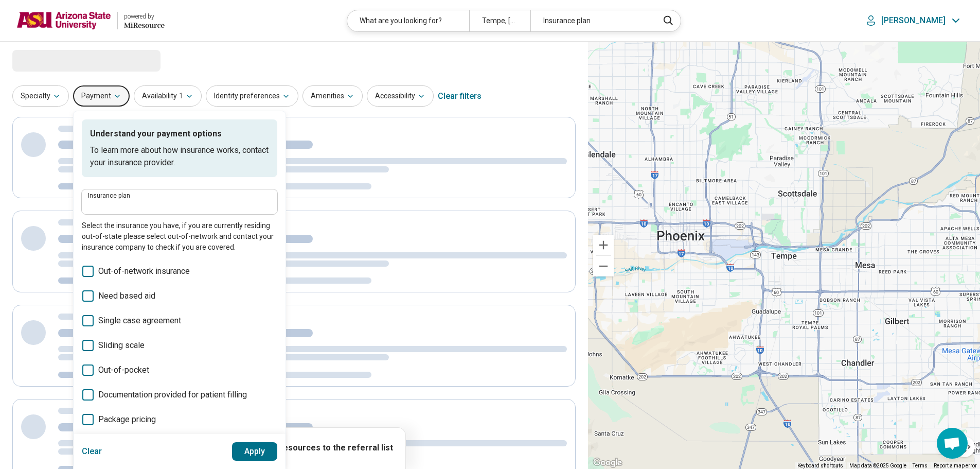
select select "***"
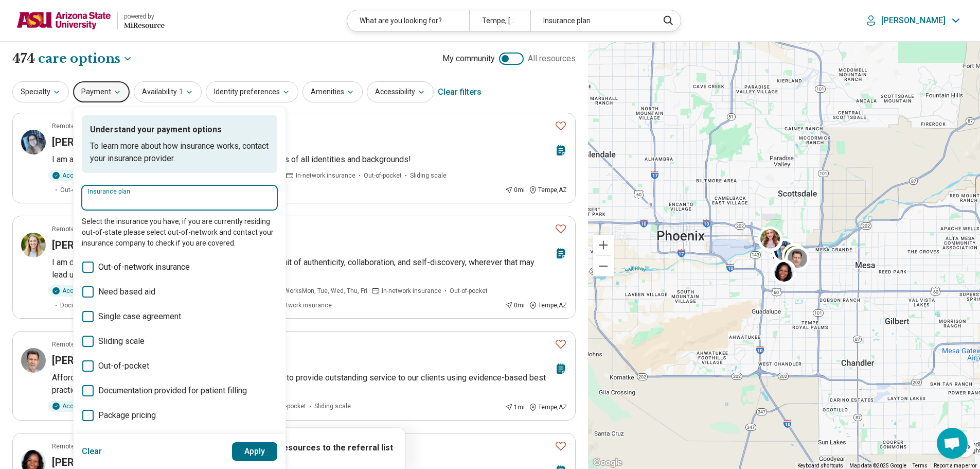
click at [147, 198] on input "Insurance plan" at bounding box center [179, 201] width 183 height 12
type input "**"
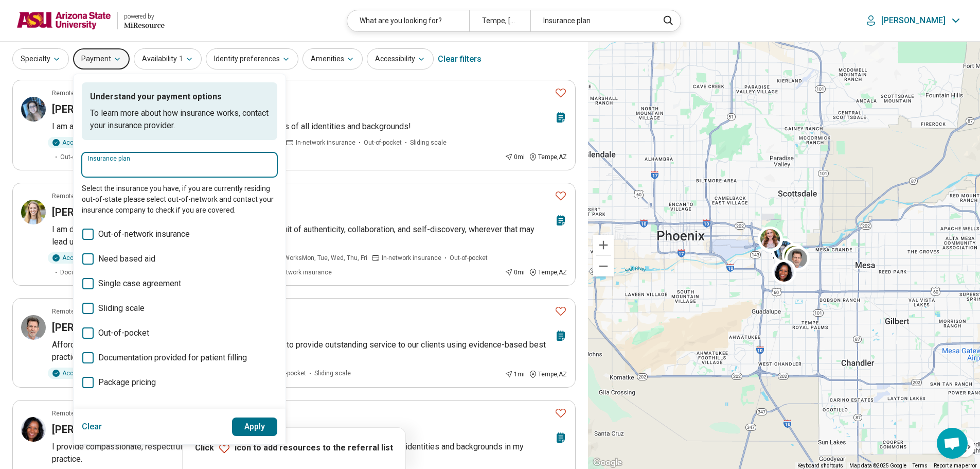
scroll to position [51, 0]
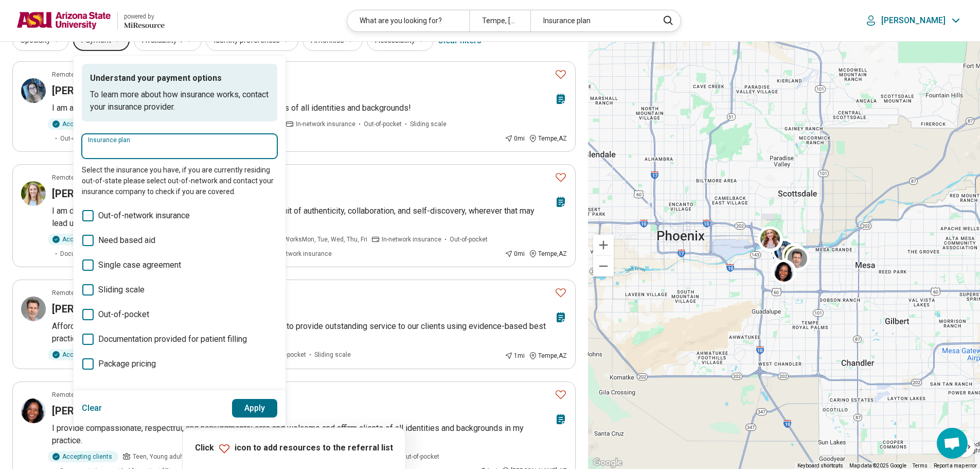
type input "*"
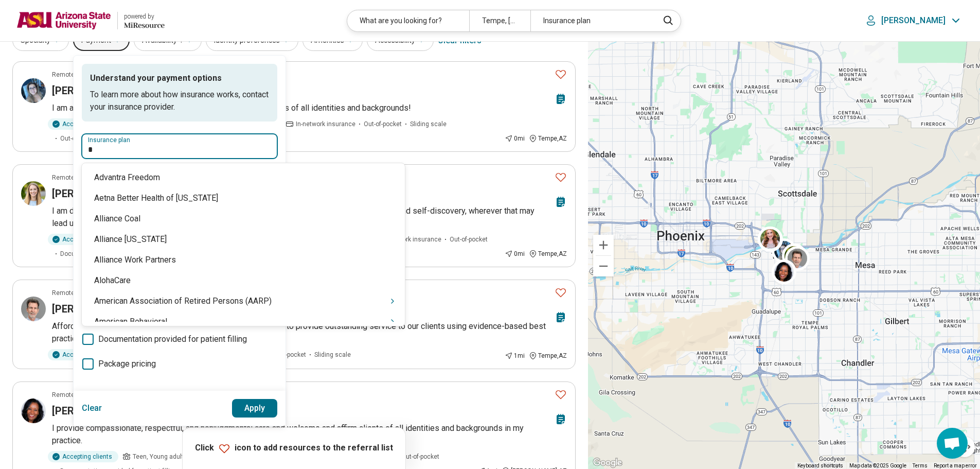
type input "*"
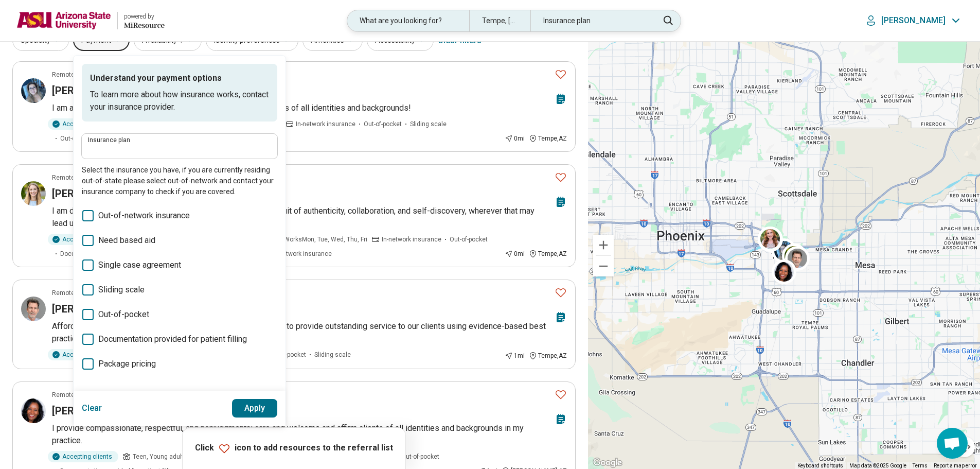
click at [394, 20] on div "What are you looking for?" at bounding box center [408, 20] width 122 height 21
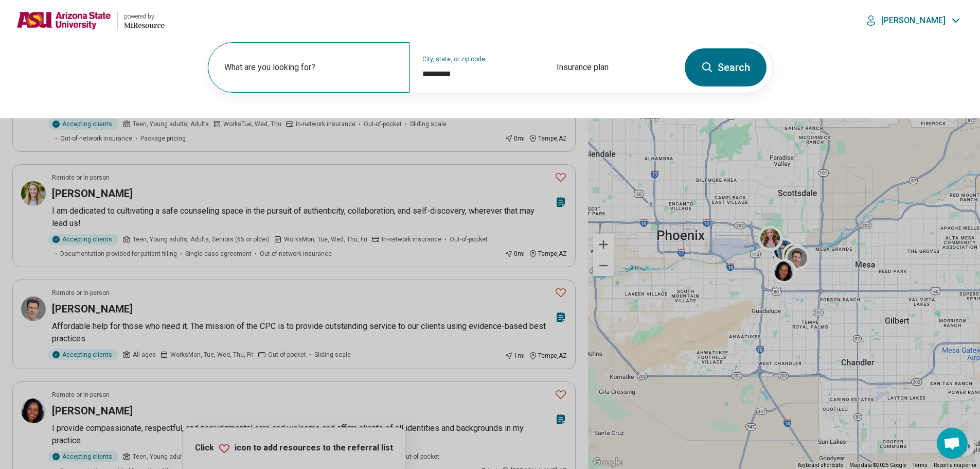
click at [347, 63] on label "What are you looking for?" at bounding box center [310, 67] width 173 height 12
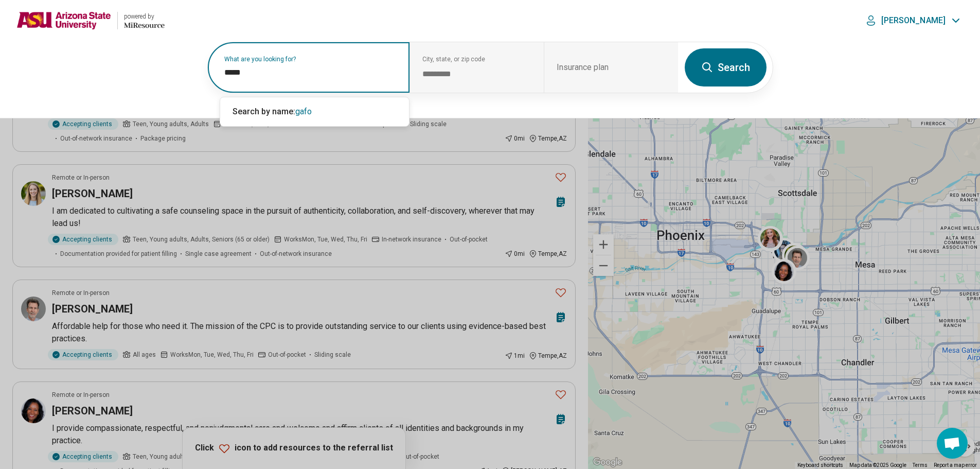
type input "******"
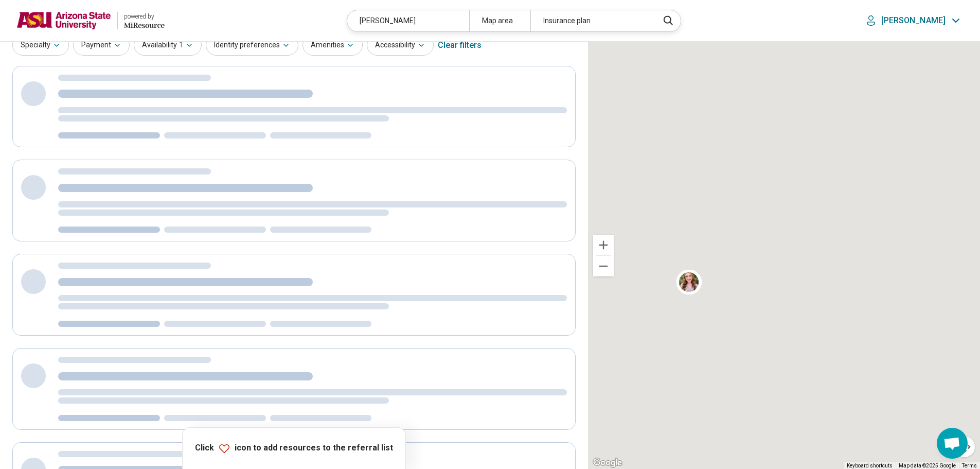
scroll to position [0, 0]
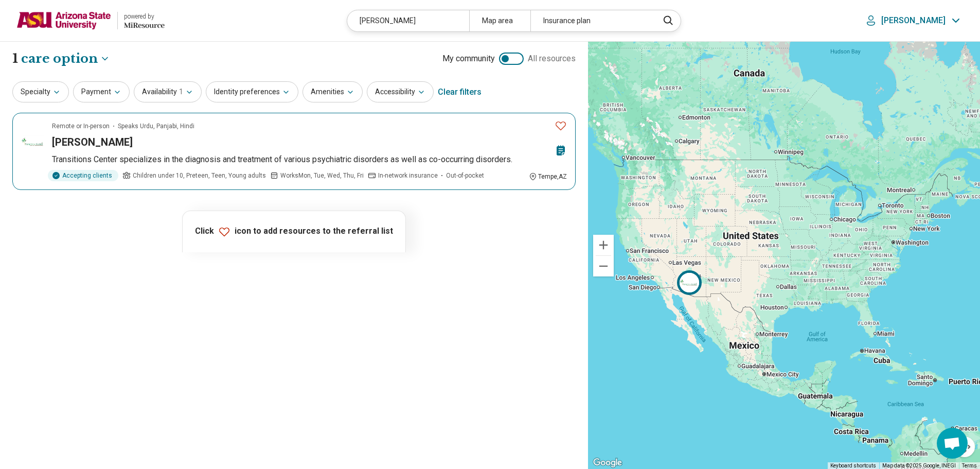
click at [126, 148] on div "[PERSON_NAME]" at bounding box center [301, 142] width 498 height 14
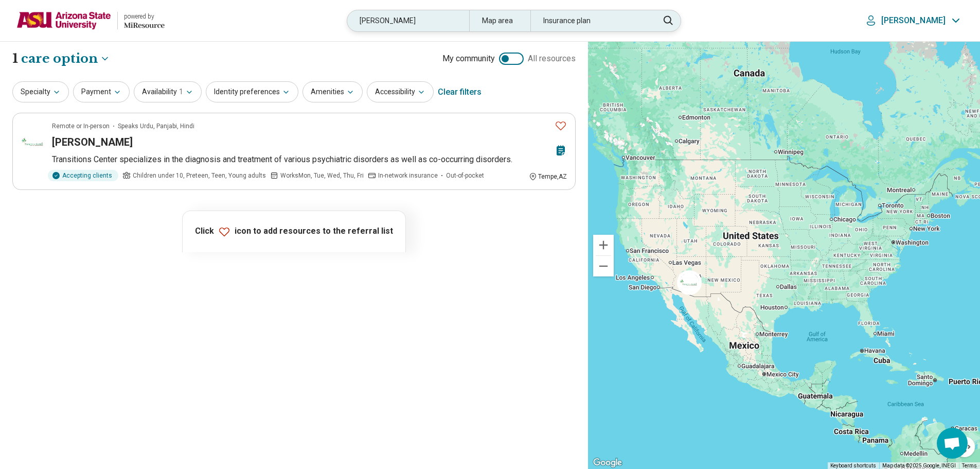
click at [394, 22] on div "gafoor" at bounding box center [408, 20] width 122 height 21
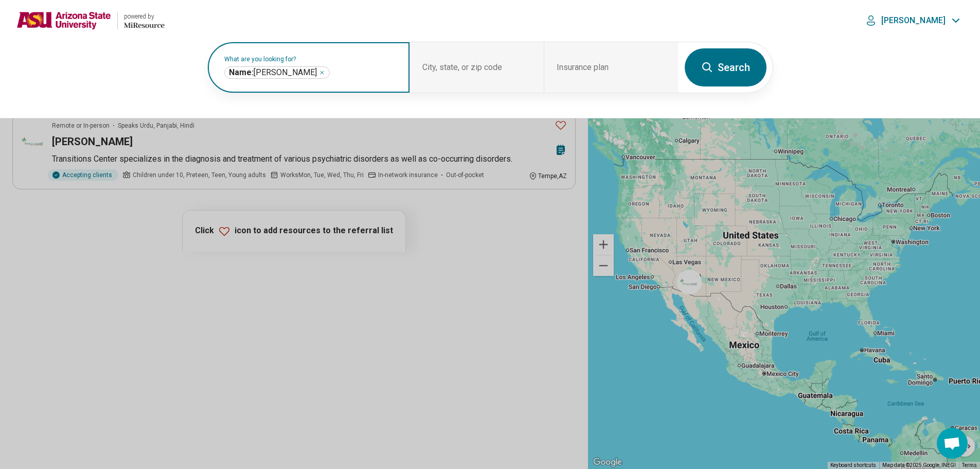
click at [319, 75] on icon "Remove" at bounding box center [322, 72] width 6 height 6
click at [288, 62] on label "What are you looking for?" at bounding box center [310, 59] width 173 height 6
type input "******"
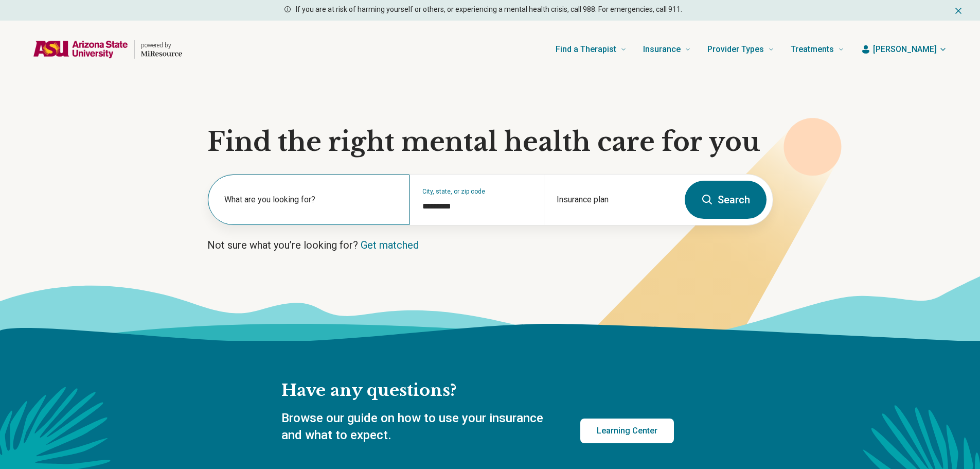
click at [324, 199] on label "What are you looking for?" at bounding box center [310, 199] width 173 height 12
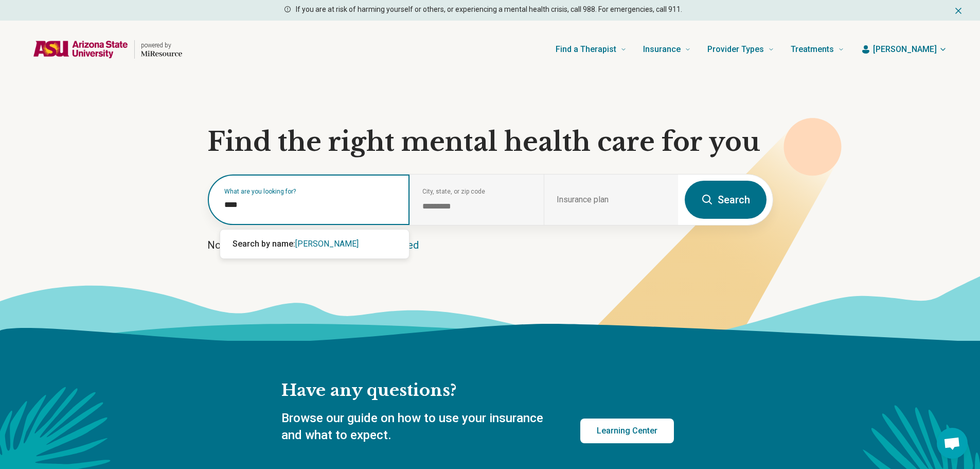
type input "*****"
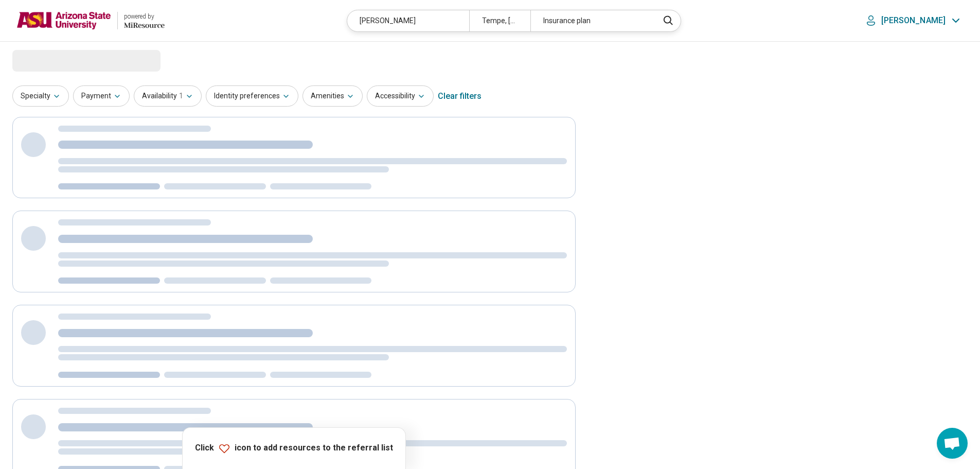
select select "***"
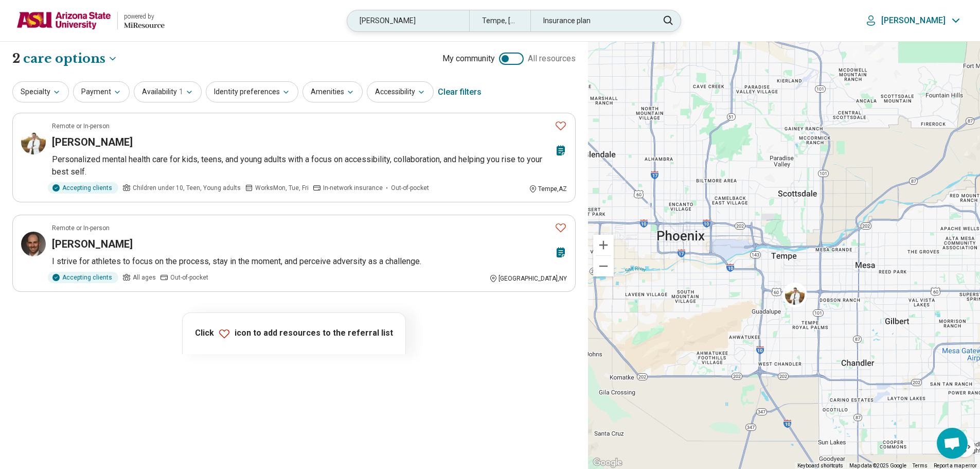
click at [386, 22] on div "jason" at bounding box center [408, 20] width 122 height 21
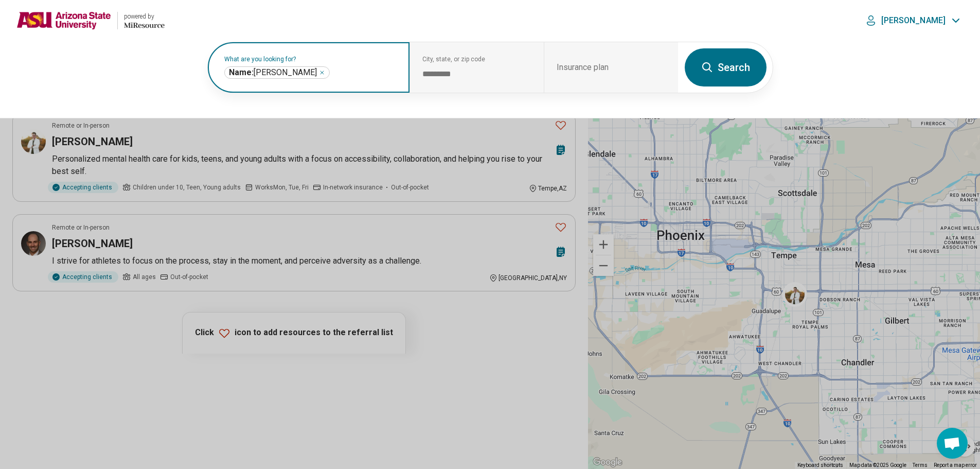
click at [332, 67] on input "text" at bounding box center [364, 72] width 65 height 12
click at [319, 70] on icon "Remove" at bounding box center [322, 72] width 6 height 6
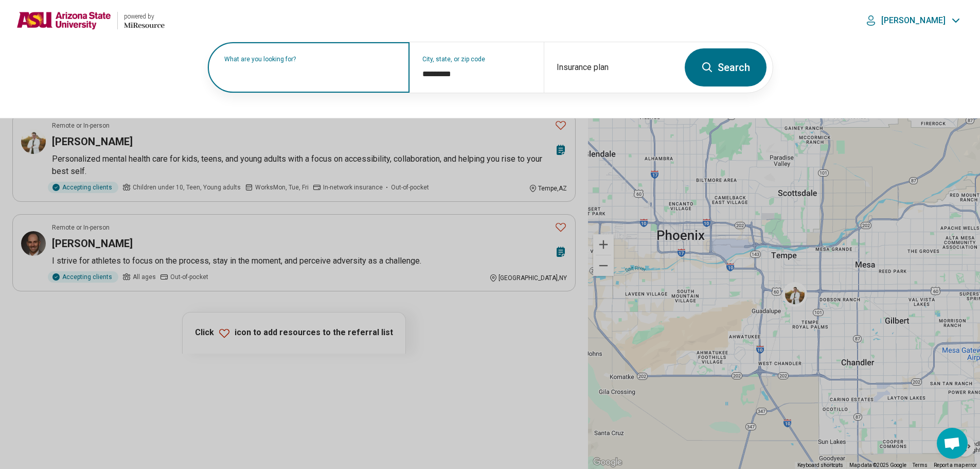
click at [281, 62] on label "What are you looking for?" at bounding box center [310, 59] width 173 height 6
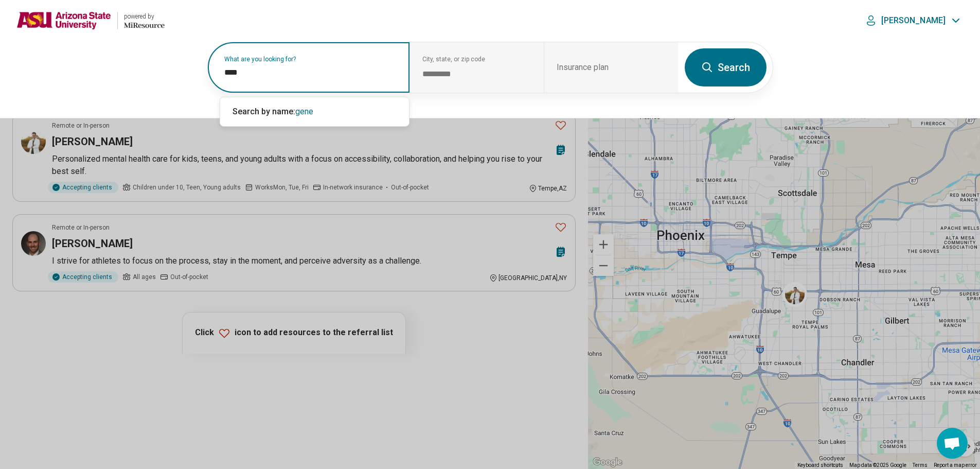
type input "*****"
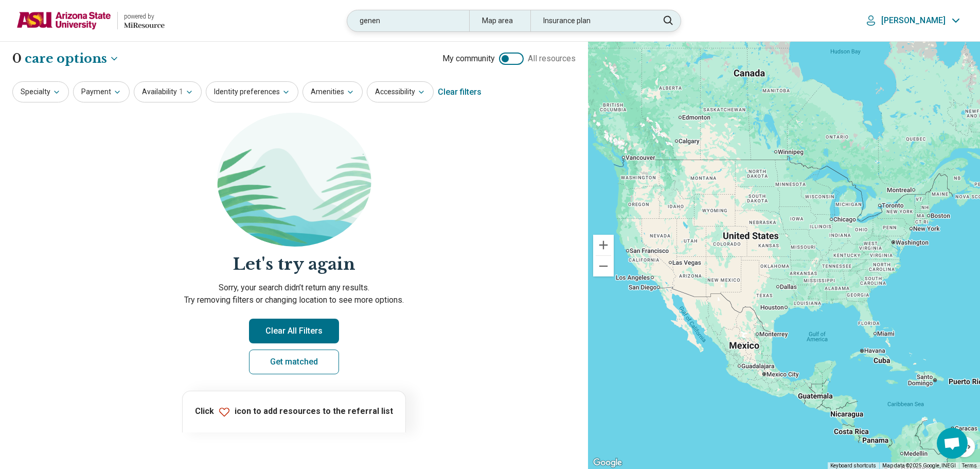
click at [415, 25] on div "genen" at bounding box center [408, 20] width 122 height 21
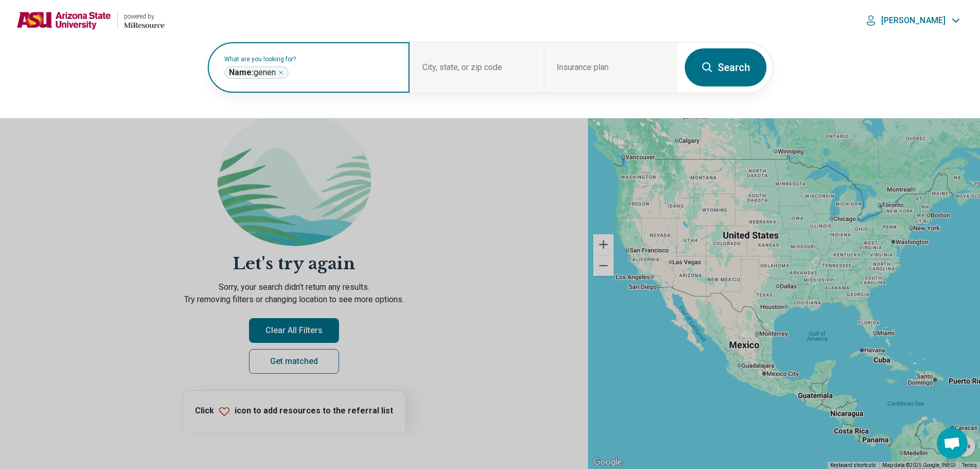
click at [283, 69] on icon "Remove" at bounding box center [281, 72] width 6 height 6
click at [283, 62] on label "What are you looking for?" at bounding box center [310, 59] width 173 height 6
type input "******"
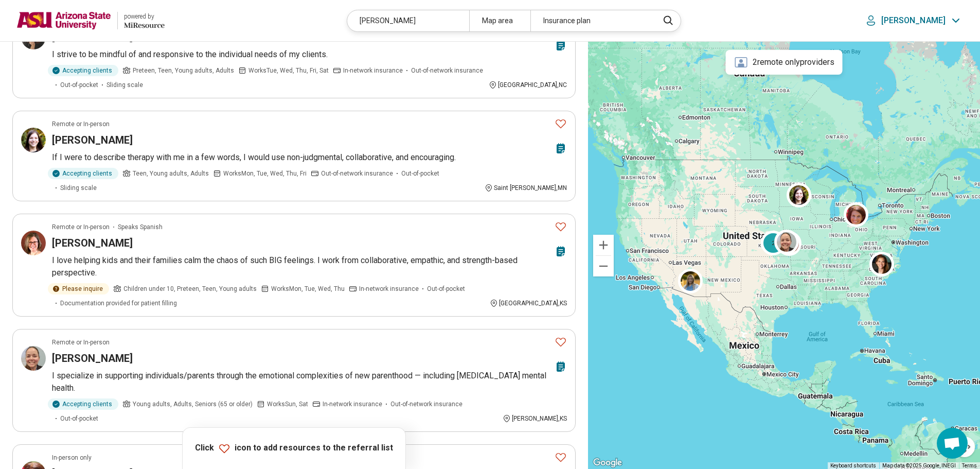
scroll to position [823, 0]
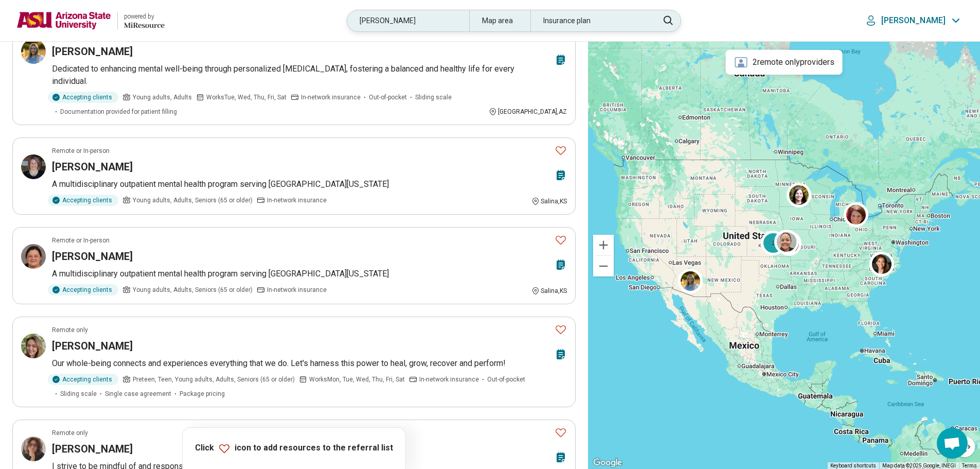
click at [422, 24] on div "andrew" at bounding box center [408, 20] width 122 height 21
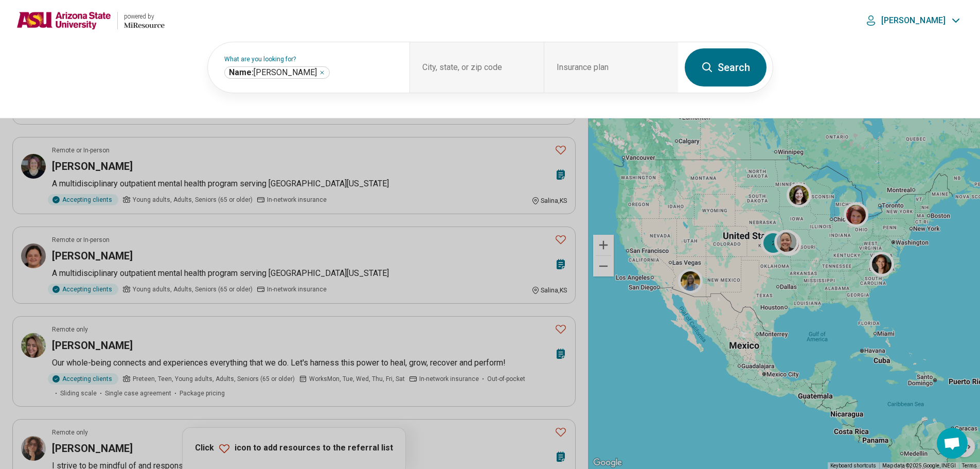
scroll to position [205, 0]
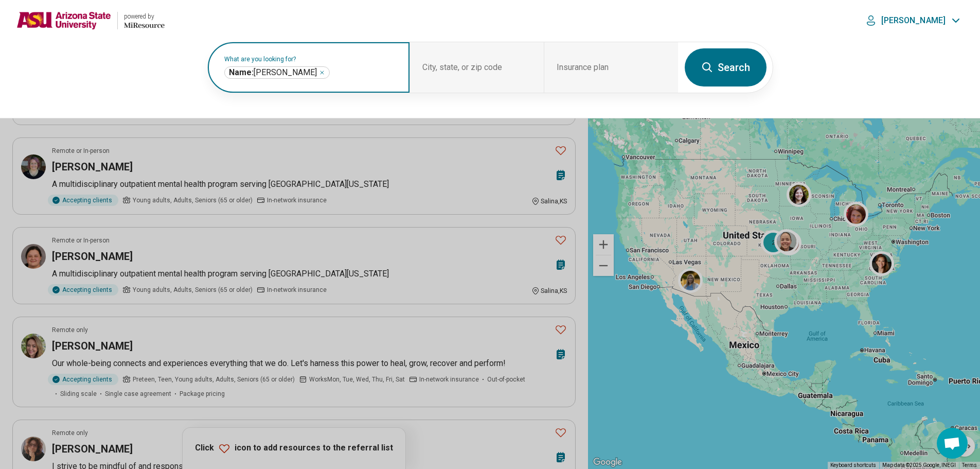
click at [362, 74] on input "text" at bounding box center [364, 72] width 65 height 12
type input "**********"
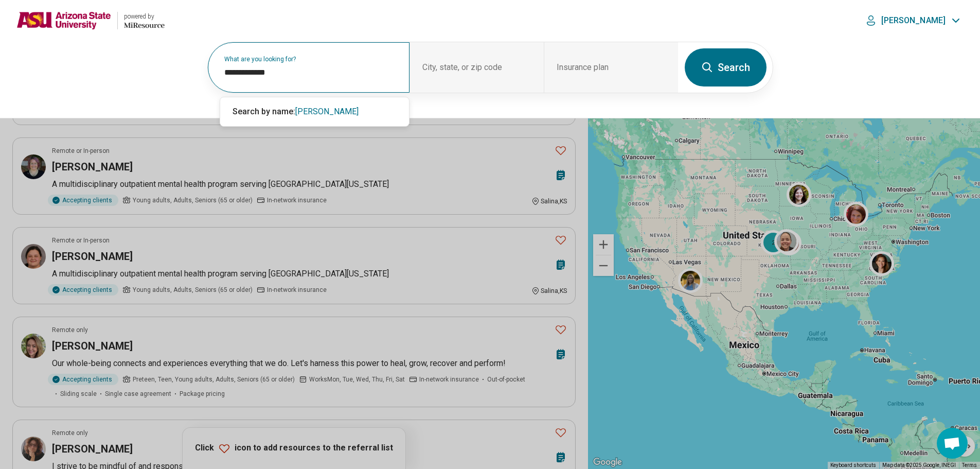
scroll to position [167, 0]
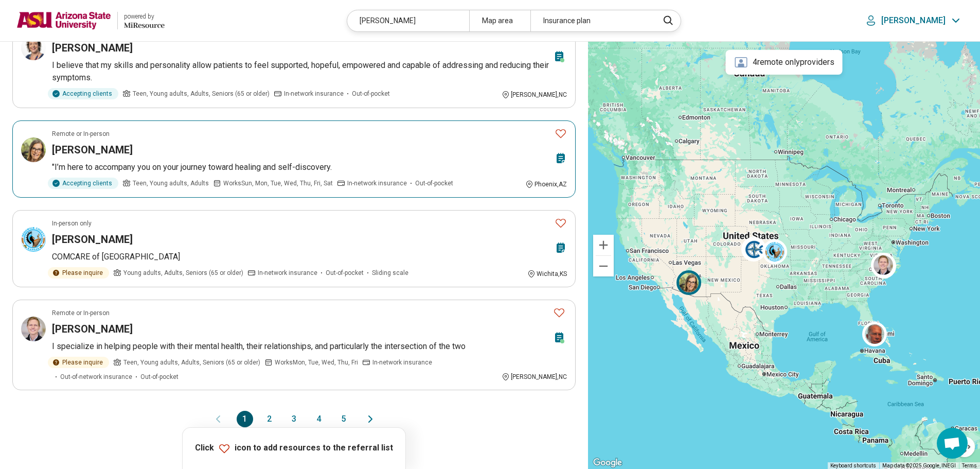
scroll to position [874, 0]
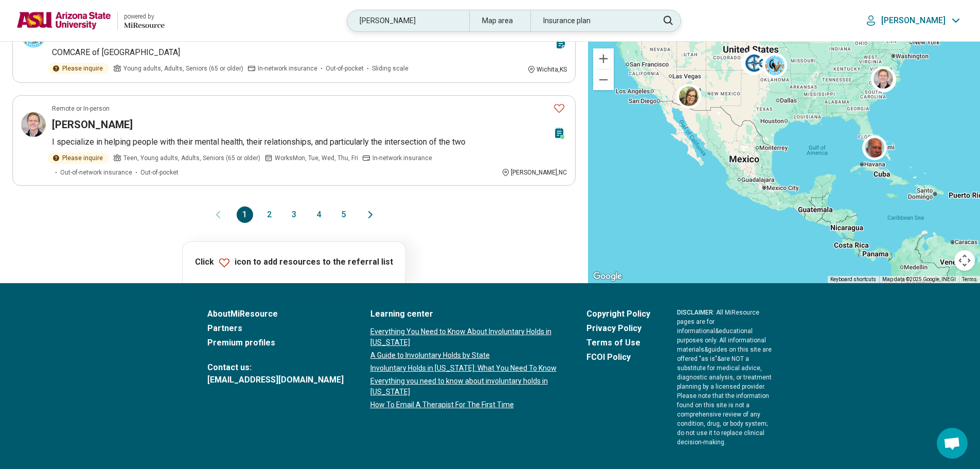
click at [431, 24] on div "andrew parker" at bounding box center [408, 20] width 122 height 21
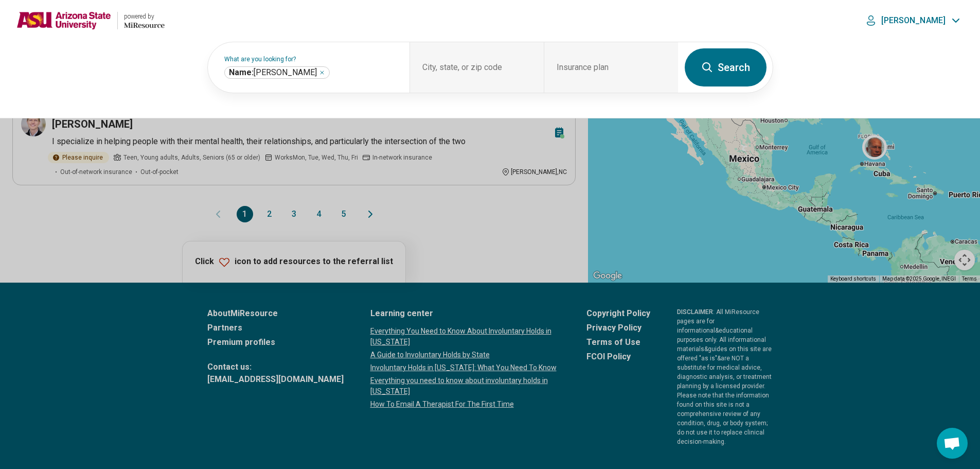
scroll to position [874, 0]
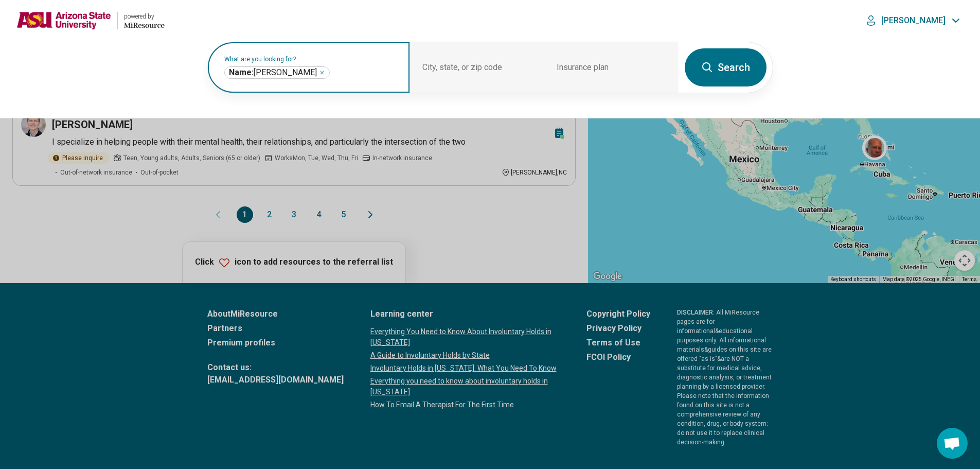
click at [315, 74] on div "**********" at bounding box center [276, 72] width 105 height 12
click at [319, 74] on icon "Remove" at bounding box center [322, 72] width 6 height 6
click at [314, 74] on input "text" at bounding box center [310, 72] width 173 height 12
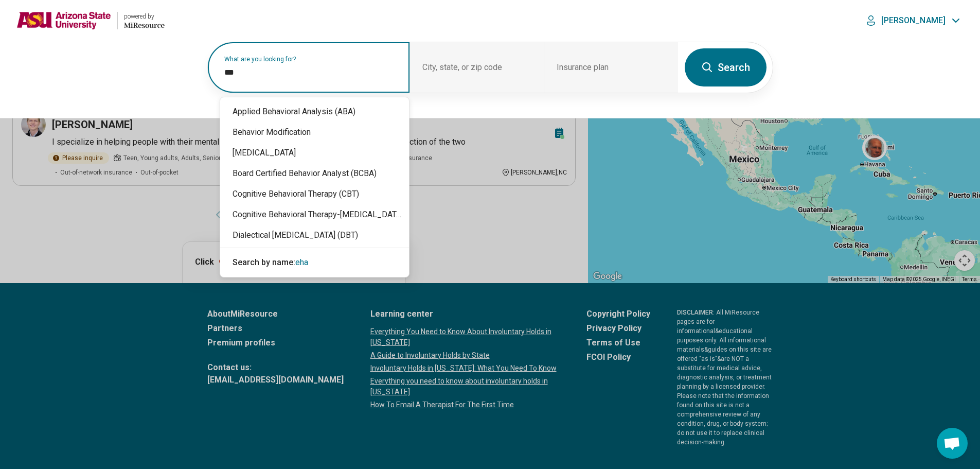
type input "****"
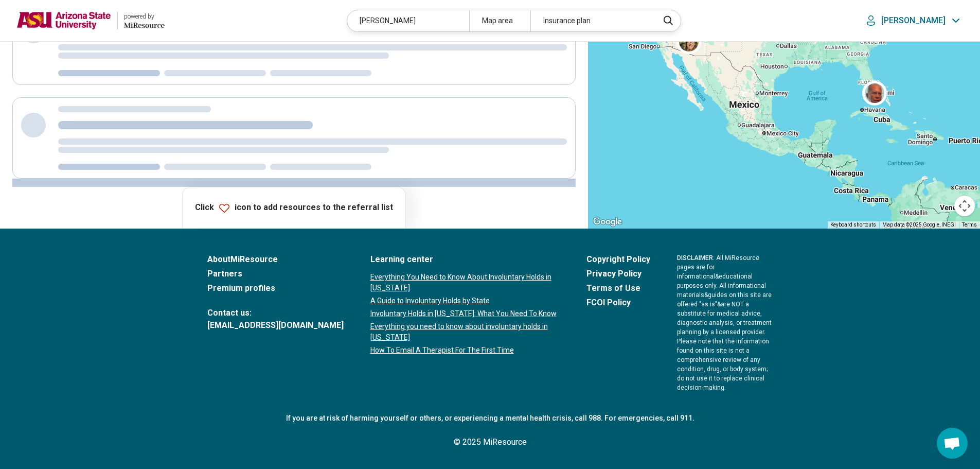
scroll to position [0, 0]
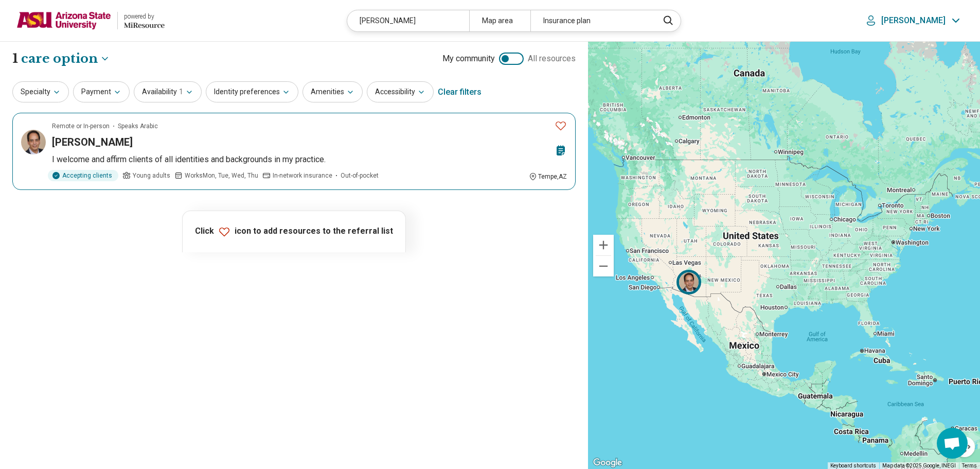
click at [38, 140] on img at bounding box center [33, 142] width 25 height 25
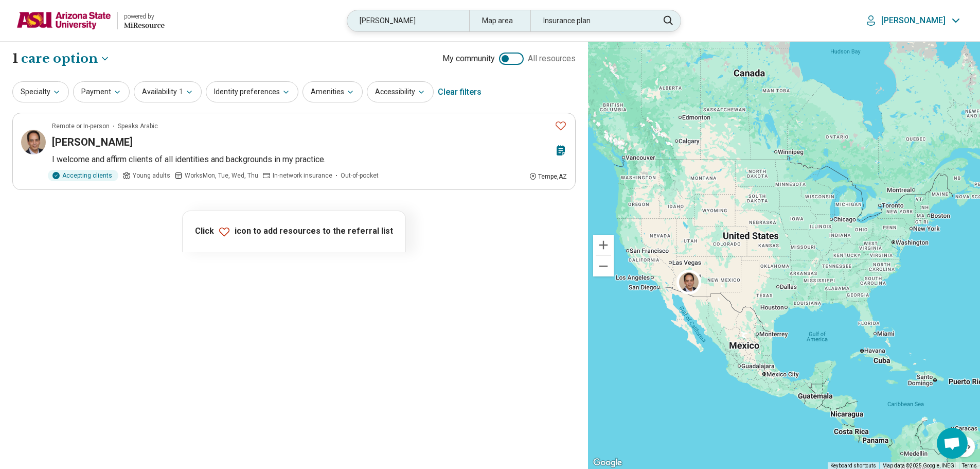
click at [401, 14] on div "ehab" at bounding box center [408, 20] width 122 height 21
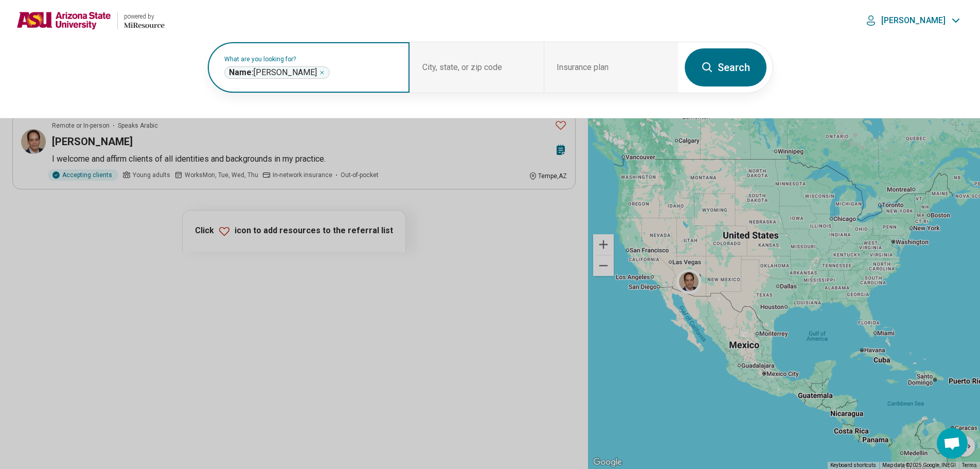
click at [319, 74] on icon "Remove" at bounding box center [322, 72] width 6 height 6
click at [278, 62] on label "What are you looking for?" at bounding box center [310, 59] width 173 height 6
type input "******"
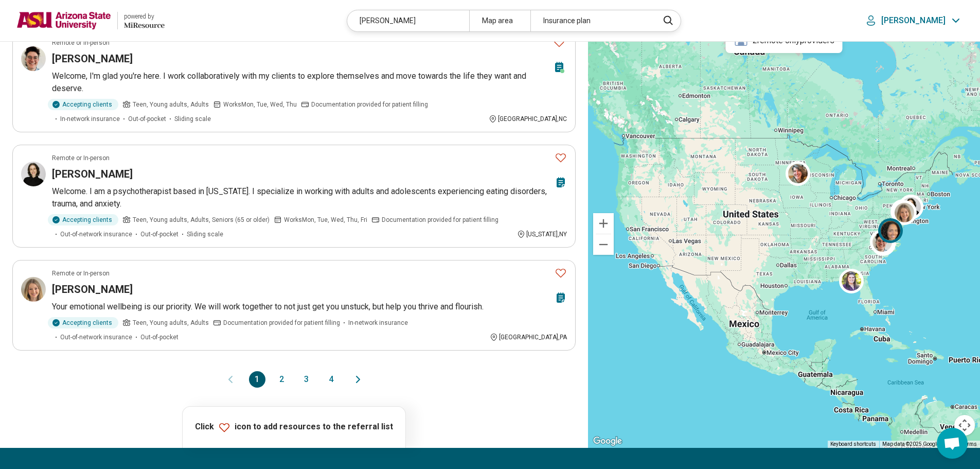
scroll to position [771, 0]
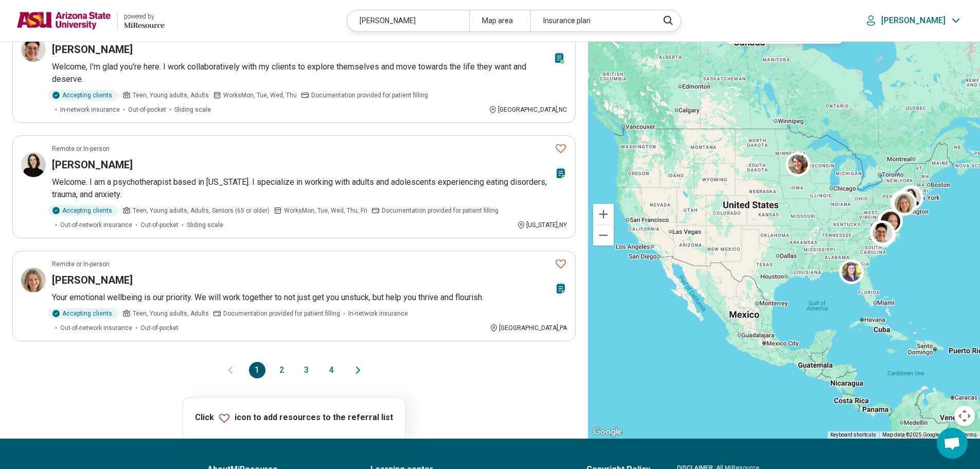
click at [285, 368] on button "2" at bounding box center [282, 370] width 16 height 16
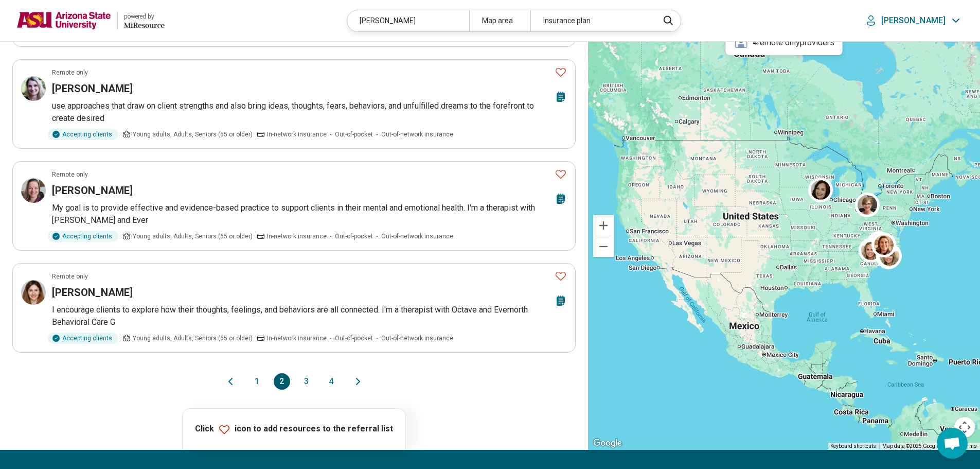
click at [307, 373] on button "3" at bounding box center [306, 381] width 16 height 16
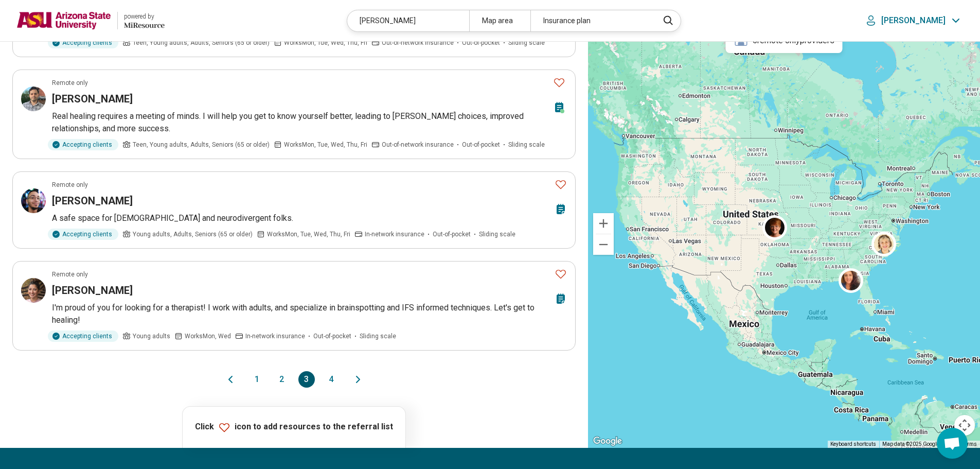
click at [330, 377] on button "4" at bounding box center [331, 379] width 16 height 16
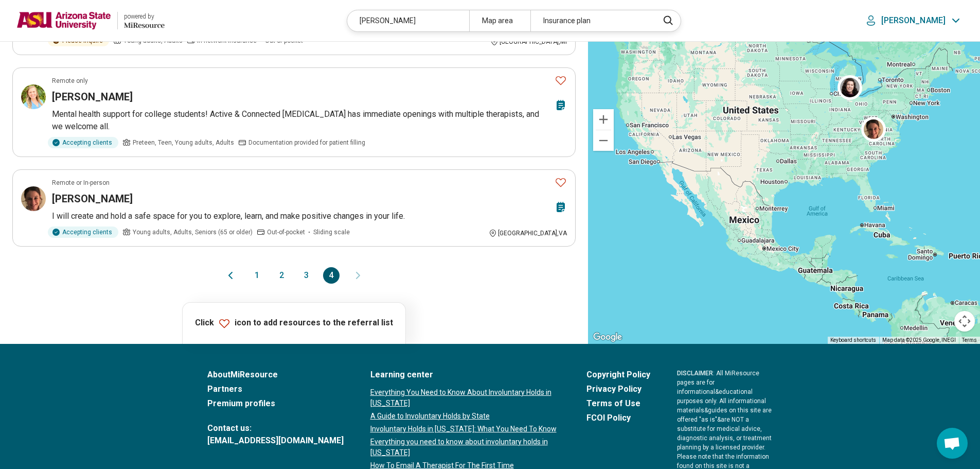
scroll to position [257, 0]
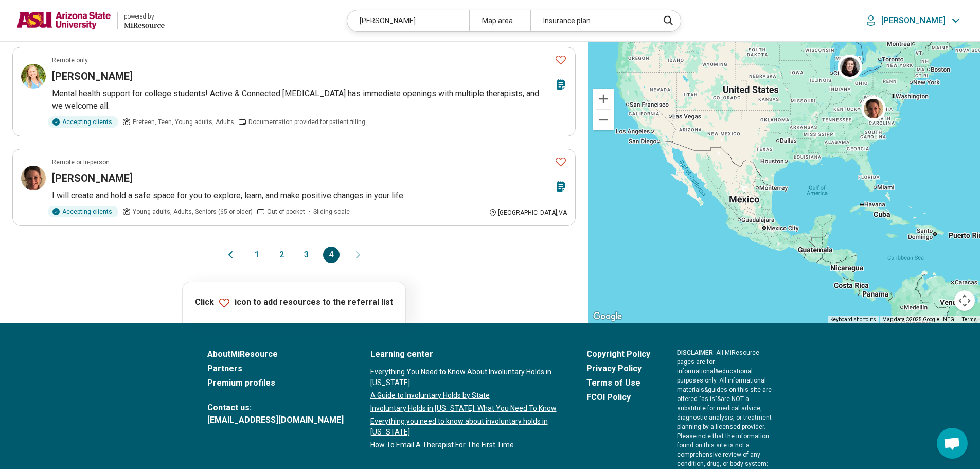
click at [375, 21] on div "julian" at bounding box center [408, 20] width 122 height 21
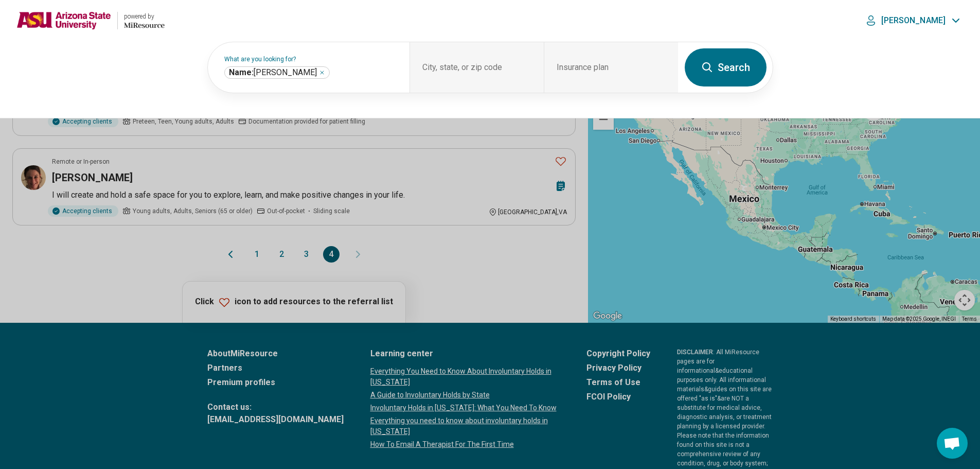
scroll to position [257, 0]
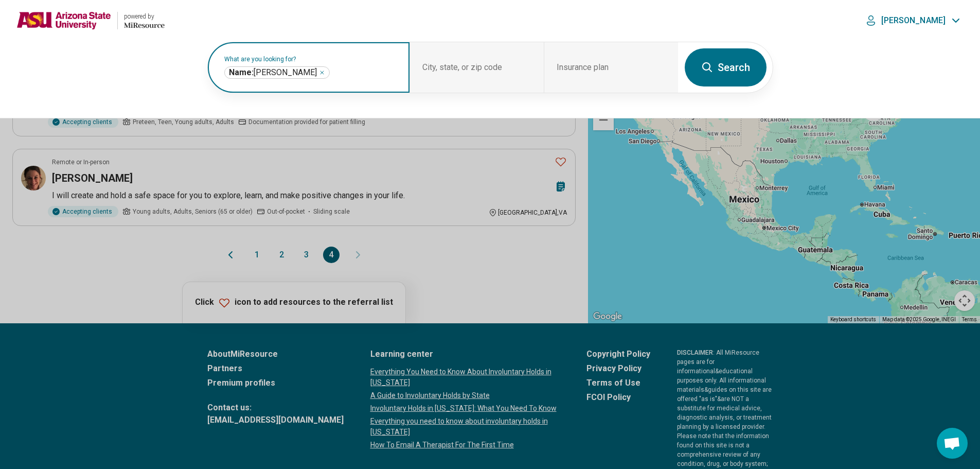
click at [319, 74] on icon "Remove" at bounding box center [322, 72] width 6 height 6
click at [280, 74] on input "text" at bounding box center [310, 72] width 173 height 12
type input "*****"
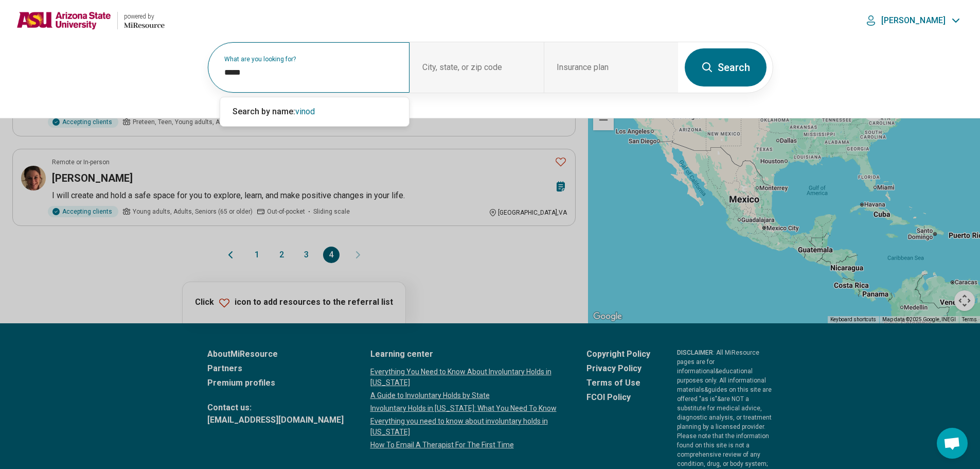
scroll to position [219, 0]
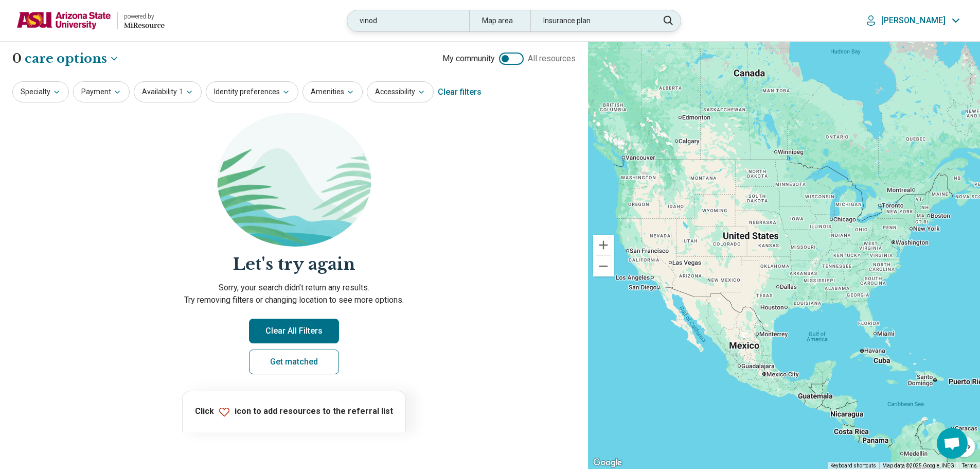
click at [376, 24] on div "vinod" at bounding box center [408, 20] width 122 height 21
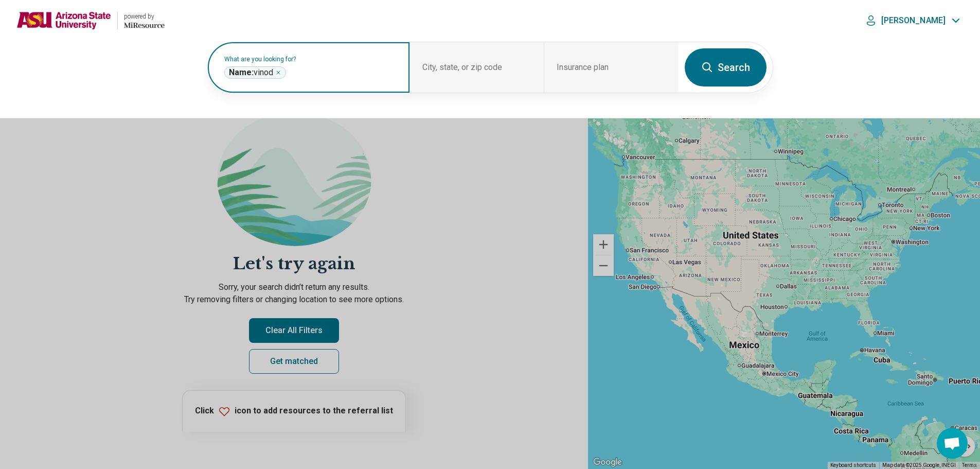
click at [284, 72] on div "Name: vinod *****" at bounding box center [255, 72] width 62 height 12
click at [281, 72] on icon "Remove" at bounding box center [278, 72] width 6 height 6
click at [281, 62] on label "What are you looking for?" at bounding box center [310, 59] width 173 height 6
type input "****"
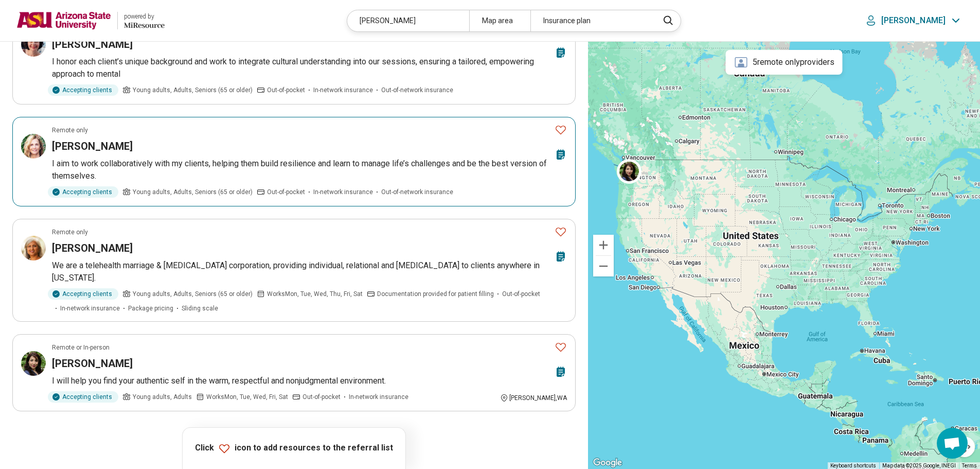
scroll to position [411, 0]
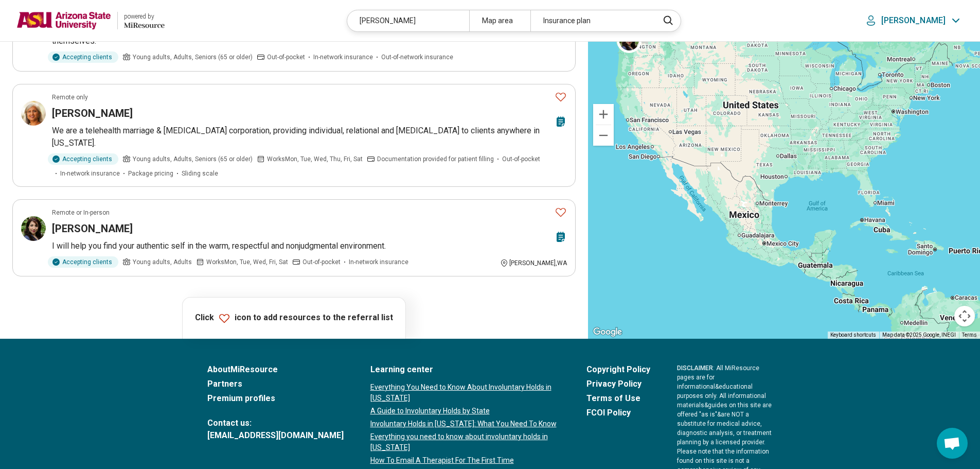
click at [402, 20] on div "mona" at bounding box center [408, 20] width 122 height 21
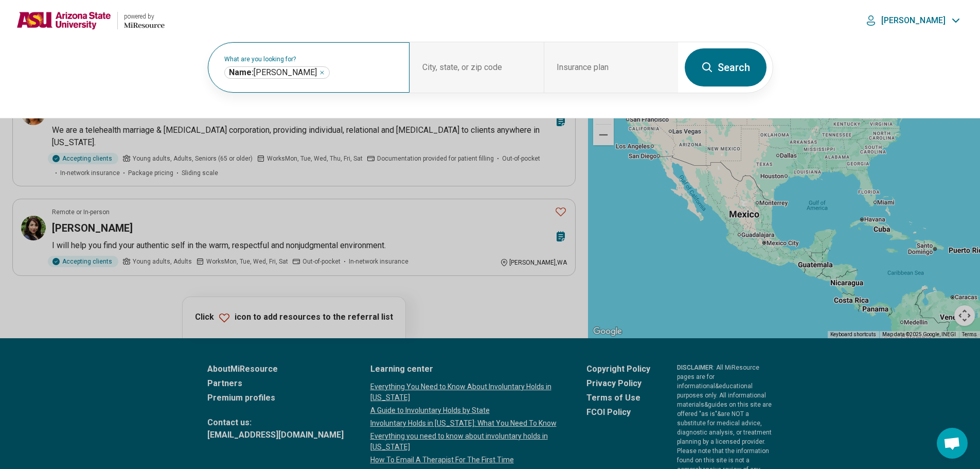
scroll to position [411, 0]
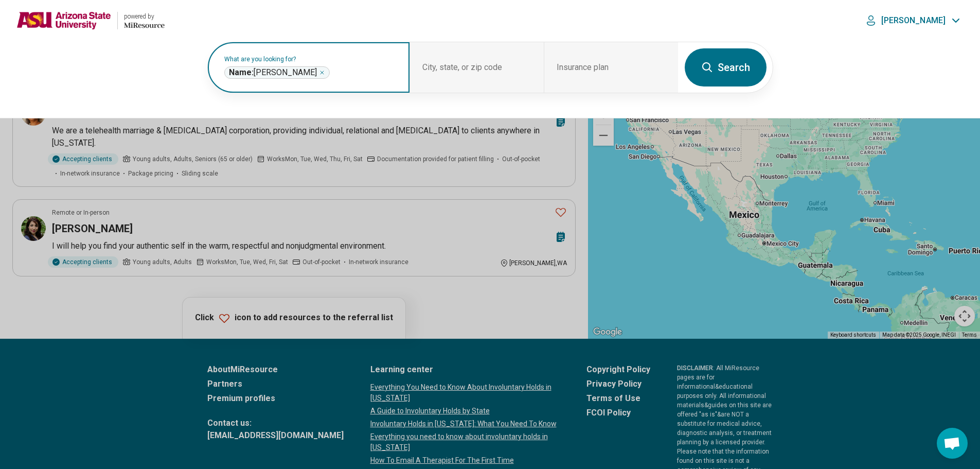
click at [319, 72] on icon "Remove" at bounding box center [322, 72] width 6 height 6
click at [282, 62] on label "What are you looking for?" at bounding box center [310, 59] width 173 height 6
type input "******"
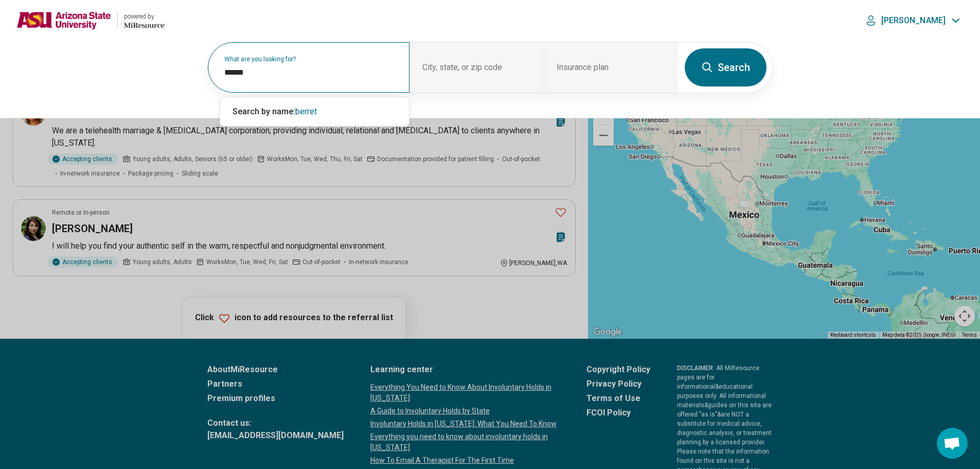
scroll to position [359, 0]
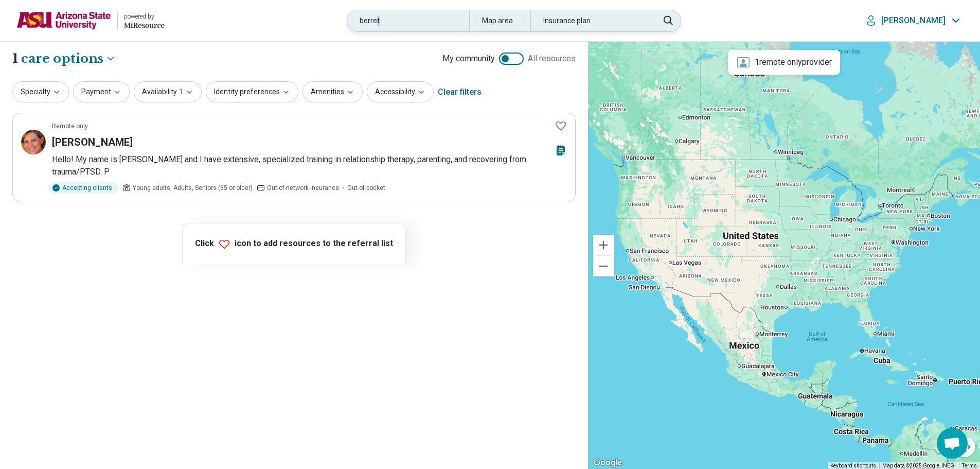
click at [395, 24] on div "berret" at bounding box center [408, 20] width 122 height 21
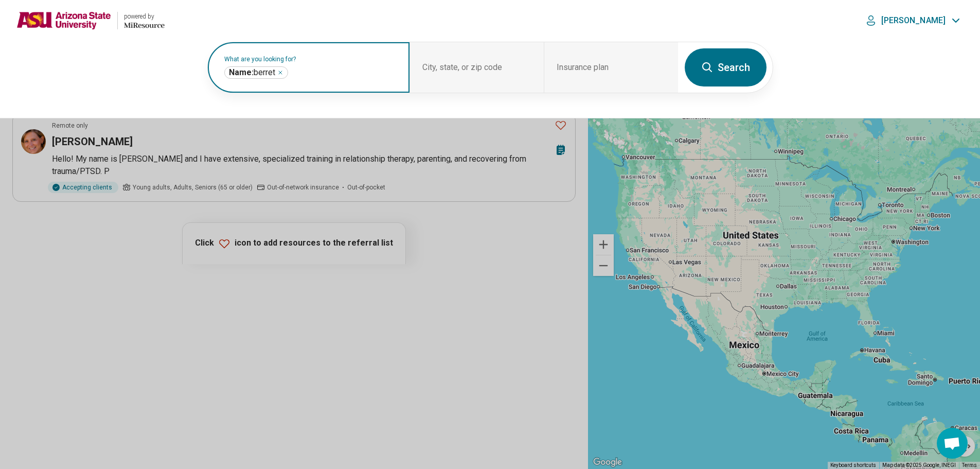
click at [282, 73] on icon "Remove" at bounding box center [280, 72] width 6 height 6
click at [286, 74] on input "text" at bounding box center [310, 72] width 173 height 12
type input "*******"
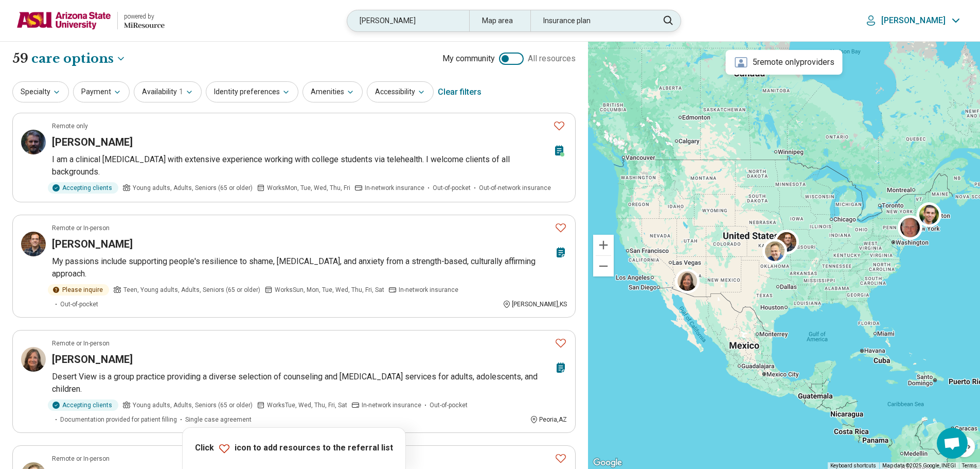
click at [384, 18] on div "roberto" at bounding box center [408, 20] width 122 height 21
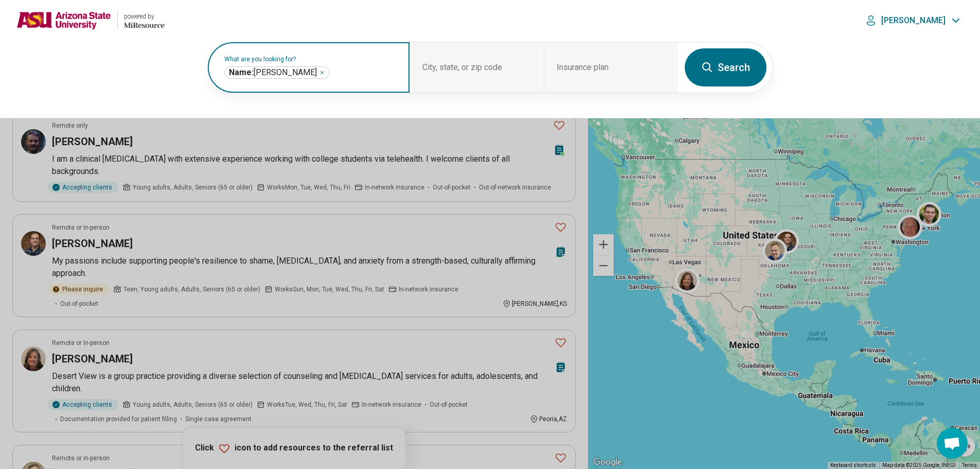
click at [319, 71] on icon "Remove" at bounding box center [322, 72] width 6 height 6
click at [283, 74] on input "text" at bounding box center [310, 72] width 173 height 12
type input "*******"
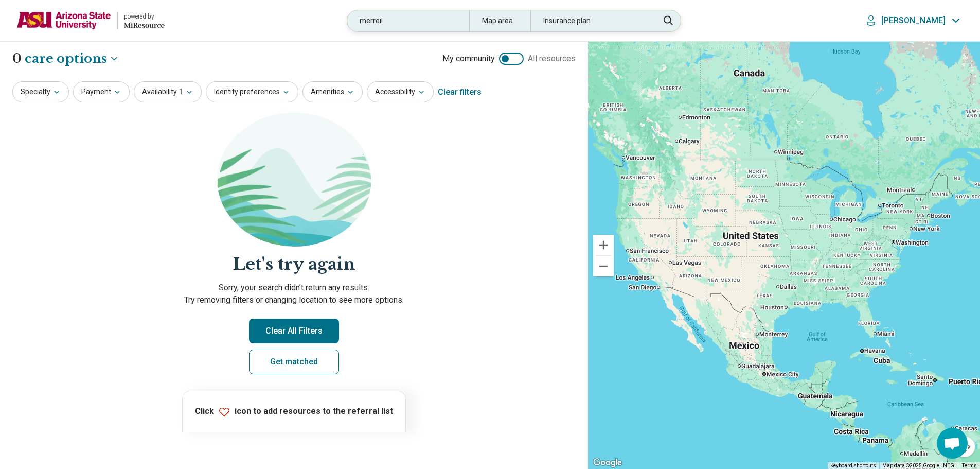
click at [406, 19] on div "merreil" at bounding box center [408, 20] width 122 height 21
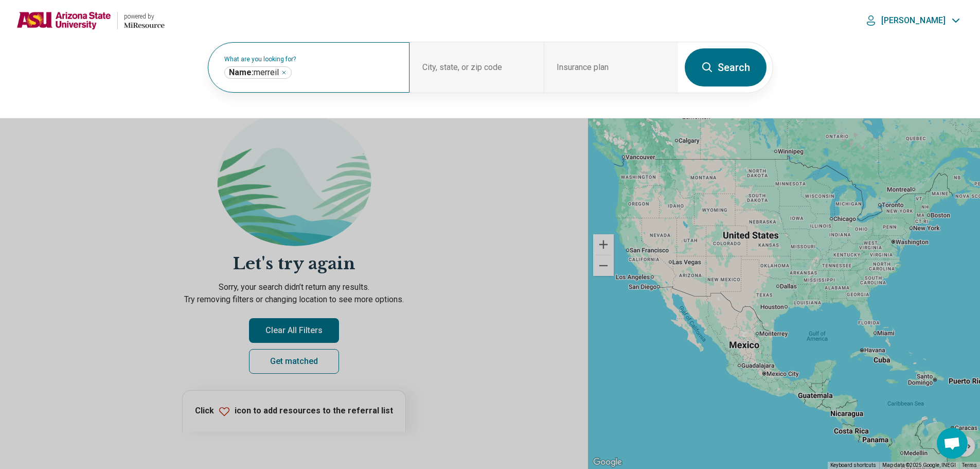
click at [357, 62] on div "What are you looking for? Name: merreil *******" at bounding box center [309, 67] width 202 height 50
click at [287, 74] on icon "Remove" at bounding box center [284, 72] width 6 height 6
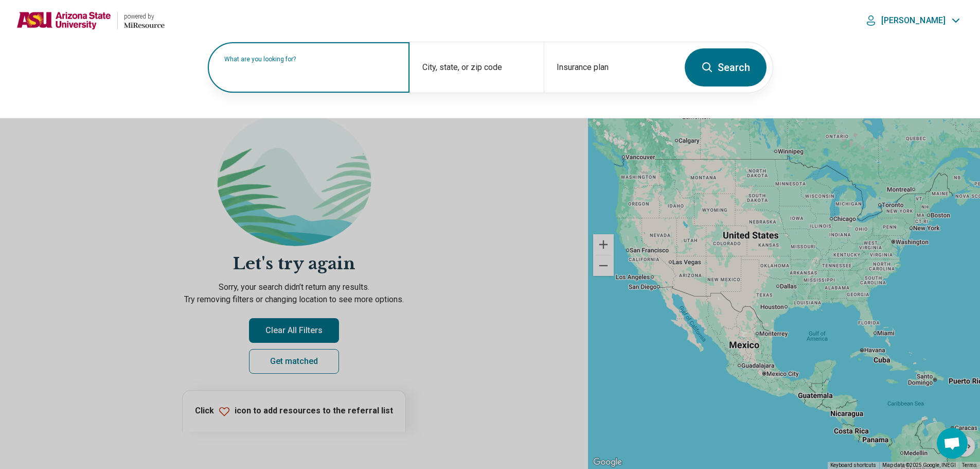
click at [289, 62] on label "What are you looking for?" at bounding box center [310, 59] width 173 height 6
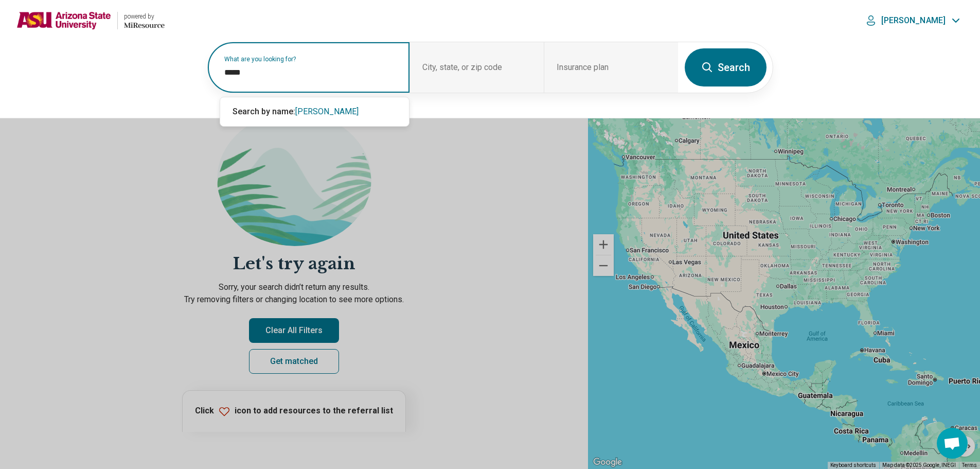
type input "******"
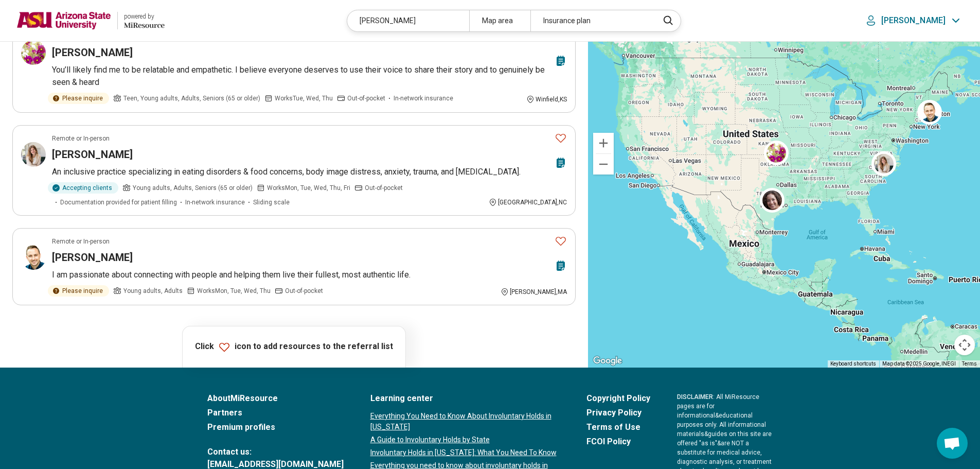
scroll to position [206, 0]
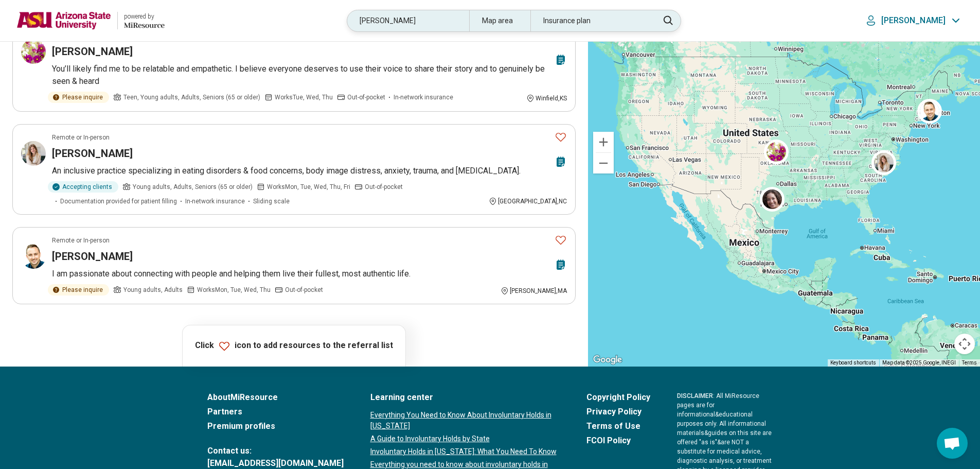
click at [416, 19] on div "merril" at bounding box center [408, 20] width 122 height 21
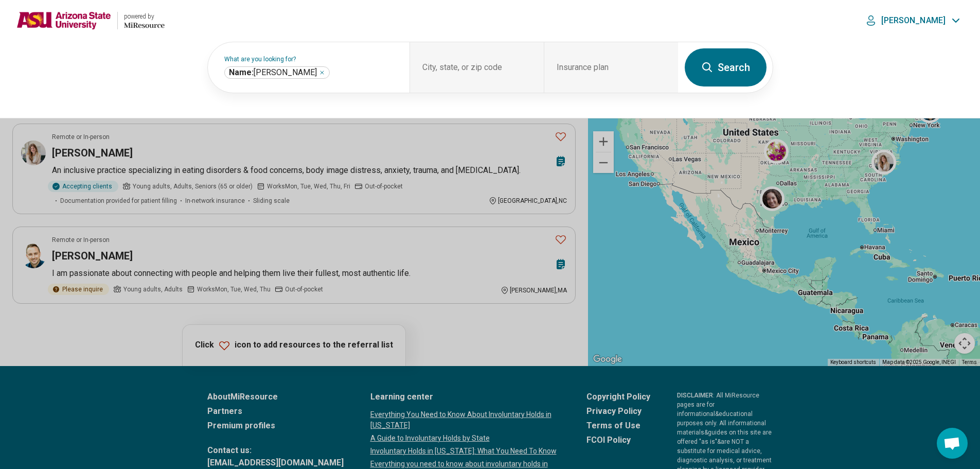
scroll to position [205, 0]
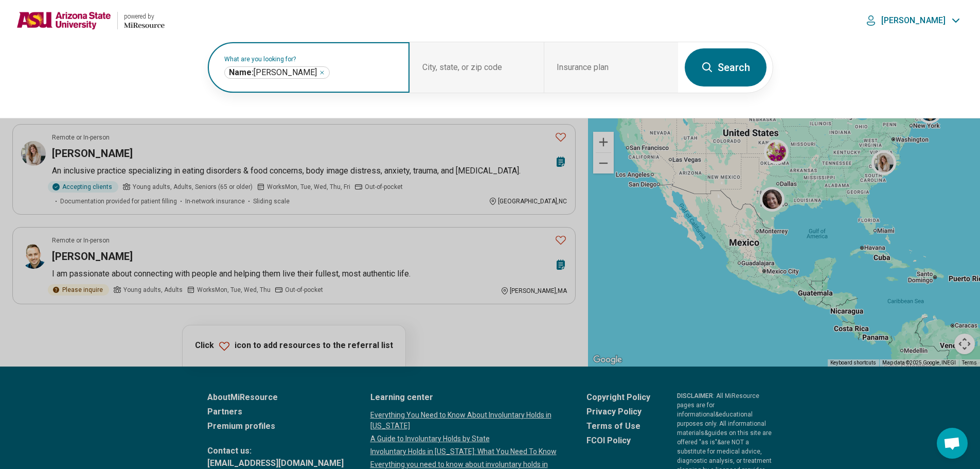
click at [319, 74] on icon "Remove" at bounding box center [322, 72] width 6 height 6
click at [293, 77] on input "text" at bounding box center [310, 72] width 173 height 12
type input "*******"
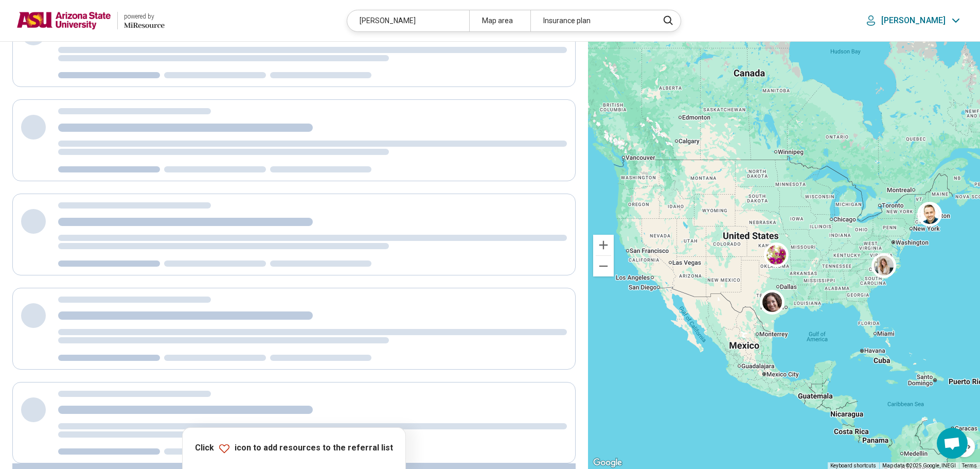
scroll to position [167, 0]
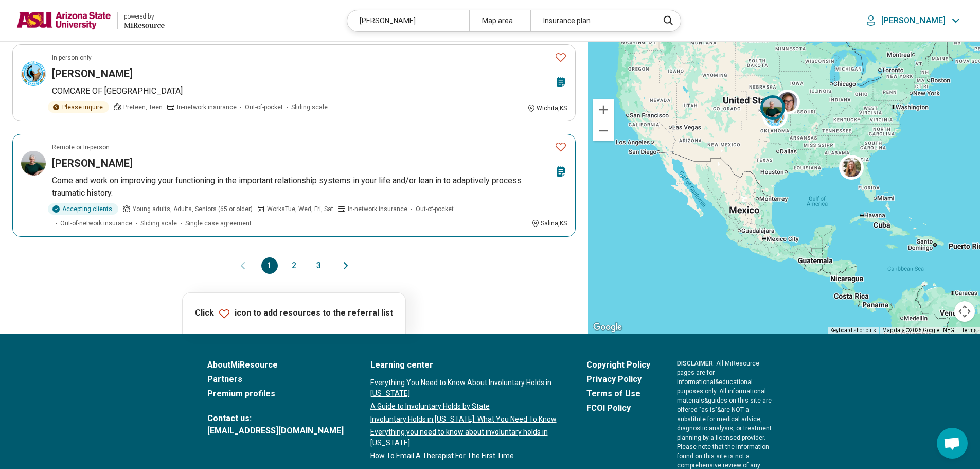
scroll to position [874, 0]
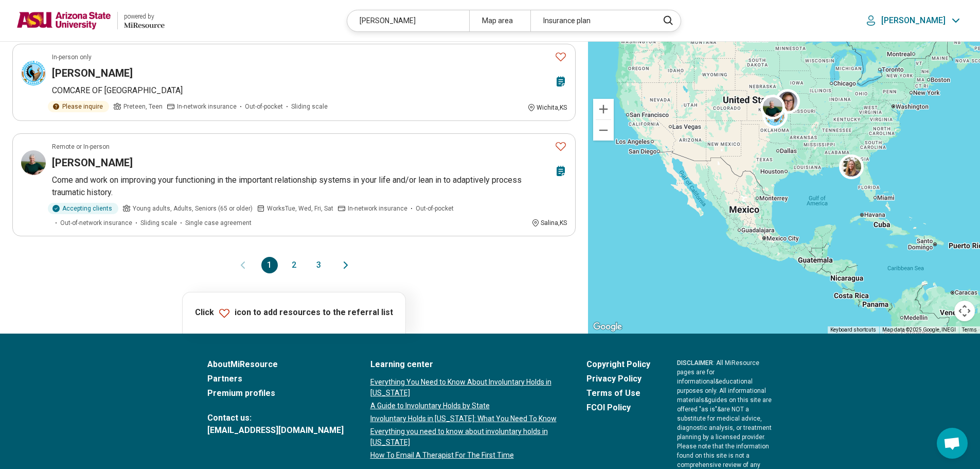
click at [295, 257] on button "2" at bounding box center [294, 265] width 16 height 16
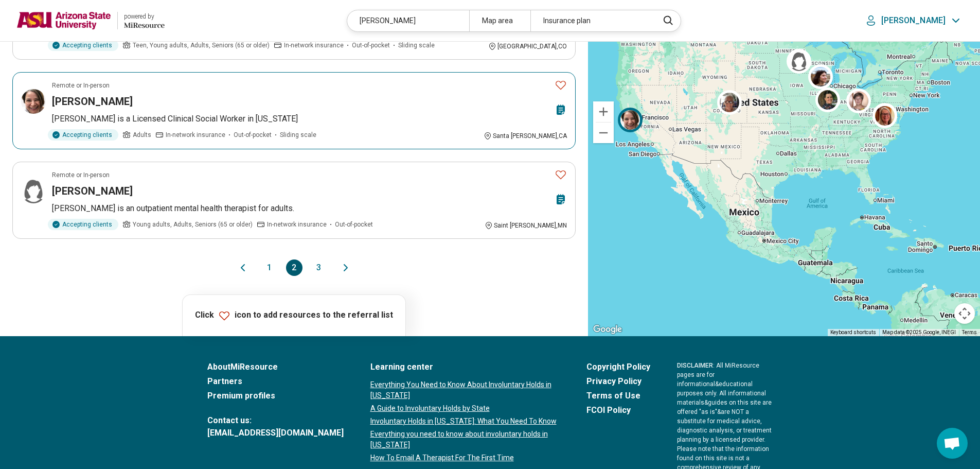
scroll to position [823, 0]
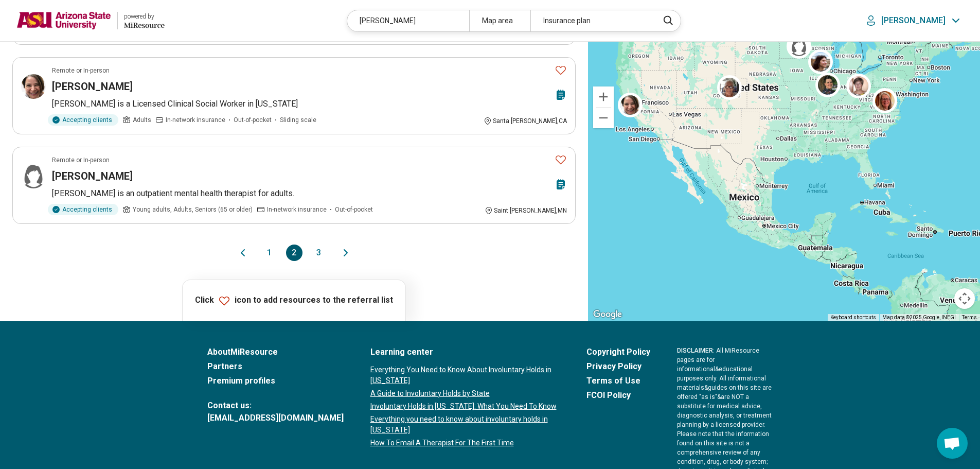
click at [324, 244] on button "3" at bounding box center [319, 252] width 16 height 16
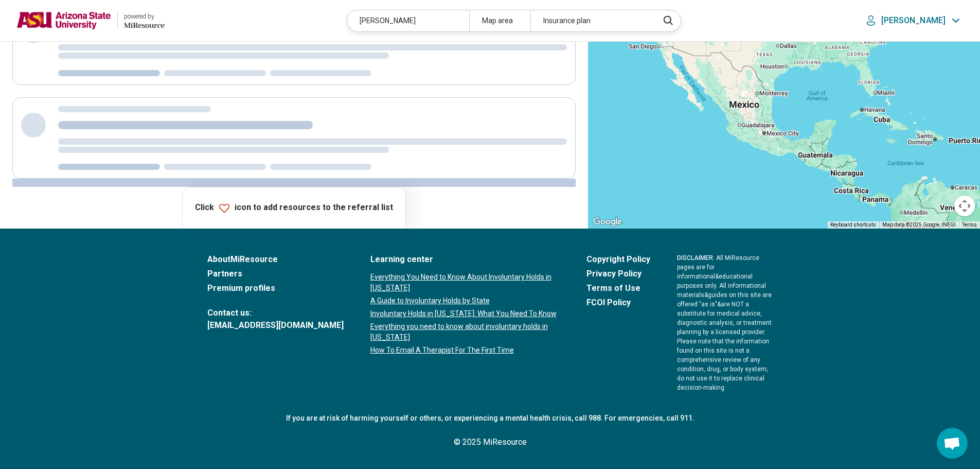
scroll to position [0, 0]
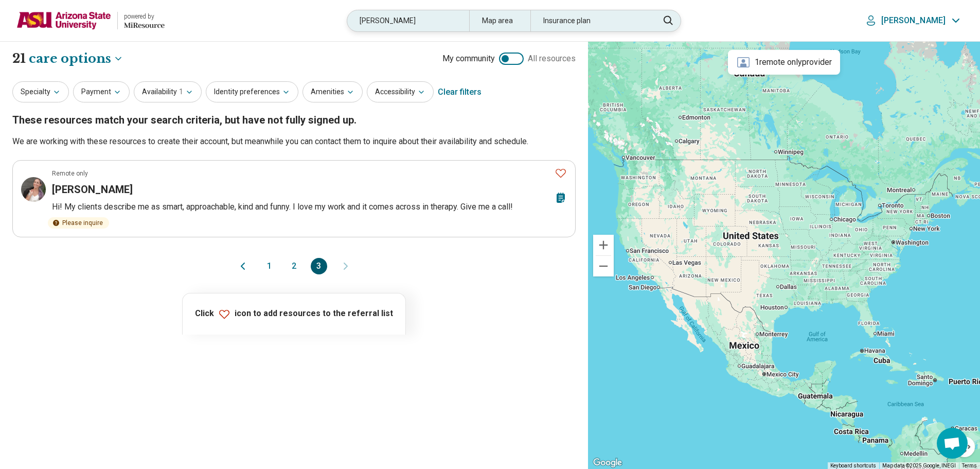
click at [405, 21] on div "cynthia" at bounding box center [408, 20] width 122 height 21
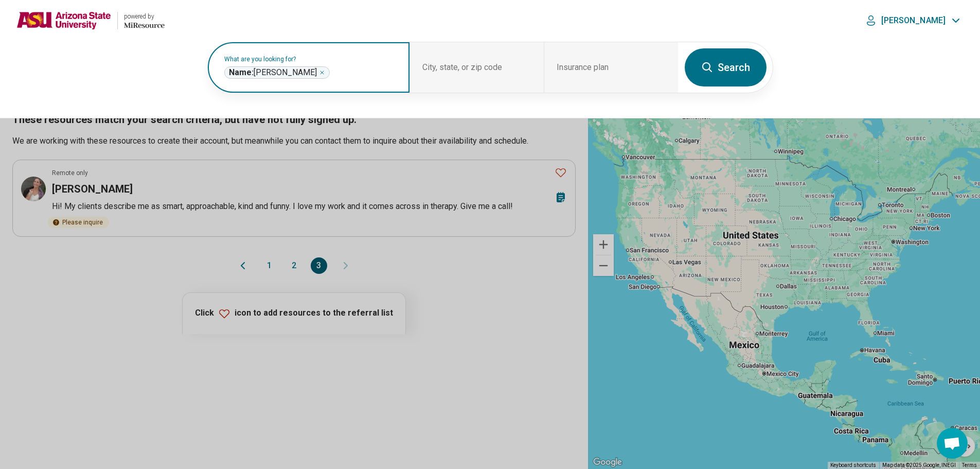
click at [319, 69] on icon "Remove" at bounding box center [322, 72] width 6 height 6
click at [301, 62] on label "What are you looking for?" at bounding box center [310, 59] width 173 height 6
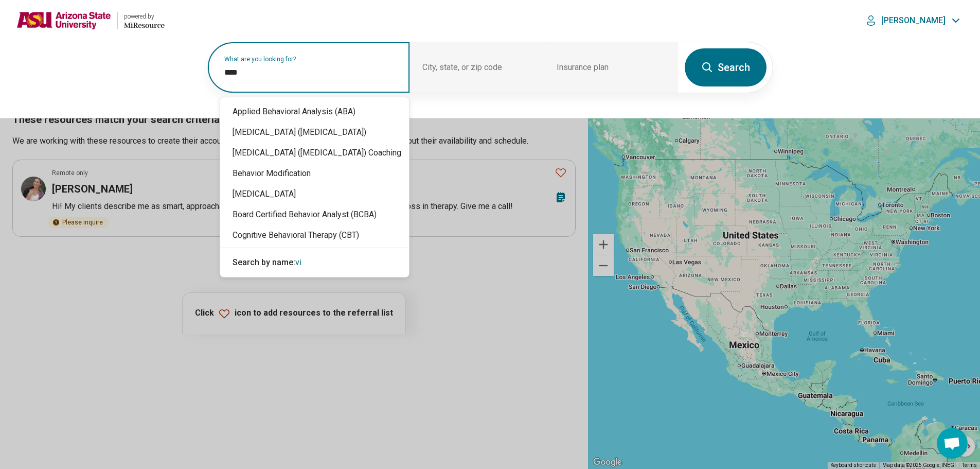
type input "*****"
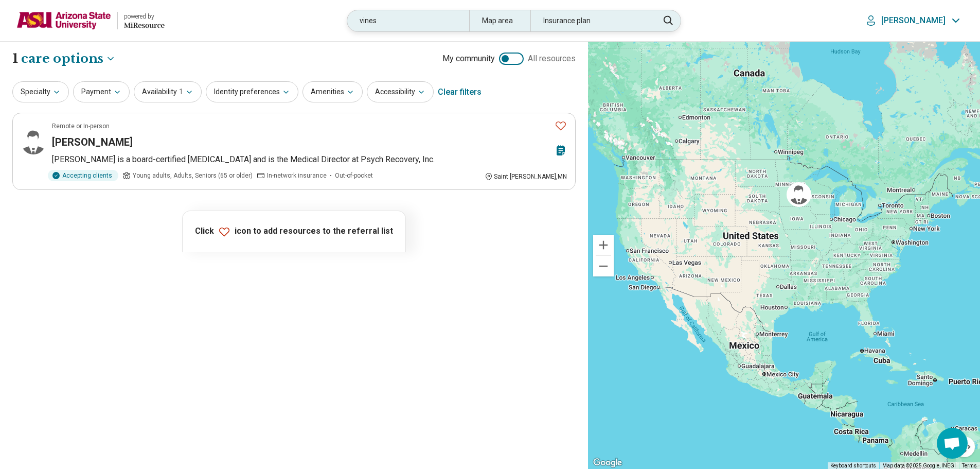
click at [445, 23] on div "vines" at bounding box center [408, 20] width 122 height 21
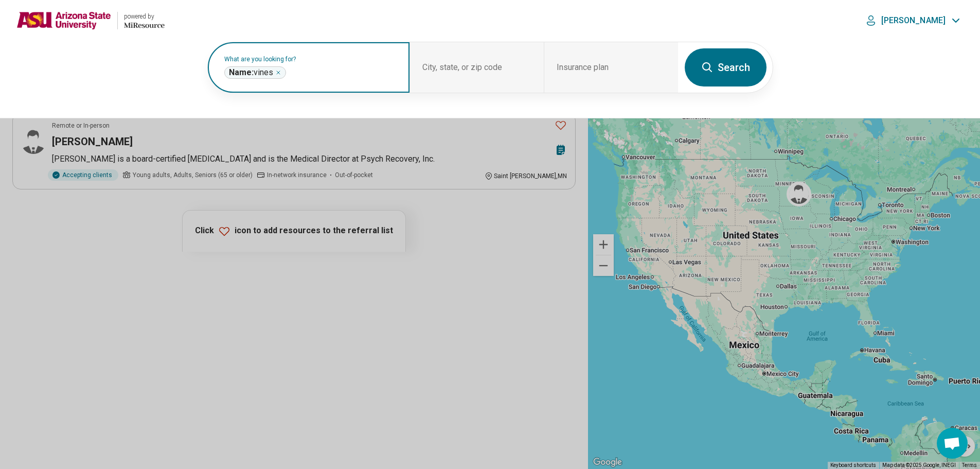
click at [281, 75] on icon "Remove" at bounding box center [278, 72] width 6 height 6
click at [283, 62] on label "What are you looking for?" at bounding box center [310, 59] width 173 height 6
type input "*******"
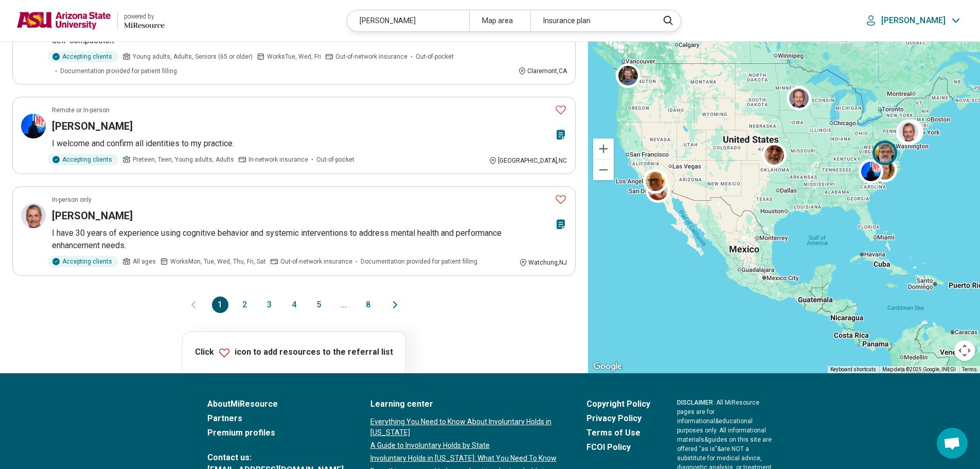
scroll to position [874, 0]
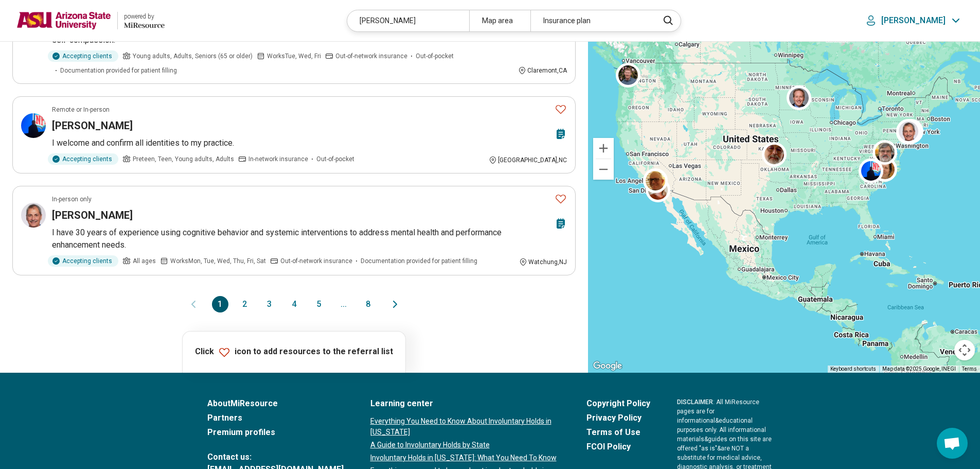
click at [248, 309] on button "2" at bounding box center [245, 304] width 16 height 16
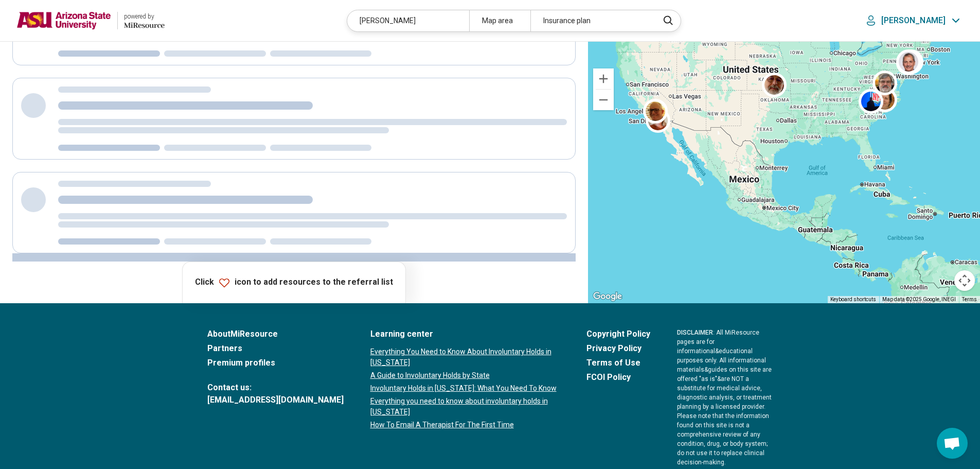
scroll to position [0, 0]
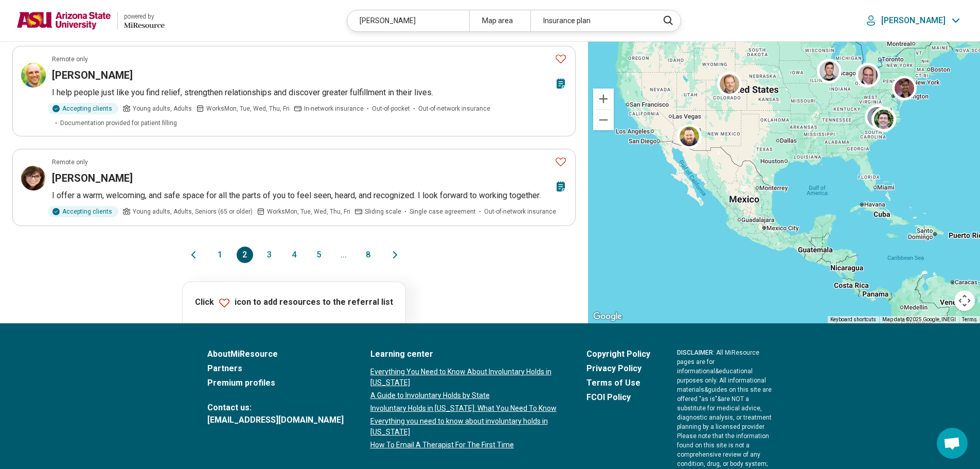
click at [274, 246] on button "3" at bounding box center [269, 254] width 16 height 16
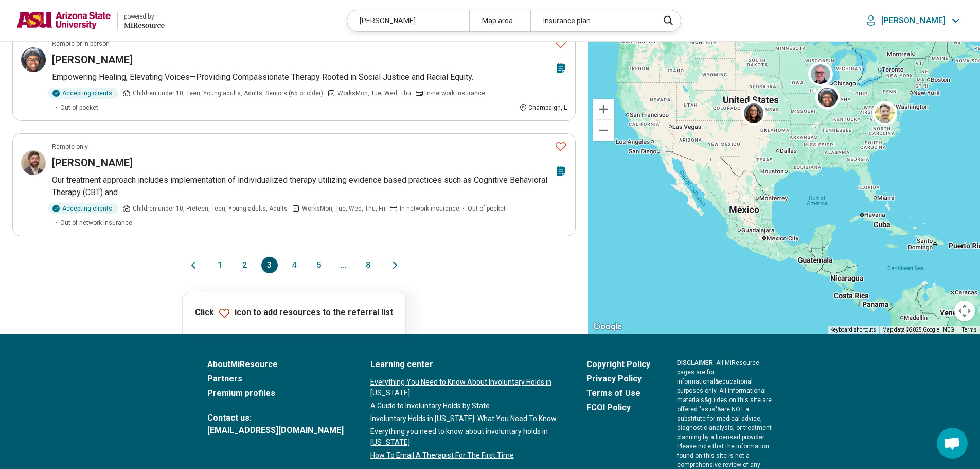
click at [293, 270] on button "4" at bounding box center [294, 265] width 16 height 16
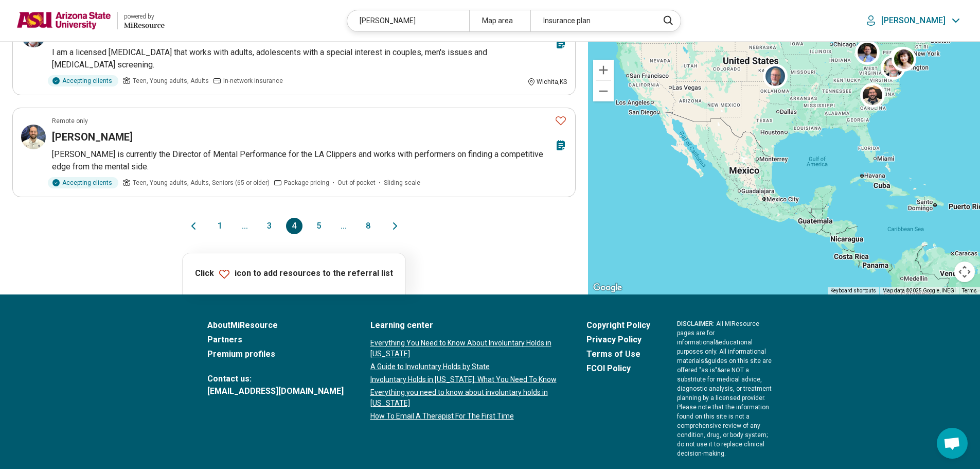
click at [316, 218] on button "5" at bounding box center [319, 226] width 16 height 16
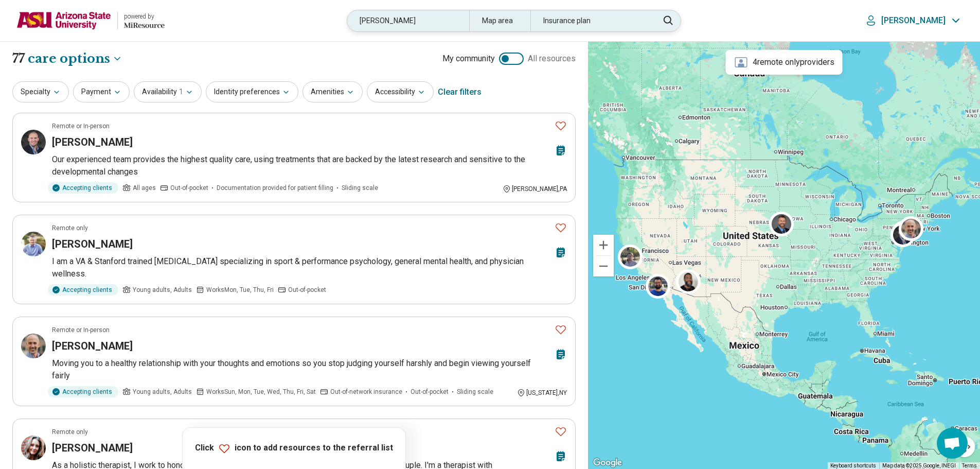
click at [417, 24] on div "michael" at bounding box center [408, 20] width 122 height 21
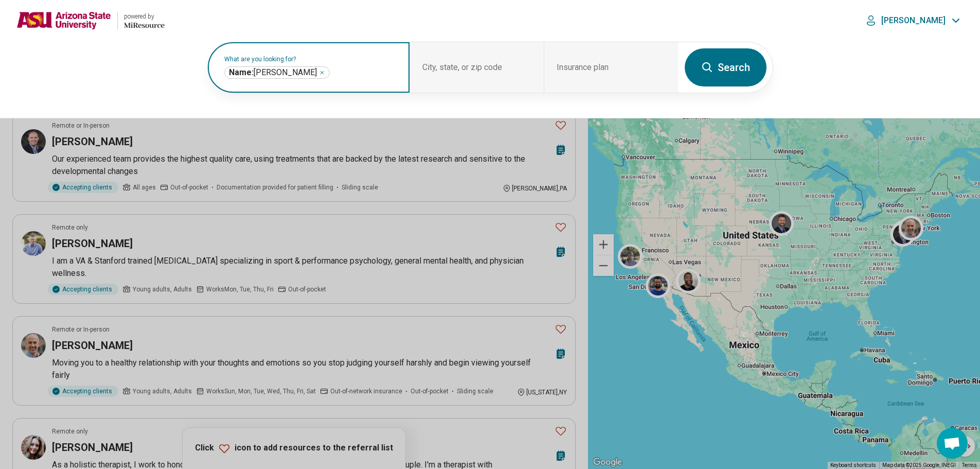
click at [342, 73] on input "text" at bounding box center [364, 72] width 65 height 12
type input "**********"
